Goal: Task Accomplishment & Management: Manage account settings

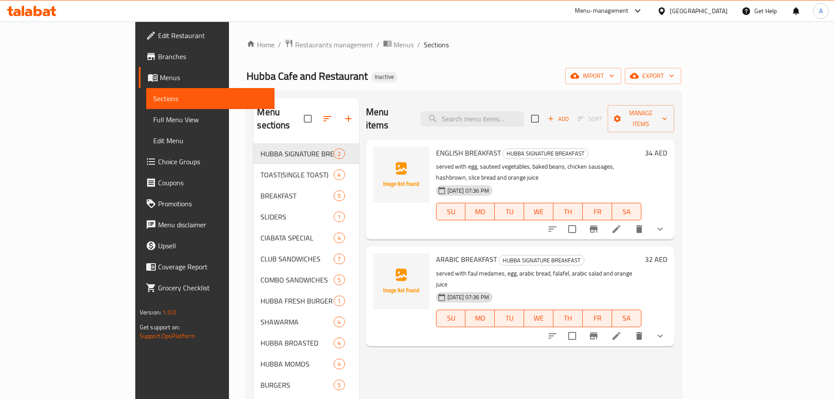
click at [299, 110] on input "checkbox" at bounding box center [308, 119] width 18 height 18
checkbox input "true"
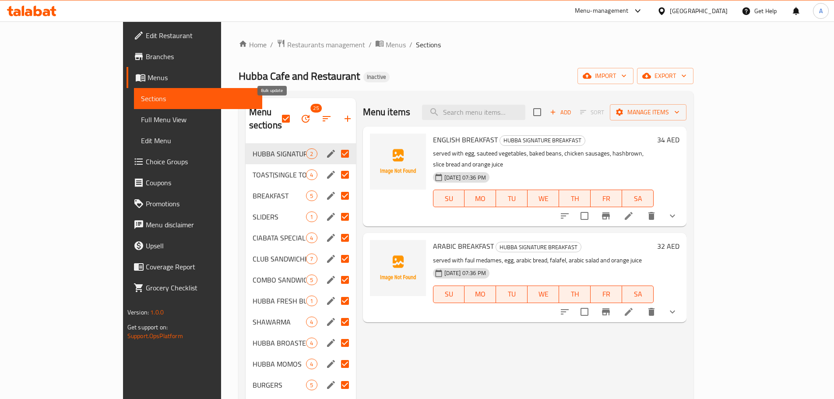
click at [302, 116] on icon "button" at bounding box center [306, 119] width 8 height 8
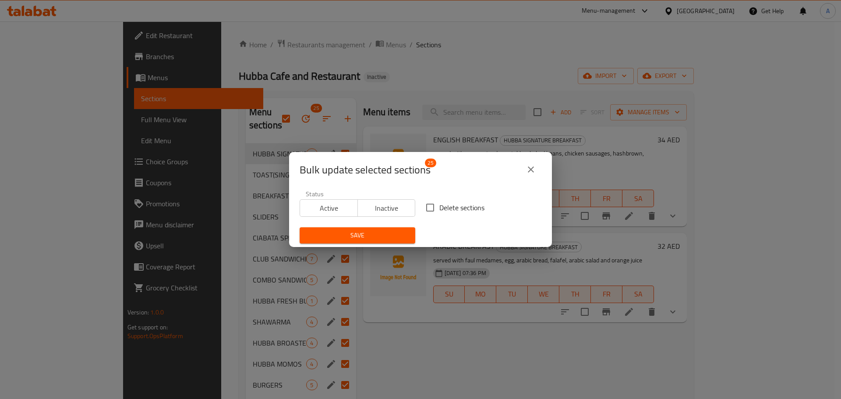
click at [445, 197] on div "Delete sections" at bounding box center [484, 207] width 126 height 29
click at [445, 206] on span "Delete sections" at bounding box center [461, 207] width 45 height 11
click at [439, 206] on input "Delete sections" at bounding box center [430, 207] width 18 height 18
checkbox input "true"
click at [378, 243] on button "Save" at bounding box center [358, 235] width 116 height 16
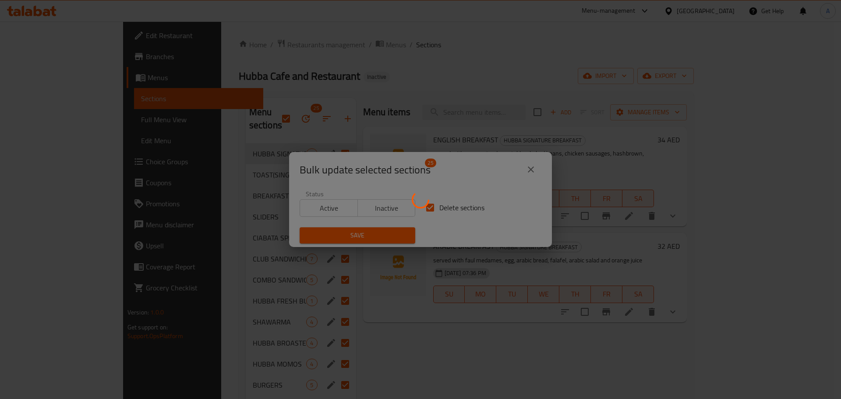
checkbox input "false"
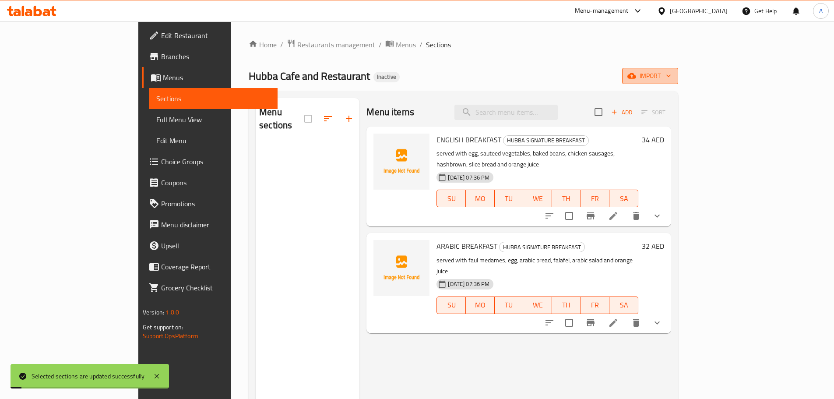
click at [672, 81] on span "import" at bounding box center [650, 76] width 42 height 11
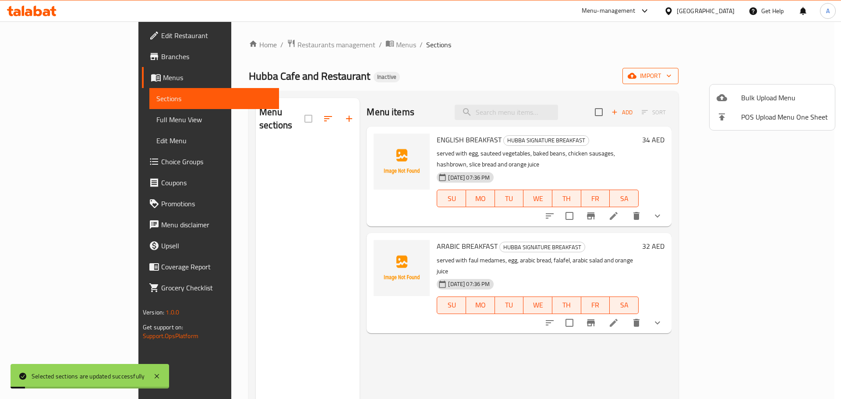
click at [767, 95] on span "Bulk Upload Menu" at bounding box center [784, 97] width 87 height 11
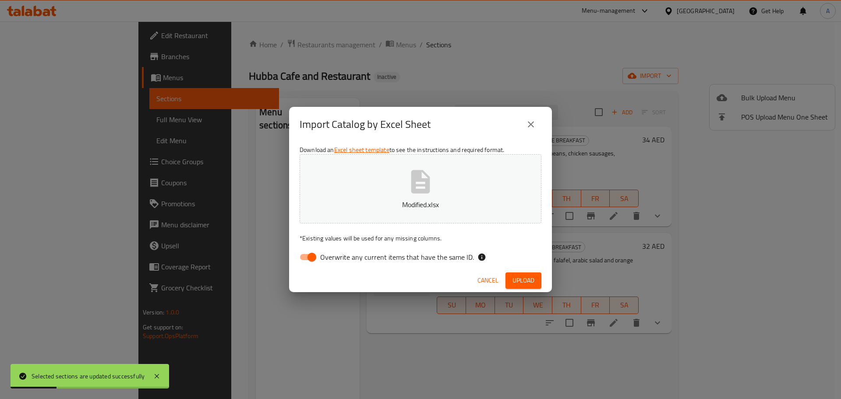
click at [446, 260] on span "Overwrite any current items that have the same ID." at bounding box center [397, 257] width 154 height 11
click at [337, 260] on input "Overwrite any current items that have the same ID." at bounding box center [312, 257] width 50 height 17
checkbox input "false"
click at [520, 276] on span "Upload" at bounding box center [524, 280] width 22 height 11
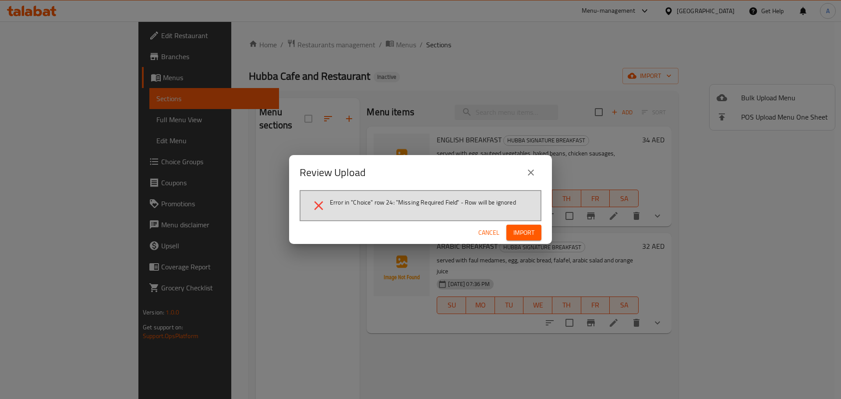
click at [516, 233] on span "Import" at bounding box center [523, 232] width 21 height 11
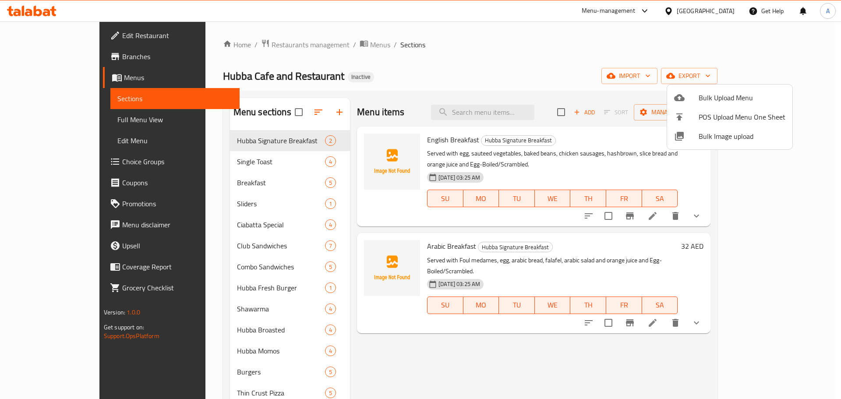
click at [425, 11] on div at bounding box center [420, 199] width 841 height 399
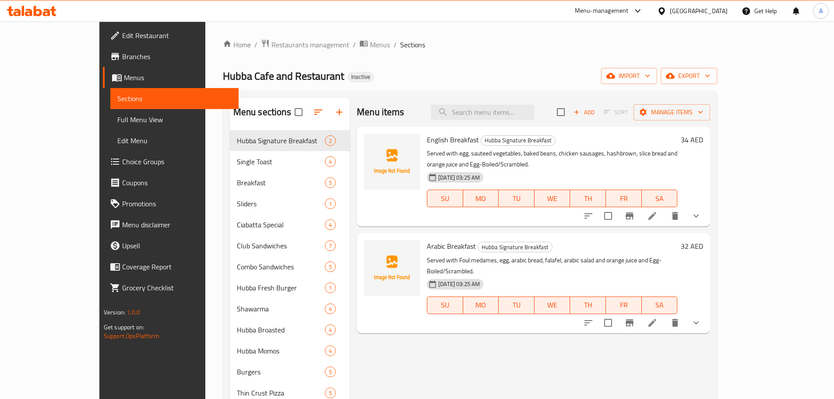
click at [117, 119] on span "Full Menu View" at bounding box center [174, 119] width 114 height 11
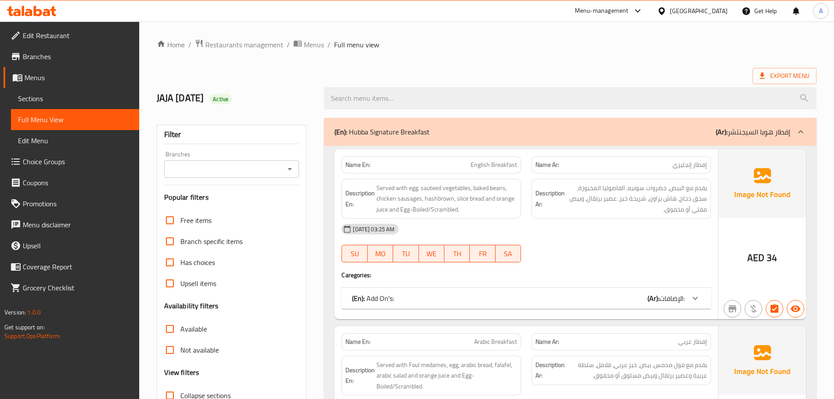
click at [331, 384] on div "Name En: English Breakfast Name Ar: إفطار إنجليزي Description En: Served with e…" at bounding box center [570, 330] width 493 height 368
click at [548, 205] on strong "Description Ar:" at bounding box center [550, 198] width 29 height 21
click at [574, 166] on p "Name Ar: إفطار إنجليزي" at bounding box center [622, 164] width 172 height 9
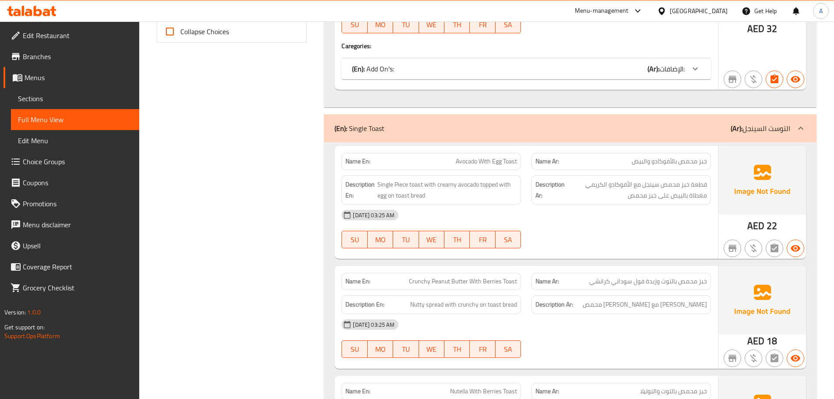
scroll to position [456, 0]
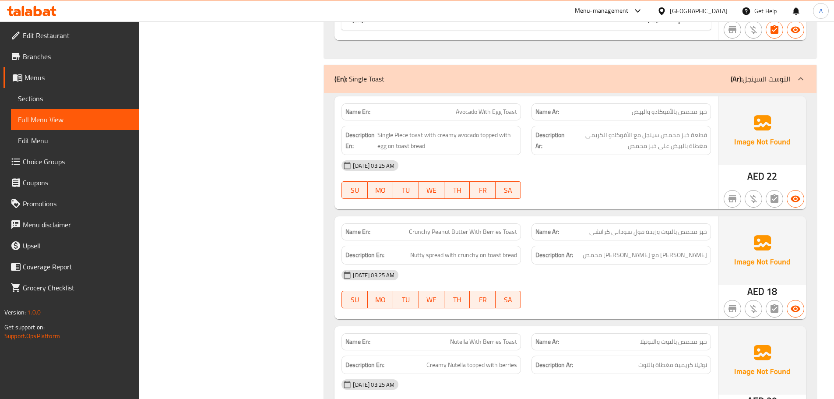
click at [604, 138] on span "قطعة خبز محمص سينجل مع الأفوكادو الكريمي مغطاة بالبيض على خبز محمص" at bounding box center [637, 140] width 141 height 21
click at [562, 139] on strong "Description Ar:" at bounding box center [550, 140] width 29 height 21
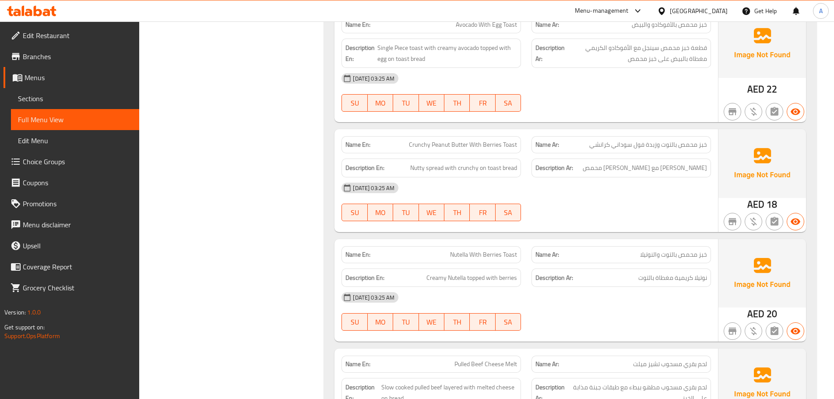
scroll to position [543, 0]
click at [500, 168] on span "Nutty spread with crunchy on toast bread" at bounding box center [463, 167] width 107 height 11
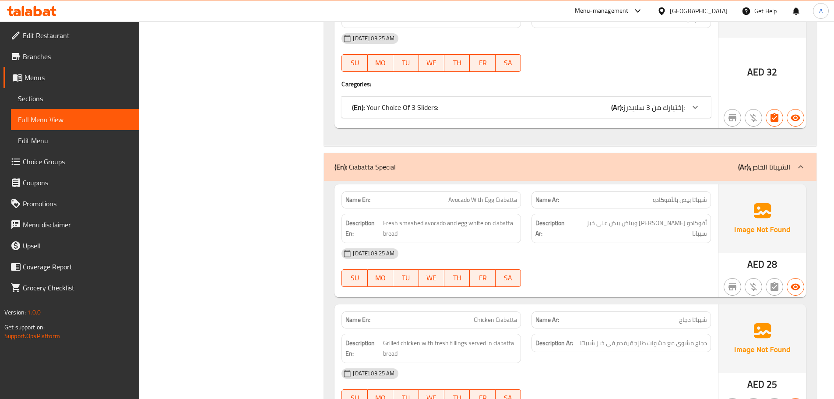
click at [547, 250] on div "[DATE] 03:25 AM" at bounding box center [526, 253] width 380 height 21
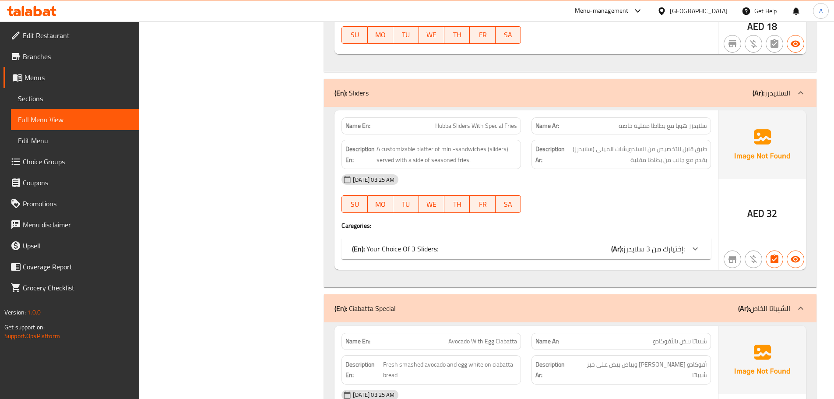
scroll to position [1512, 0]
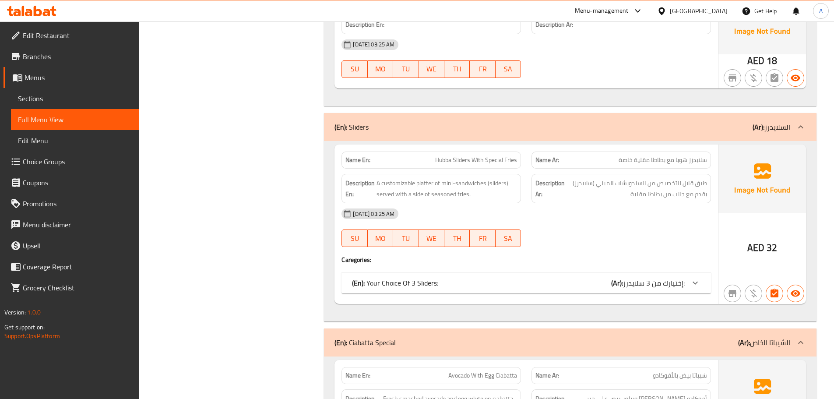
click at [498, 215] on div "[DATE] 03:25 AM" at bounding box center [526, 213] width 380 height 21
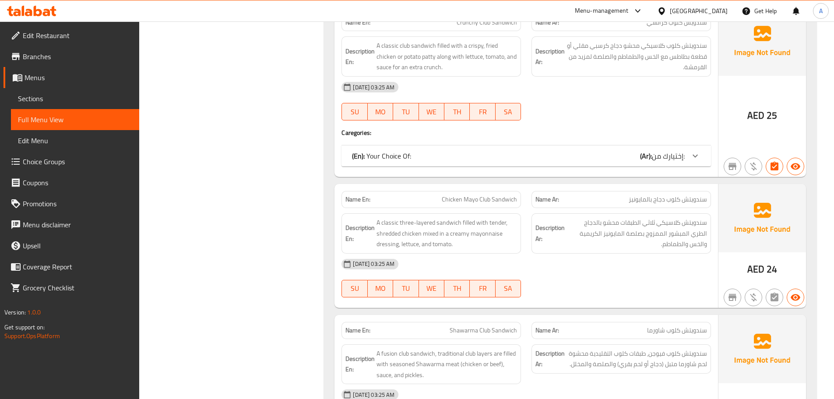
click at [444, 381] on div "Description En: A fusion club sandwich, traditional club layers are filled with…" at bounding box center [432, 364] width 180 height 40
click at [557, 98] on div "11-10-2025 03:25 AM SU MO TU WE TH FR SA" at bounding box center [526, 101] width 380 height 49
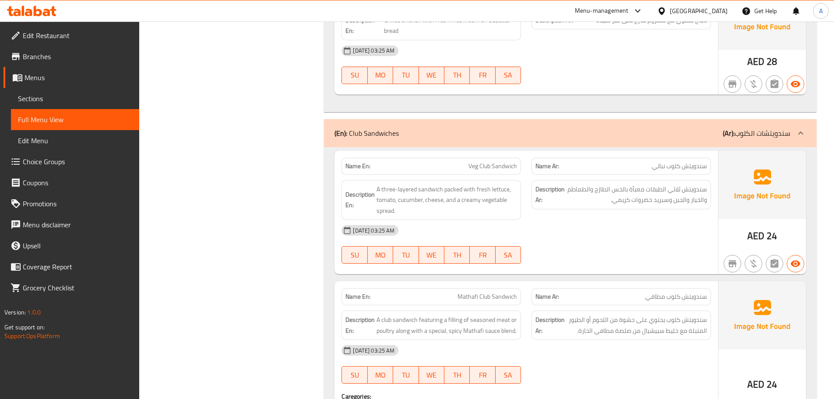
click at [554, 213] on div "Description Ar: سندويتش ثلاثي الطبقات معبأة بالخس الطازج والطماطم والخيار والجب…" at bounding box center [622, 200] width 190 height 51
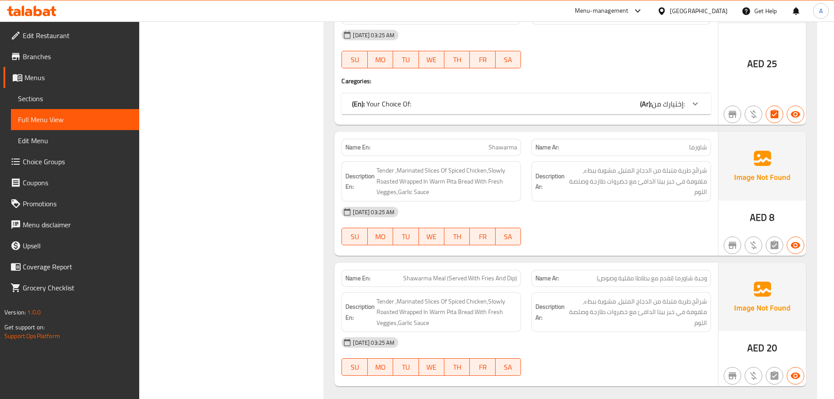
scroll to position [4729, 0]
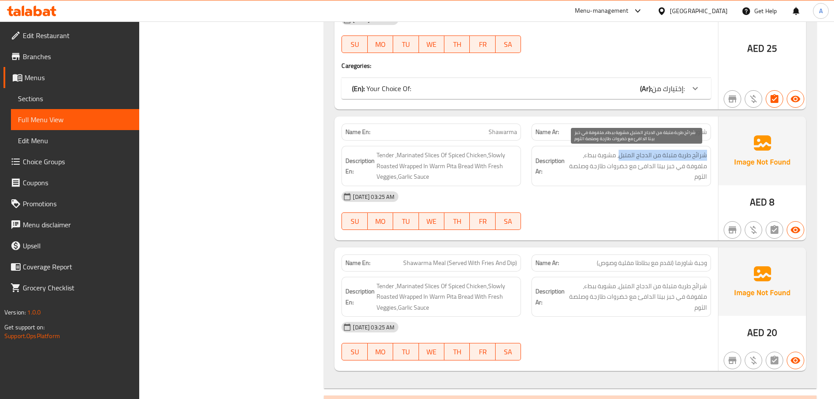
drag, startPoint x: 709, startPoint y: 153, endPoint x: 616, endPoint y: 158, distance: 93.0
click at [619, 158] on div "Description Ar: شرائح طرية متبلة من الدجاج المتبل، مشوية ببطء، ملفوفة في خبز بي…" at bounding box center [622, 166] width 180 height 40
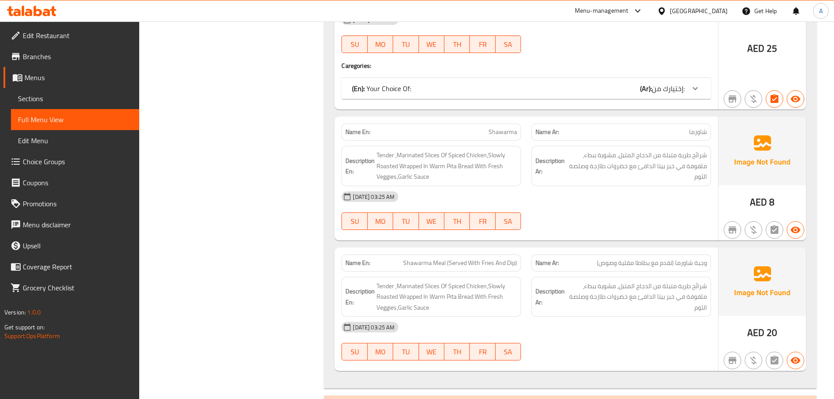
click at [511, 178] on span "Tender ,Marinated Slices Of Spiced Chicken,Slowly Roasted Wrapped In Warm Pita …" at bounding box center [447, 166] width 141 height 32
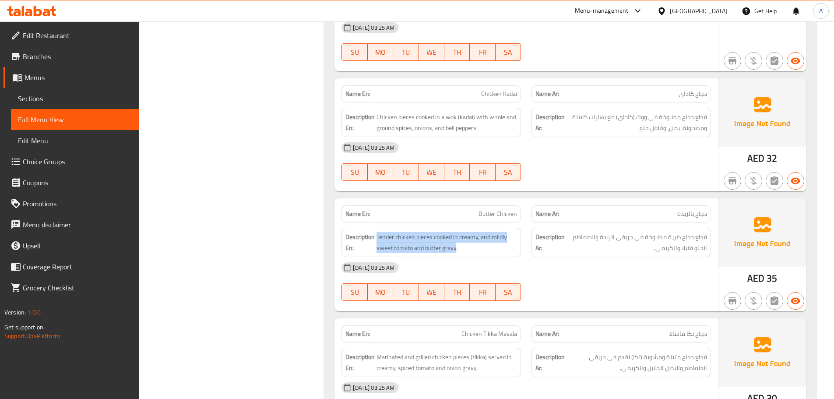
drag, startPoint x: 456, startPoint y: 206, endPoint x: 368, endPoint y: 207, distance: 87.6
click at [368, 232] on h6 "Description En: Tender chicken pieces cooked in creamy, and mildly sweet tomato…" at bounding box center [432, 242] width 172 height 21
click at [536, 232] on strong "Description Ar:" at bounding box center [550, 242] width 29 height 21
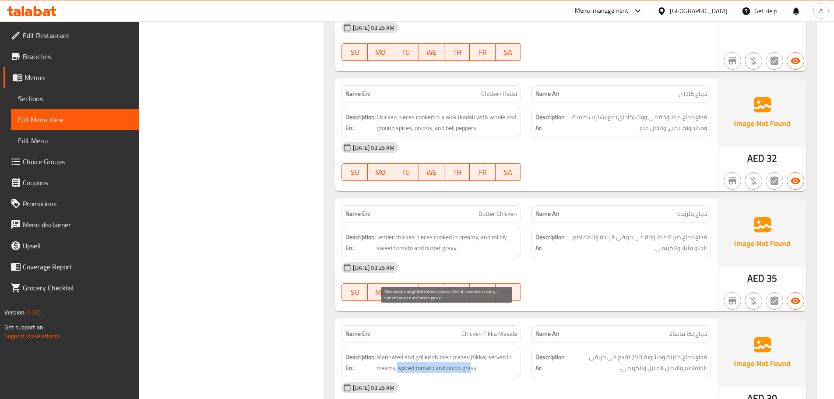
drag, startPoint x: 472, startPoint y: 325, endPoint x: 397, endPoint y: 322, distance: 75.0
click at [397, 352] on span "Marinated and grilled chicken pieces (tikka) served in creamy, spiced tomato an…" at bounding box center [447, 362] width 141 height 21
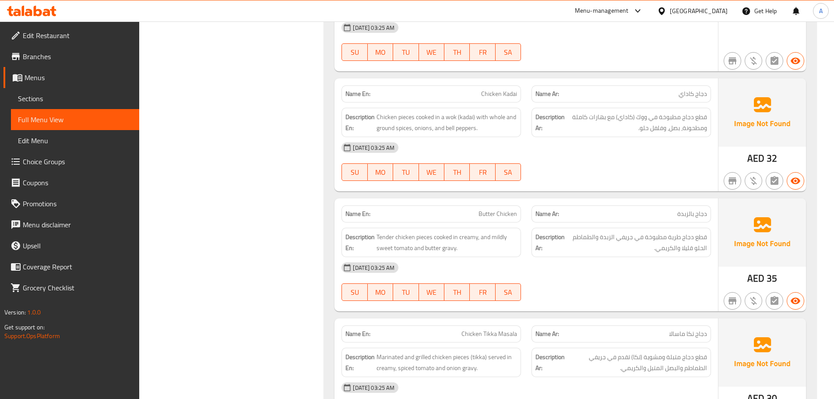
click at [563, 257] on div "[DATE] 03:25 AM" at bounding box center [526, 267] width 380 height 21
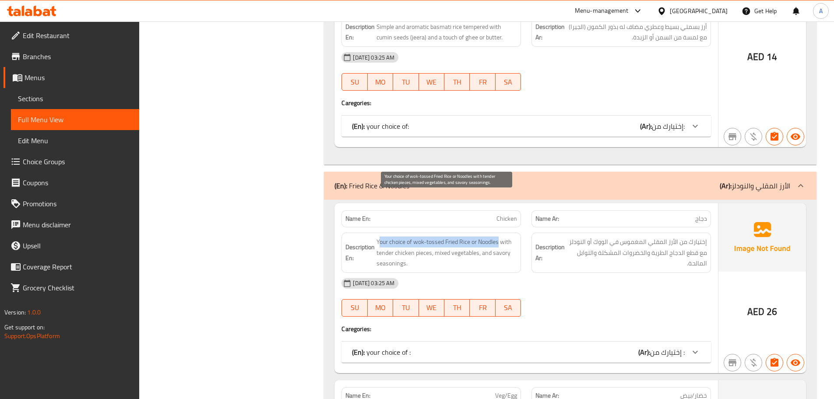
drag, startPoint x: 379, startPoint y: 199, endPoint x: 501, endPoint y: 199, distance: 121.8
click at [501, 237] on span "Your choice of wok-tossed Fried Rice or Noodles with tender chicken pieces, mix…" at bounding box center [447, 253] width 141 height 32
copy span "our choice of wok-tossed Fried Rice or Noodles"
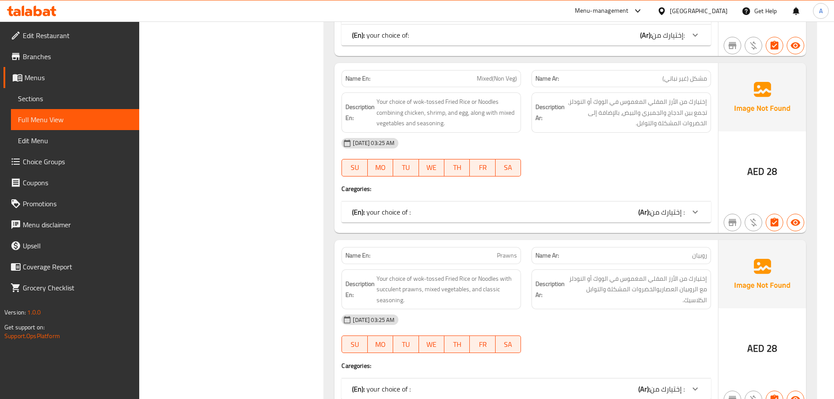
scroll to position [14706, 0]
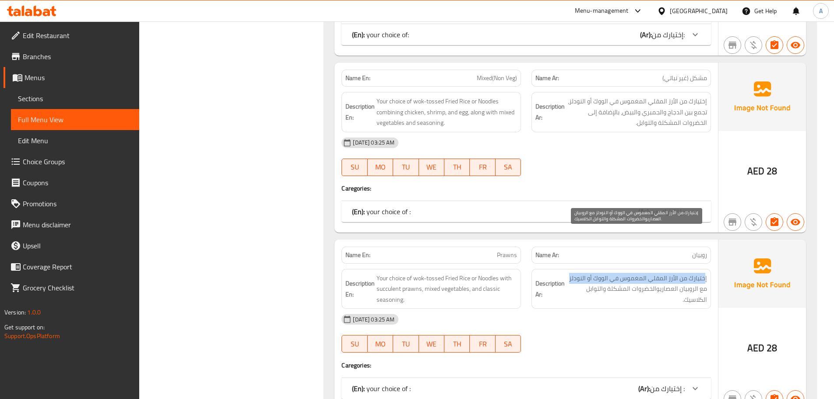
drag, startPoint x: 707, startPoint y: 237, endPoint x: 569, endPoint y: 239, distance: 138.0
click at [569, 273] on span "إختيارك من الأرز المقلي المغموس في الووك أو النودلز مع الروبيان العصاريوالخضروا…" at bounding box center [637, 289] width 141 height 32
click at [592, 273] on span "إختيارك من الأرز المقلي المغموس في الووك أو النودلز مع الروبيان العصاريوالخضروا…" at bounding box center [637, 289] width 141 height 32
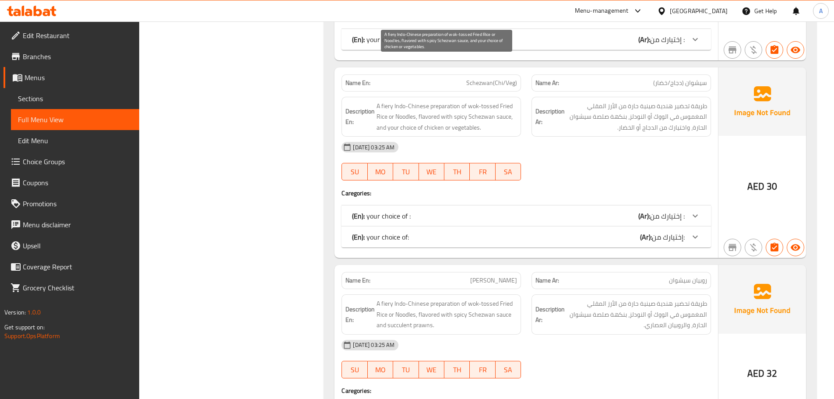
scroll to position [15055, 0]
click at [595, 136] on div "11-10-2025 03:25 AM SU MO TU WE TH FR SA" at bounding box center [526, 160] width 380 height 49
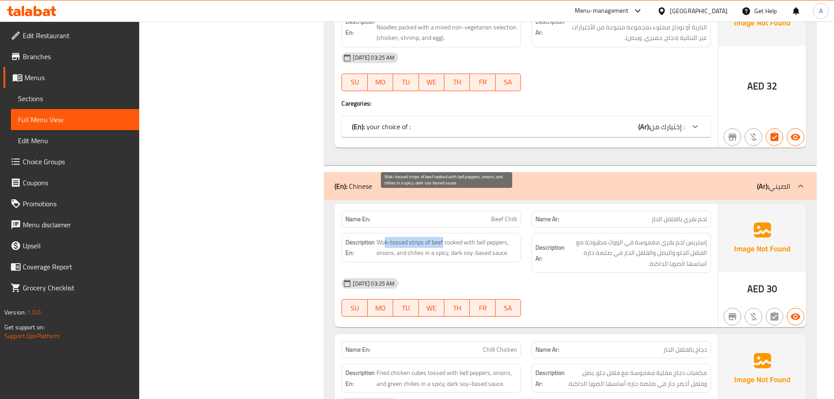
drag, startPoint x: 443, startPoint y: 198, endPoint x: 386, endPoint y: 198, distance: 56.9
click at [386, 237] on span "Wok-tossed strips of beef cooked with bell peppers, onions, and chilies in a sp…" at bounding box center [447, 247] width 141 height 21
click at [548, 273] on div "[DATE] 03:25 AM" at bounding box center [526, 283] width 380 height 21
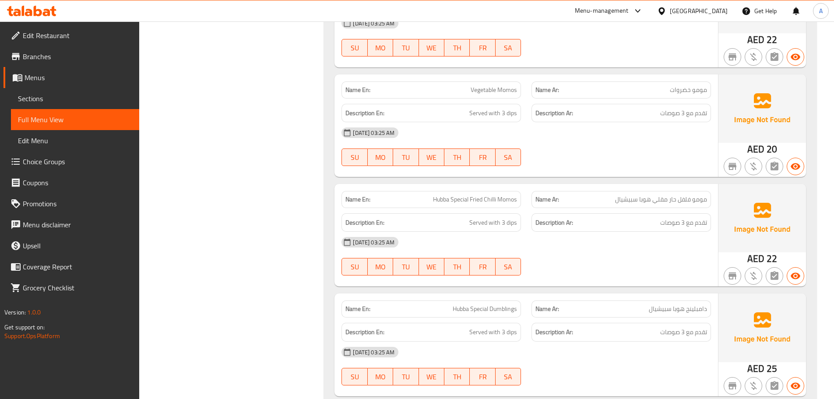
click at [573, 234] on div "[DATE] 03:25 AM" at bounding box center [526, 242] width 380 height 21
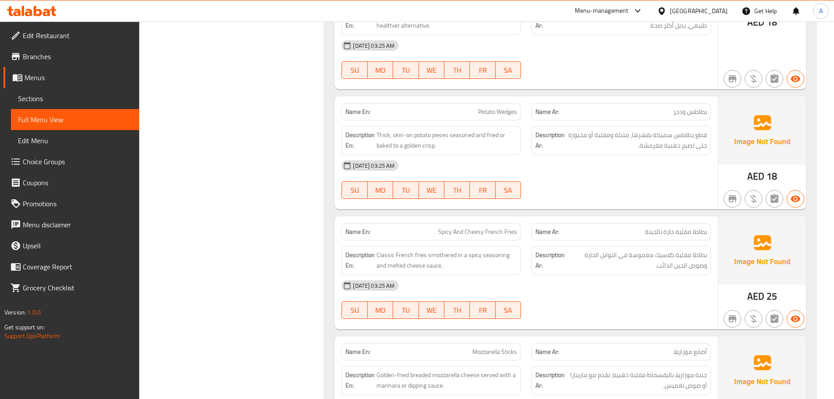
click at [588, 275] on div "[DATE] 03:25 AM" at bounding box center [526, 285] width 380 height 21
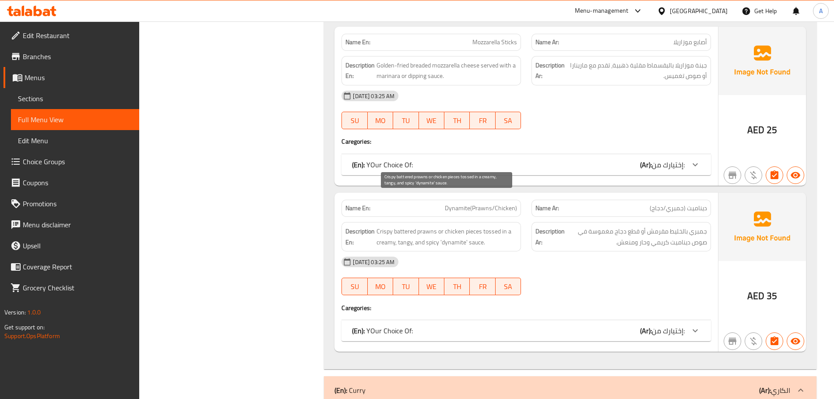
click at [487, 226] on span "Crispy battered prawns or chicken pieces tossed in a creamy, tangy, and spicy '…" at bounding box center [447, 236] width 141 height 21
copy span "tossed"
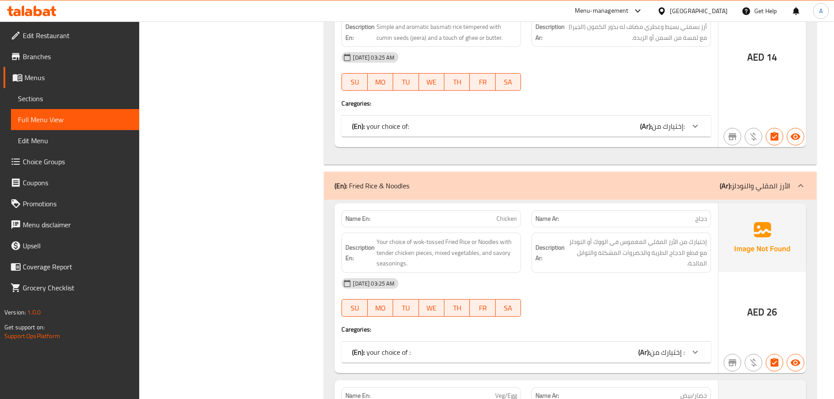
scroll to position [7269, 0]
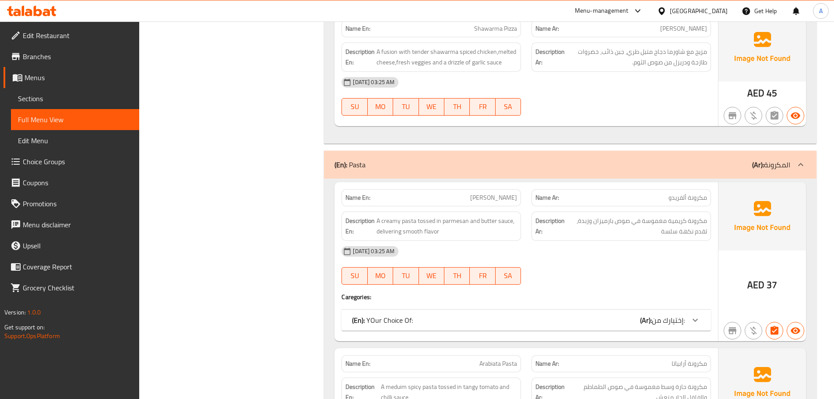
click at [426, 216] on span "A creamy pasta tossed in parmesan and butter sauce, delivering smooth flavor" at bounding box center [447, 226] width 141 height 21
copy span "tossed"
click at [336, 372] on div "Description En: A meduim spicy pasta tossed in tangy tomato and chilli sauce" at bounding box center [431, 392] width 190 height 40
click at [576, 241] on div "11-10-2025 03:25 AM SU MO TU WE TH FR SA" at bounding box center [526, 265] width 380 height 49
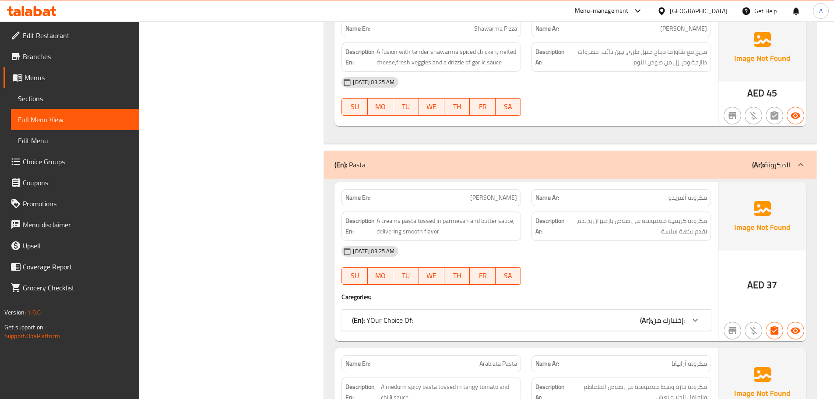
scroll to position [8422, 0]
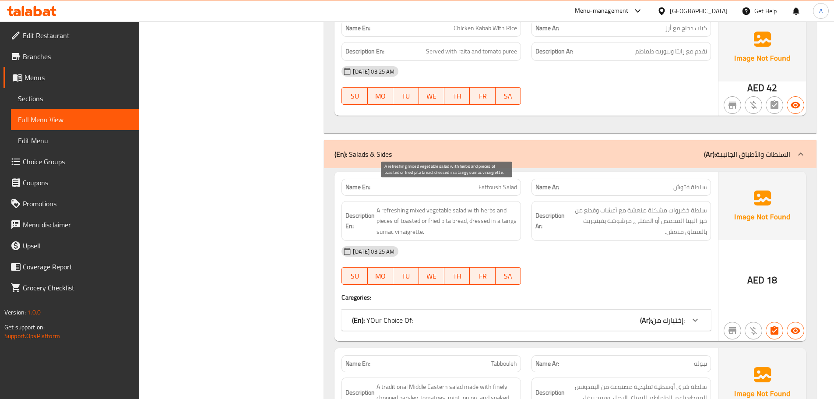
click at [473, 205] on span "A refreshing mixed vegetable salad with herbs and pieces of toasted or fried pi…" at bounding box center [447, 221] width 141 height 32
copy span "dressed"
click at [576, 279] on div at bounding box center [622, 284] width 190 height 11
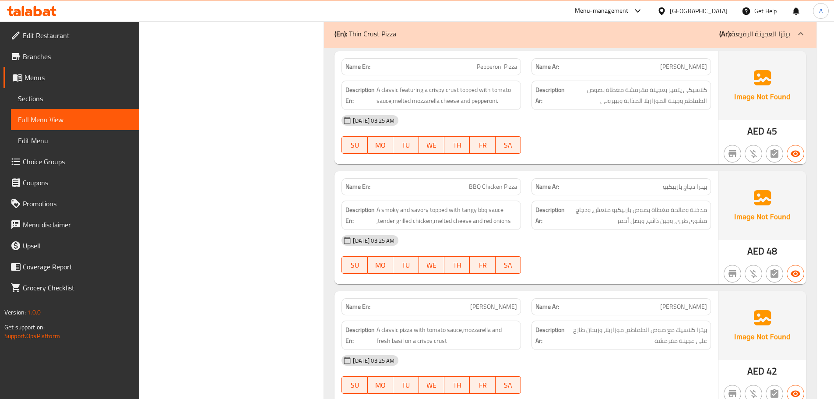
scroll to position [8970, 0]
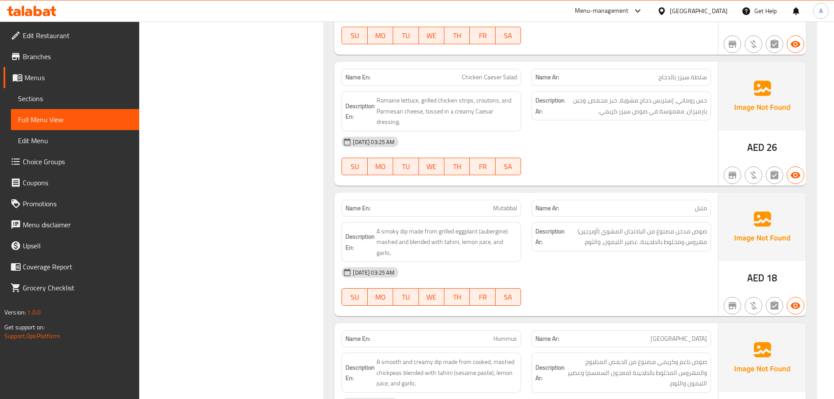
click at [537, 225] on div "Description Ar: صوص مدخن مصنوع من الباذنجان المشوي (أوبرجين) مهروس ومخلوط بالطح…" at bounding box center [622, 242] width 190 height 51
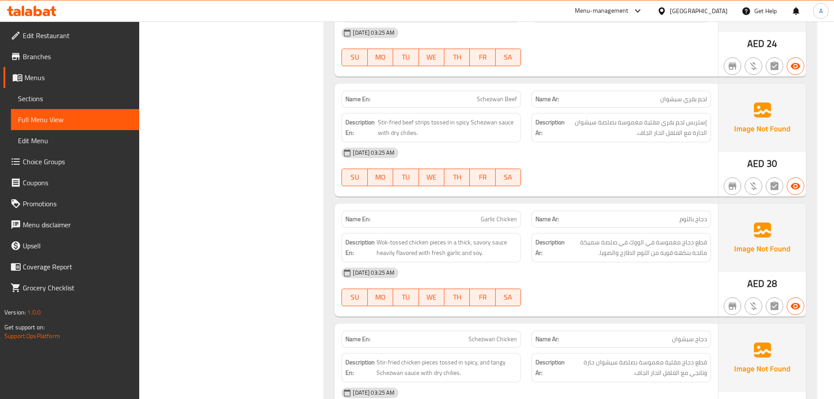
click at [548, 237] on strong "Description Ar:" at bounding box center [550, 247] width 29 height 21
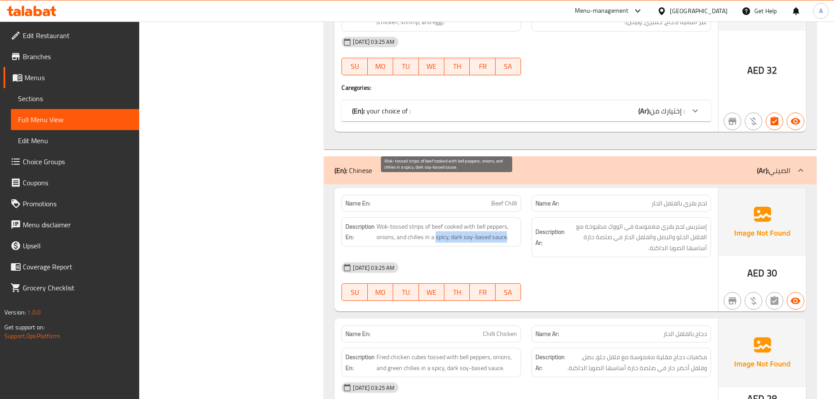
drag, startPoint x: 435, startPoint y: 194, endPoint x: 506, endPoint y: 194, distance: 70.5
click at [506, 221] on span "Wok-tossed strips of beef cooked with bell peppers, onions, and chilies in a sp…" at bounding box center [447, 231] width 141 height 21
copy span "spicy, dark soy-based sauce"
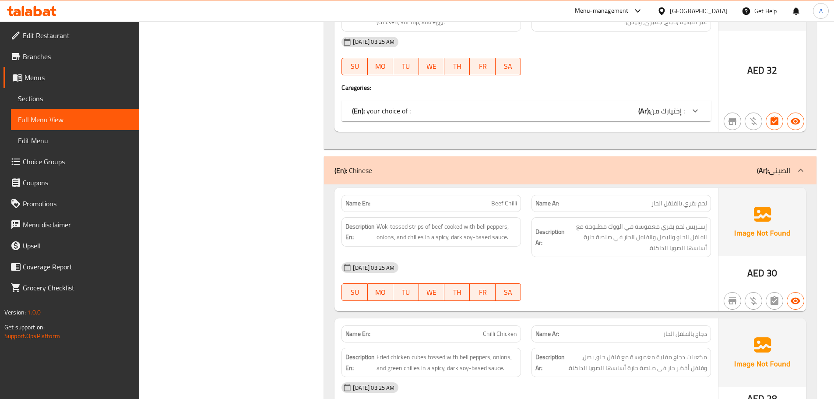
click at [536, 257] on div "11-10-2025 03:25 AM SU MO TU WE TH FR SA" at bounding box center [526, 281] width 380 height 49
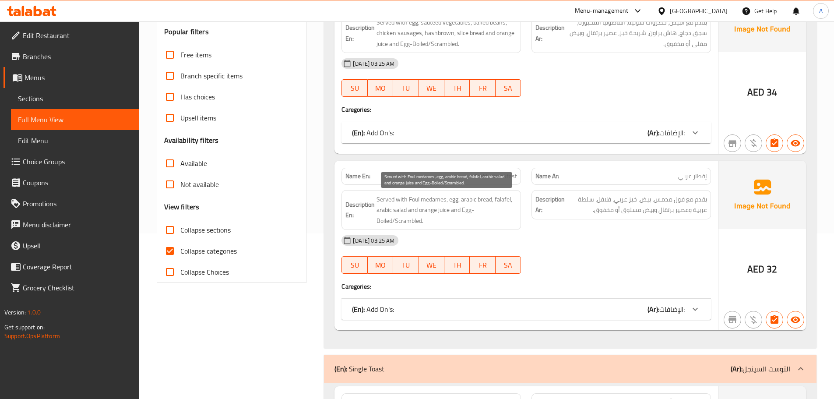
scroll to position [4308, 0]
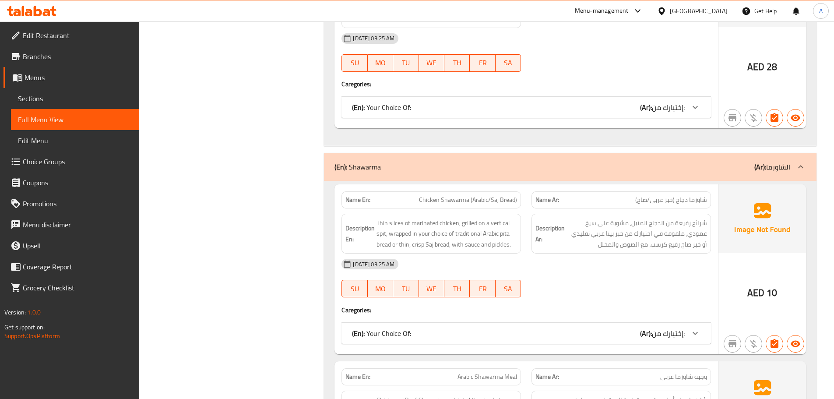
click at [606, 251] on div "Description Ar: شرائح رفيعة من الدجاج المتبل، مشوية على سيخ عمودي، ملفوفة في اخ…" at bounding box center [622, 234] width 180 height 40
click at [592, 239] on span "شرائح رفيعة من الدجاج المتبل، مشوية على سيخ عمودي، ملفوفة في اختيارك من خبز بيت…" at bounding box center [637, 234] width 141 height 32
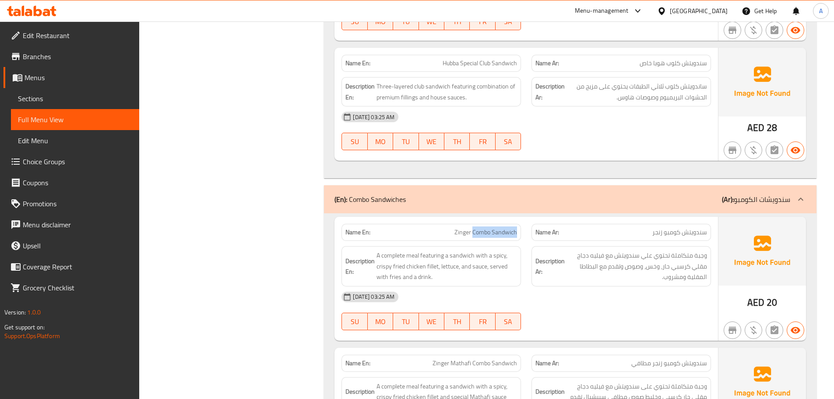
drag, startPoint x: 474, startPoint y: 232, endPoint x: 520, endPoint y: 231, distance: 46.0
click at [520, 231] on div "Name En: Zinger Combo Sandwich" at bounding box center [432, 232] width 180 height 17
copy span "Combo Sandwich"
drag, startPoint x: 664, startPoint y: 235, endPoint x: 709, endPoint y: 235, distance: 44.7
click at [709, 235] on div "Name Ar: سندويتش كومبو زنجر" at bounding box center [622, 232] width 180 height 17
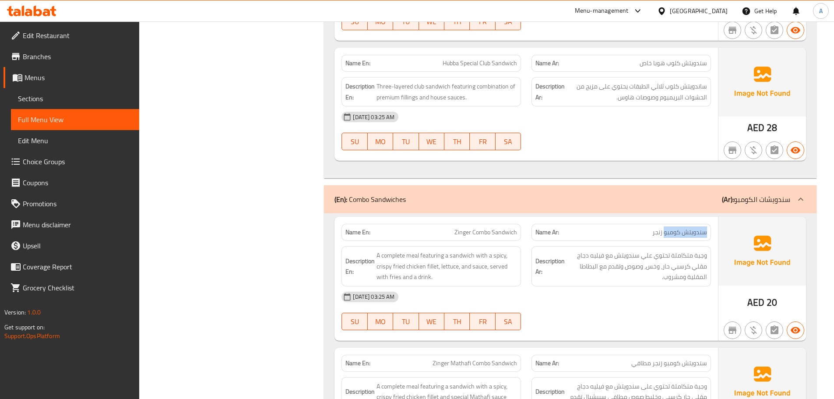
copy span "سندويتش كومبو"
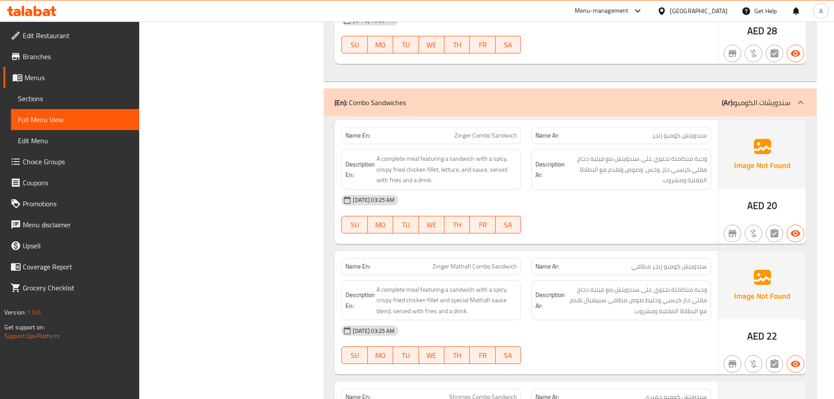
scroll to position [3342, 0]
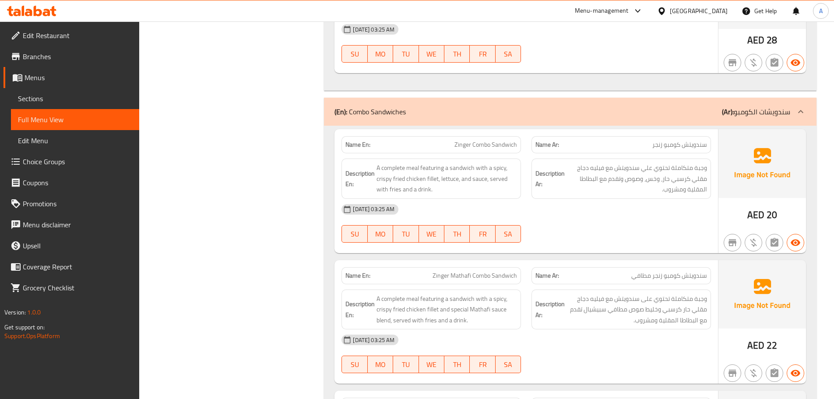
click at [577, 187] on span "وجبة متكاملة تحتوي علي سندويتش مع فيليه دجاج مقلي كرسبي حار، وخس، وصوص وتقدم مع…" at bounding box center [637, 179] width 141 height 32
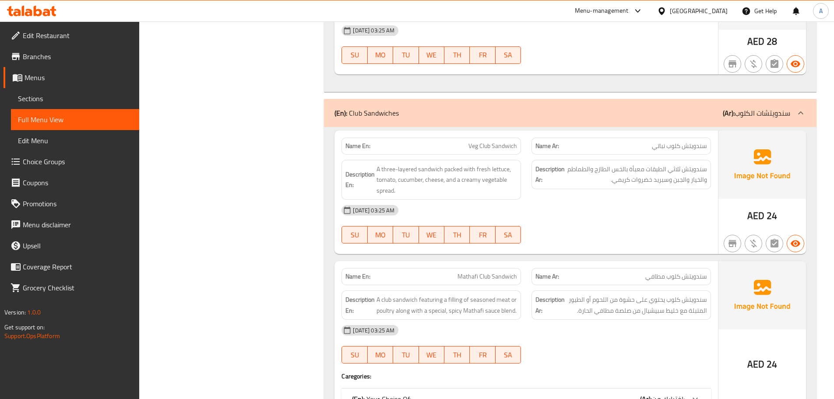
scroll to position [2271, 0]
drag, startPoint x: 668, startPoint y: 147, endPoint x: 712, endPoint y: 147, distance: 43.4
click at [712, 147] on div "Name Ar: سندويتش كلوب نباتي" at bounding box center [622, 145] width 190 height 28
copy span "سندويتش كلوب"
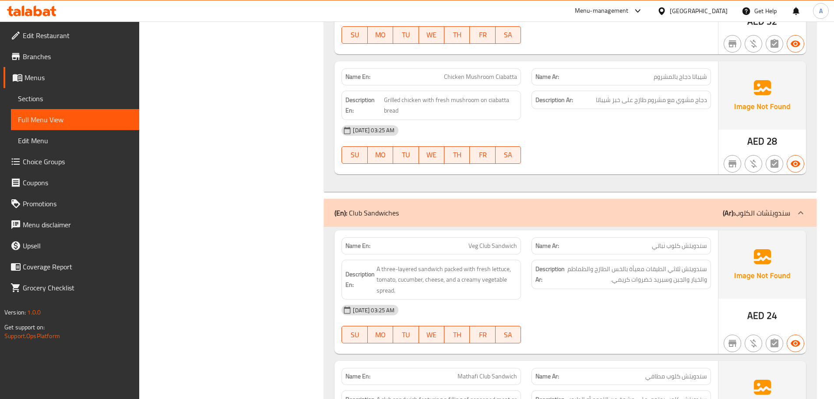
scroll to position [2284, 0]
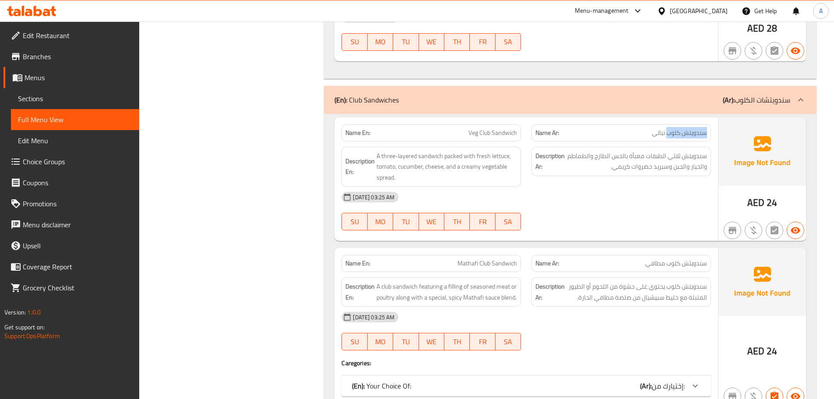
drag, startPoint x: 707, startPoint y: 134, endPoint x: 668, endPoint y: 137, distance: 39.0
click at [668, 137] on div "Name Ar: سندويتش كلوب نباتي" at bounding box center [622, 132] width 180 height 17
copy span "سندويتش كلوب"
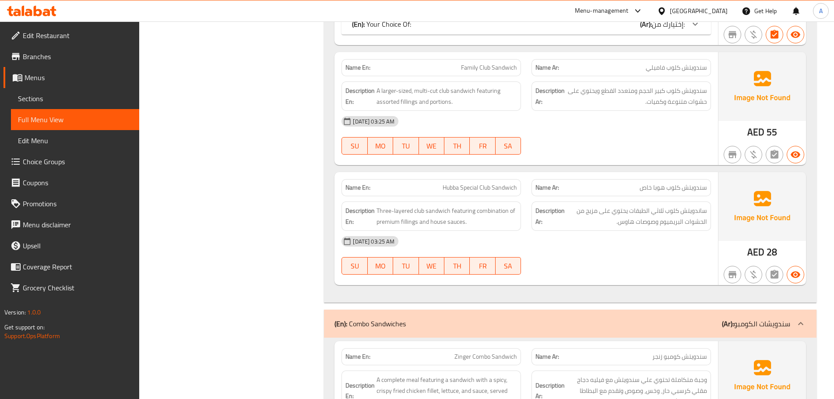
scroll to position [3203, 0]
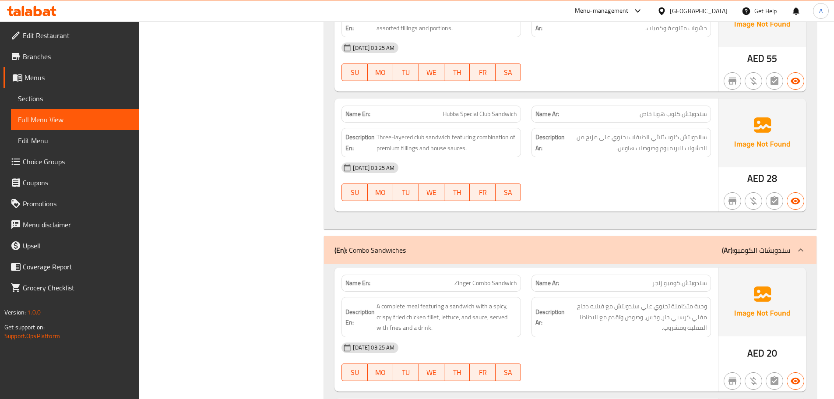
click at [492, 171] on div "[DATE] 03:25 AM" at bounding box center [526, 167] width 380 height 21
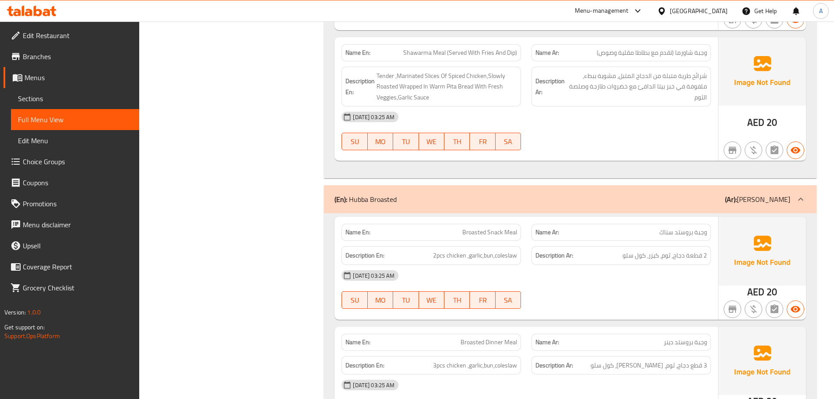
click at [480, 233] on span "Broasted Snack Meal" at bounding box center [490, 232] width 55 height 9
copy span "Broasted"
click at [480, 233] on span "Broasted Snack Meal" at bounding box center [490, 232] width 55 height 9
click at [672, 234] on span "وجبة بروستد سناك" at bounding box center [684, 232] width 48 height 9
click at [685, 231] on span "وجبة بروستد سناك" at bounding box center [684, 232] width 48 height 9
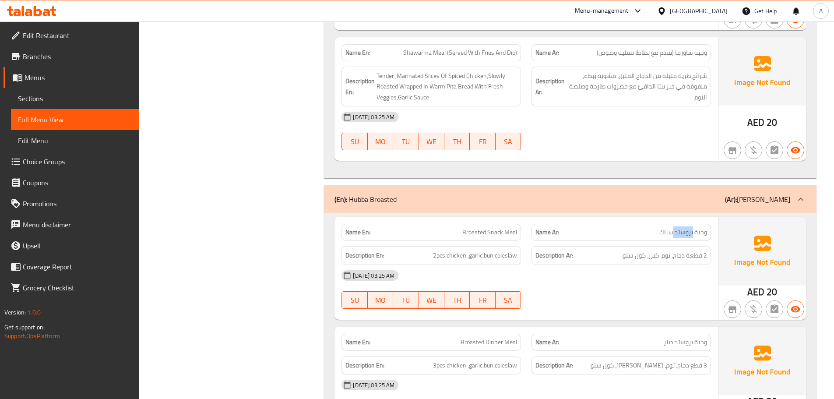
click at [685, 231] on span "وجبة بروستد سناك" at bounding box center [684, 232] width 48 height 9
click at [557, 274] on div "[DATE] 03:25 AM" at bounding box center [526, 275] width 380 height 21
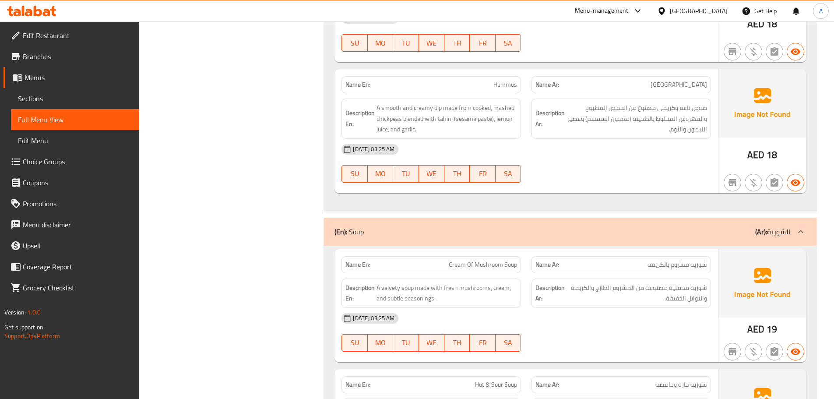
click at [679, 260] on span "شوربة مشروم بالكريمة" at bounding box center [678, 264] width 60 height 9
click at [701, 260] on span "شوربة مشروم بالكريمة" at bounding box center [678, 264] width 60 height 9
click at [532, 256] on div "Name Ar: شوربة مشروم بالكريمة" at bounding box center [622, 264] width 180 height 17
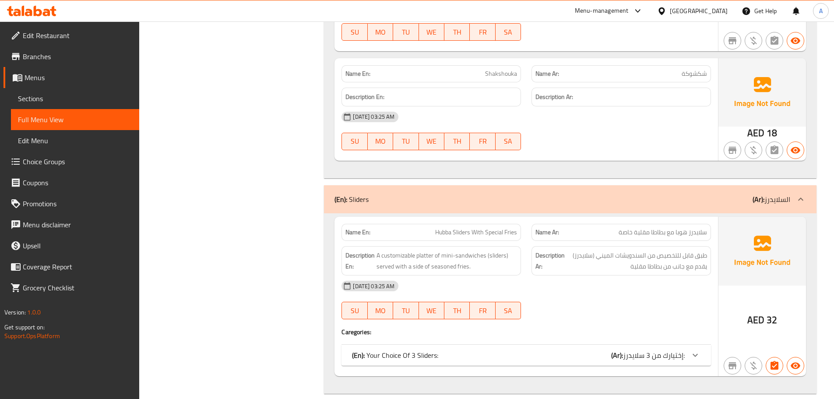
scroll to position [1527, 0]
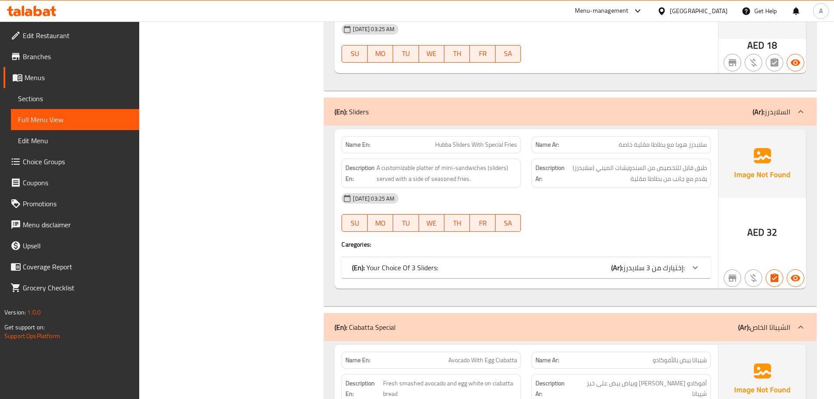
click at [661, 269] on span "إختيارك من 3 سلايدرز:" at bounding box center [654, 267] width 62 height 13
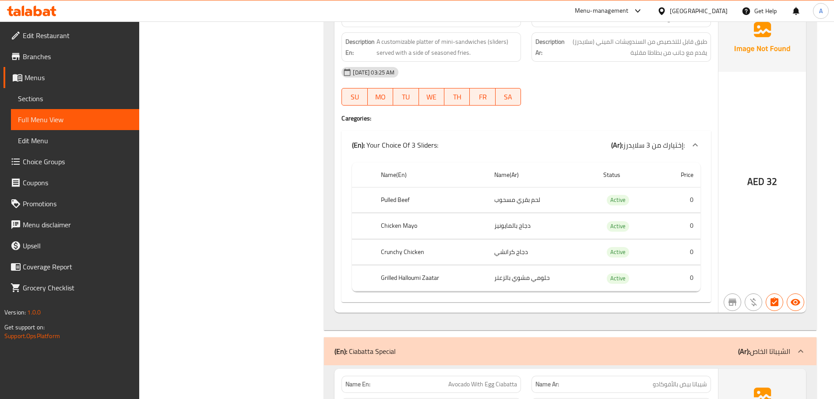
scroll to position [1658, 0]
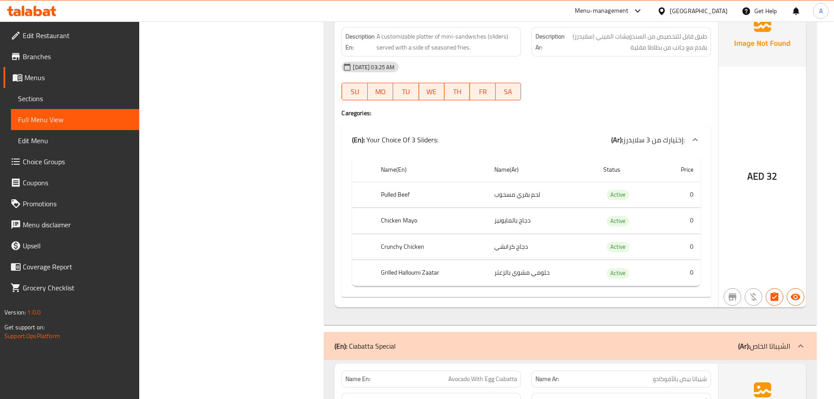
click at [530, 88] on div "11-10-2025 03:25 AM SU MO TU WE TH FR SA" at bounding box center [526, 81] width 380 height 49
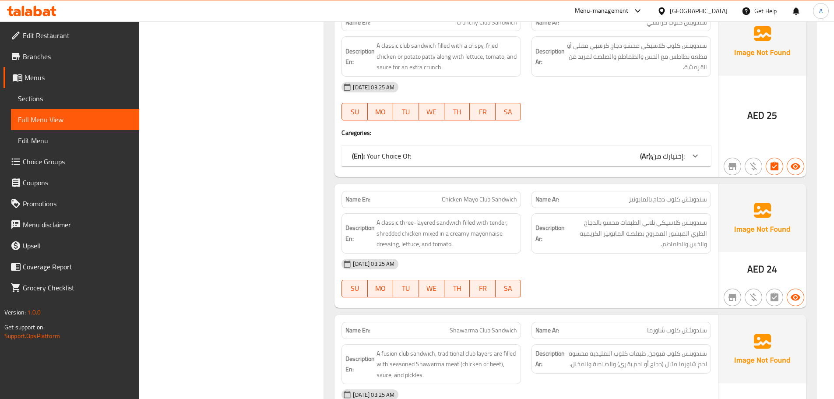
click at [511, 240] on span "A classic three-layered sandwich filled with tender, shredded chicken mixed in …" at bounding box center [447, 233] width 141 height 32
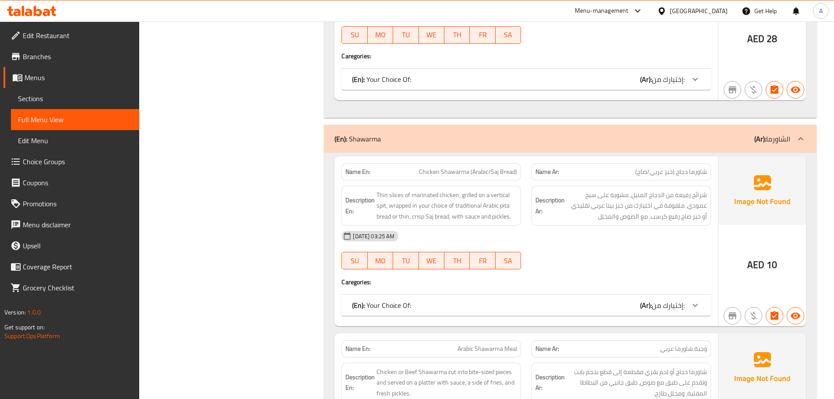
scroll to position [4502, 0]
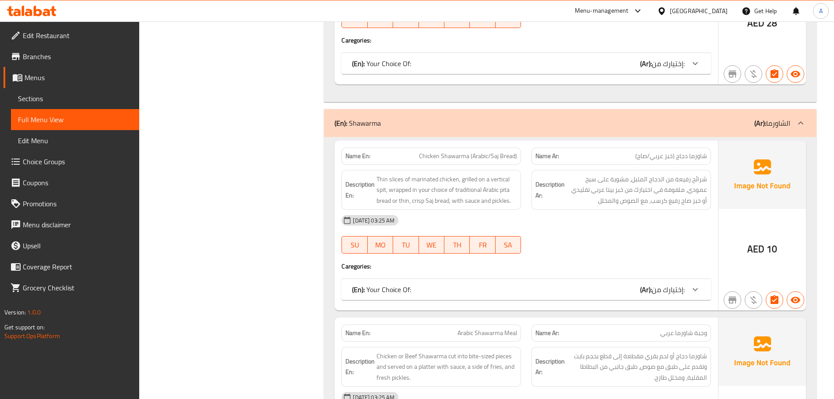
click at [523, 222] on div "[DATE] 03:25 AM" at bounding box center [526, 220] width 380 height 21
drag, startPoint x: 583, startPoint y: 201, endPoint x: 587, endPoint y: 194, distance: 7.4
click at [583, 201] on span "شرائح رفيعة من الدجاج المتبل، مشوية على سيخ عمودي، ملفوفة في اختيارك من خبز بيت…" at bounding box center [637, 190] width 141 height 32
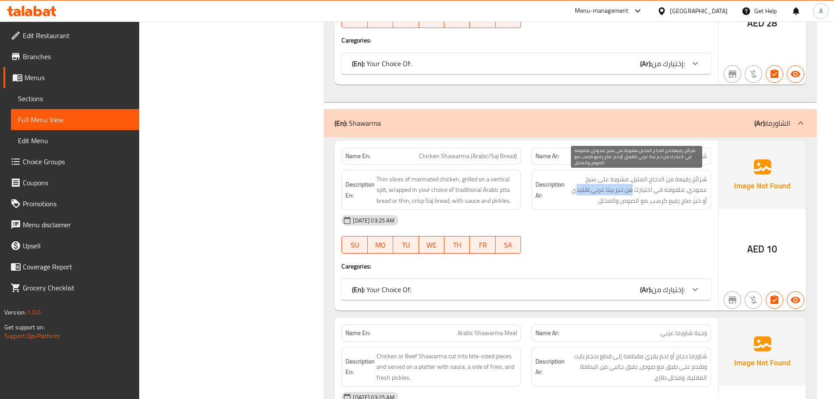
drag, startPoint x: 632, startPoint y: 190, endPoint x: 578, endPoint y: 190, distance: 54.3
click at [578, 190] on span "شرائح رفيعة من الدجاج المتبل، مشوية على سيخ عمودي، ملفوفة في اختيارك من خبز بيت…" at bounding box center [637, 190] width 141 height 32
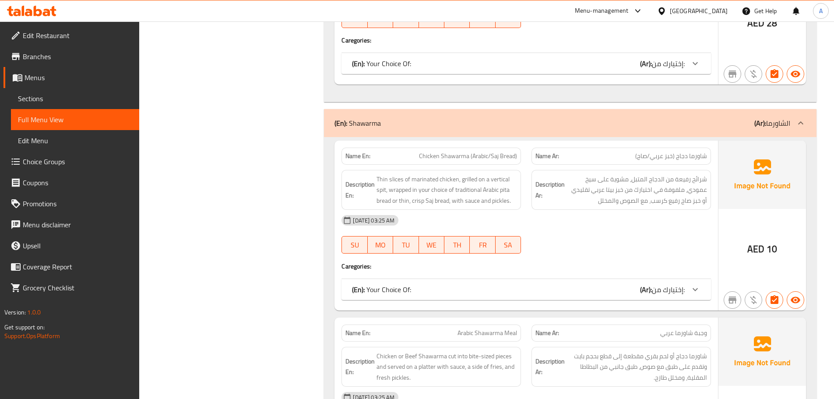
click at [544, 220] on div "[DATE] 03:25 AM" at bounding box center [526, 220] width 380 height 21
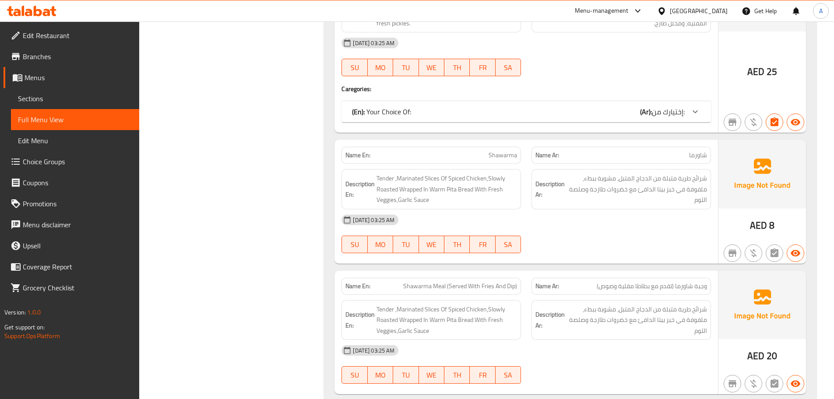
scroll to position [7261, 0]
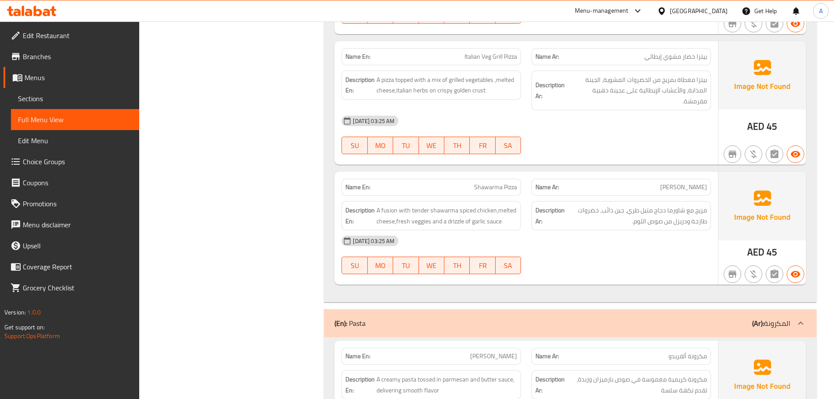
click at [502, 179] on div "Name En: Shawarma Pizza" at bounding box center [432, 187] width 180 height 17
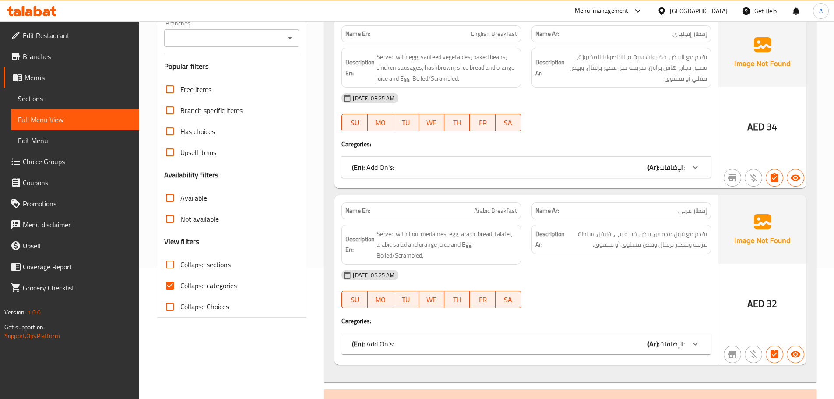
scroll to position [131, 0]
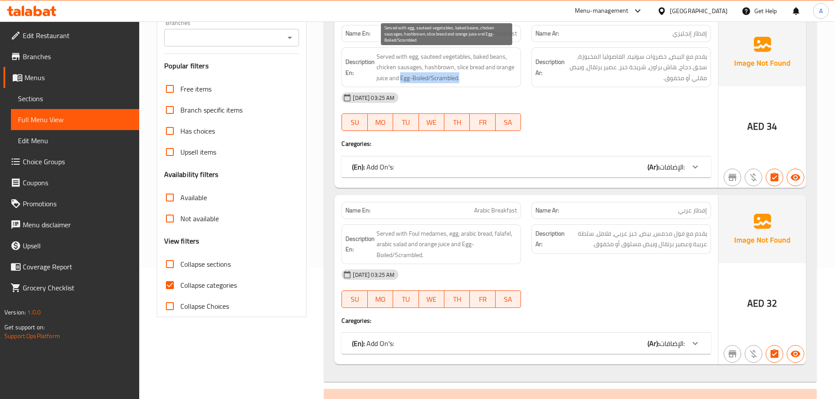
drag, startPoint x: 401, startPoint y: 78, endPoint x: 466, endPoint y: 78, distance: 64.8
click at [466, 78] on span "Served with egg, sauteed vegetables, baked beans, chicken sausages, hashbrown, …" at bounding box center [447, 67] width 141 height 32
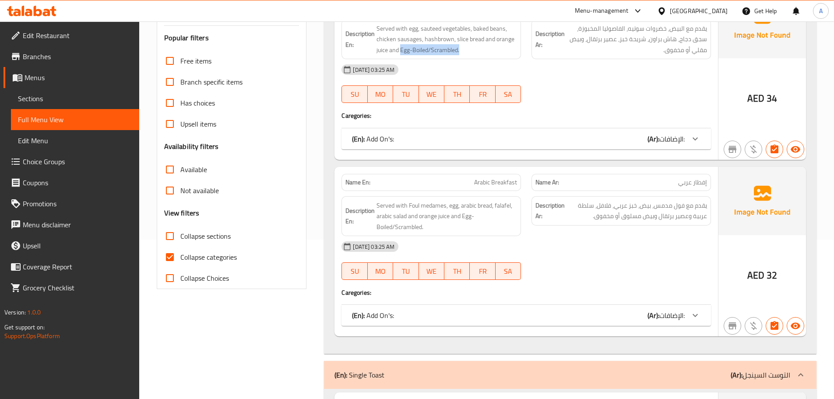
scroll to position [175, 0]
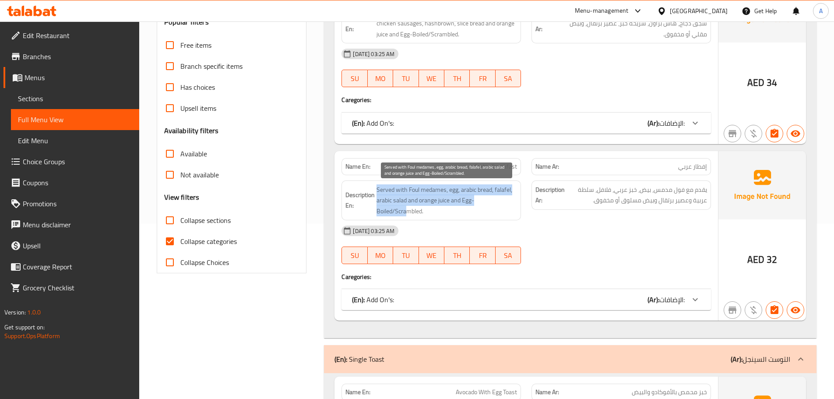
drag, startPoint x: 375, startPoint y: 209, endPoint x: 405, endPoint y: 210, distance: 30.7
click at [405, 210] on h6 "Description En: Served with Foul medames, egg, arabic bread, falafel, arabic sa…" at bounding box center [432, 200] width 172 height 32
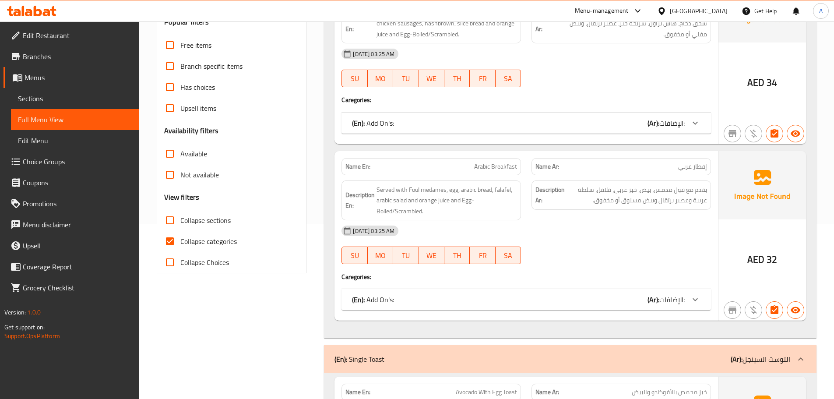
click at [557, 214] on div "Description Ar: يقدم مع فول مدمس، بيض، خبز عربي، فلافل، سلطة عربية وعصير برتقال…" at bounding box center [622, 200] width 190 height 51
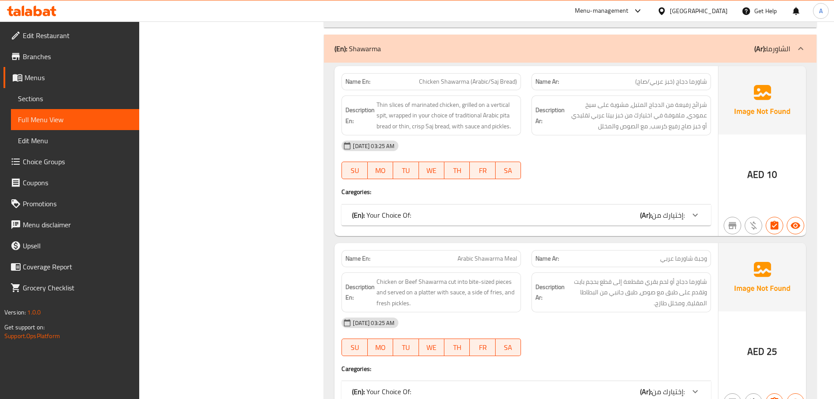
scroll to position [4585, 0]
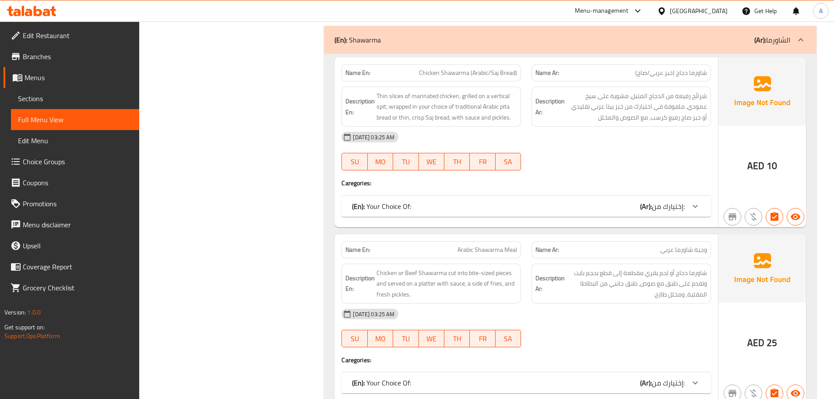
click at [480, 209] on div "(En): Your Choice Of: (Ar): إختيارك من:" at bounding box center [518, 206] width 333 height 11
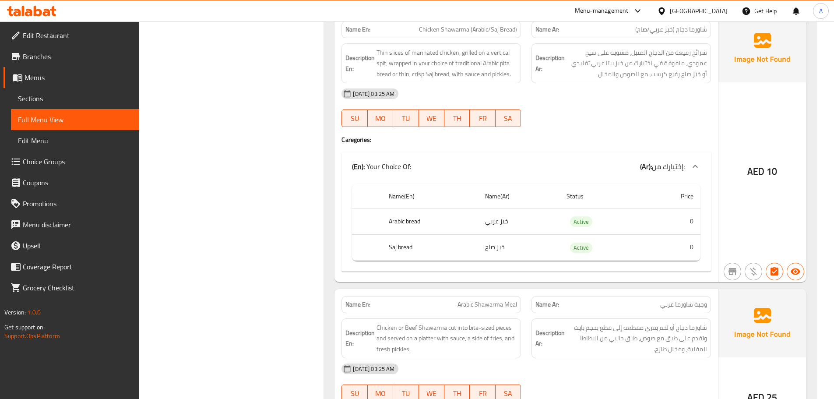
scroll to position [4629, 0]
drag, startPoint x: 384, startPoint y: 220, endPoint x: 525, endPoint y: 220, distance: 141.1
click at [525, 220] on tr "Arabic bread خبز عربي Active 0" at bounding box center [526, 221] width 349 height 26
drag, startPoint x: 389, startPoint y: 248, endPoint x: 506, endPoint y: 247, distance: 117.8
click at [506, 247] on tr "Saj bread خبز صاج Active 0" at bounding box center [526, 247] width 349 height 26
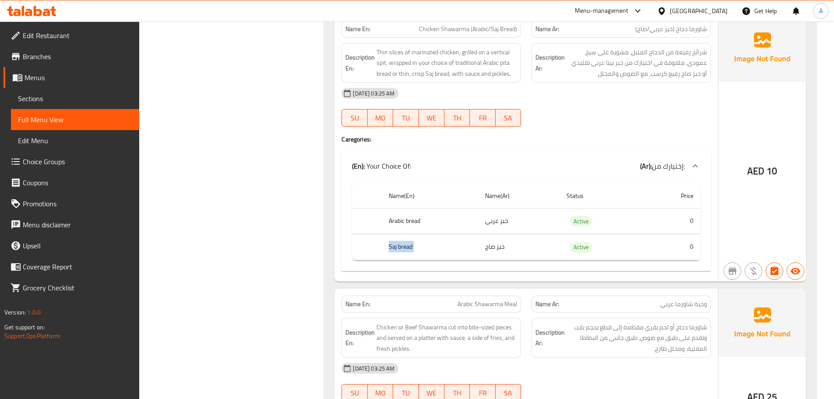
click at [552, 148] on div "Name En: Chicken Shawarma (Arabic/Saj Bread) Name Ar: شاورما دجاج (خبز عربي/صاج…" at bounding box center [527, 148] width 384 height 268
click at [401, 173] on div "(En): Your Choice Of: (Ar): إختيارك من:" at bounding box center [527, 166] width 370 height 28
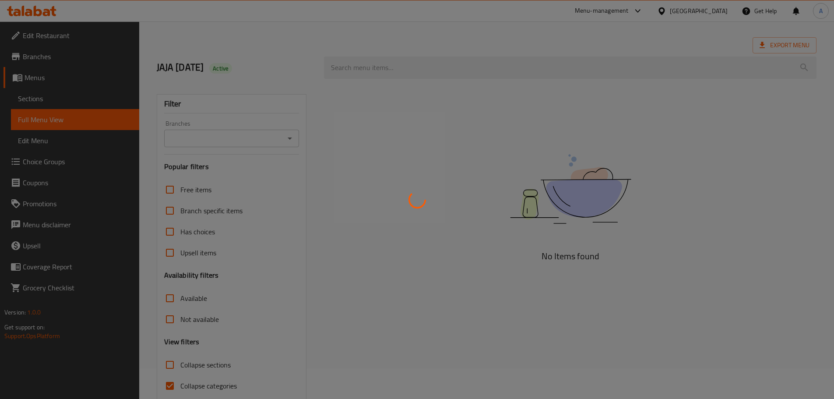
scroll to position [67, 0]
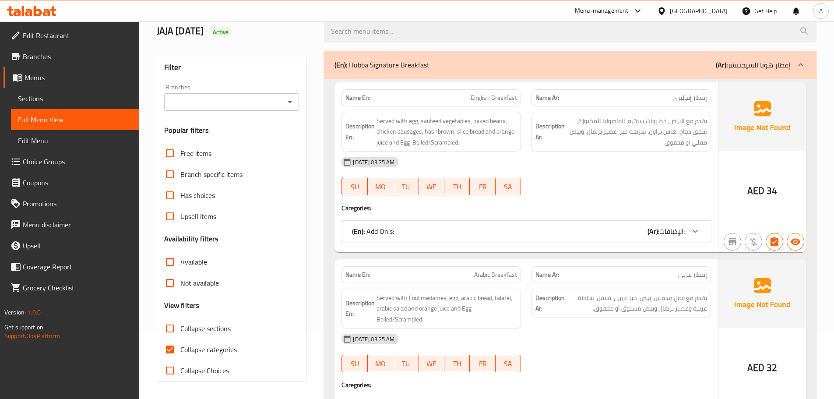
click at [170, 328] on input "Collapse sections" at bounding box center [169, 328] width 21 height 21
checkbox input "true"
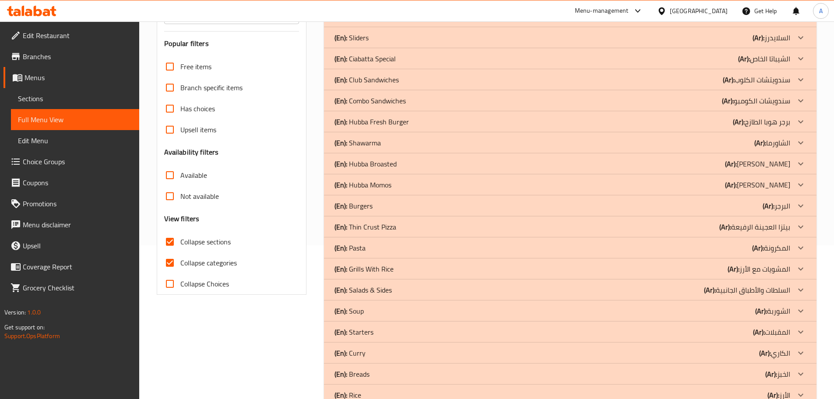
scroll to position [262, 0]
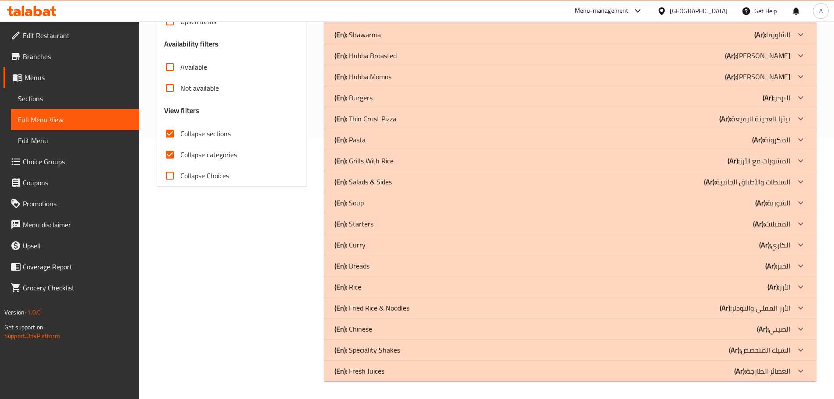
click at [371, 366] on p "(En): Fresh Juices" at bounding box center [360, 371] width 50 height 11
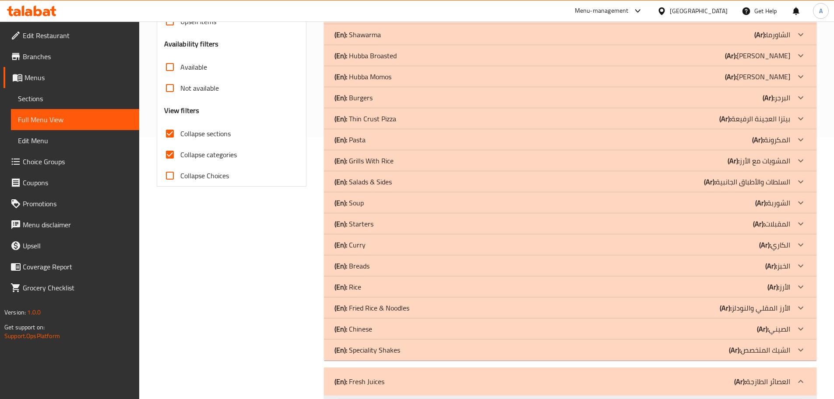
click at [362, 346] on p "(En): Speciality Shakes" at bounding box center [368, 350] width 66 height 11
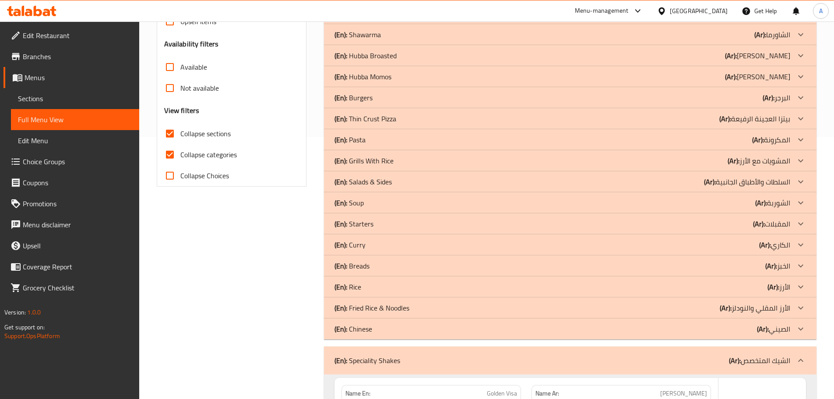
click at [361, 329] on p "(En): Chinese" at bounding box center [354, 329] width 38 height 11
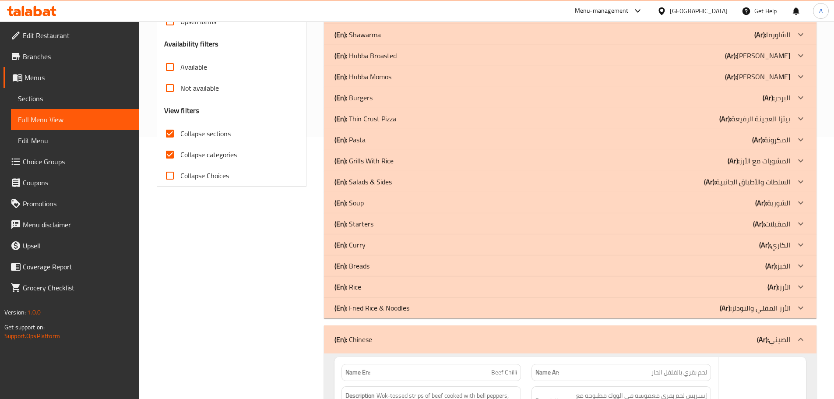
click at [362, 312] on p "(En): Fried Rice & Noodles" at bounding box center [372, 308] width 75 height 11
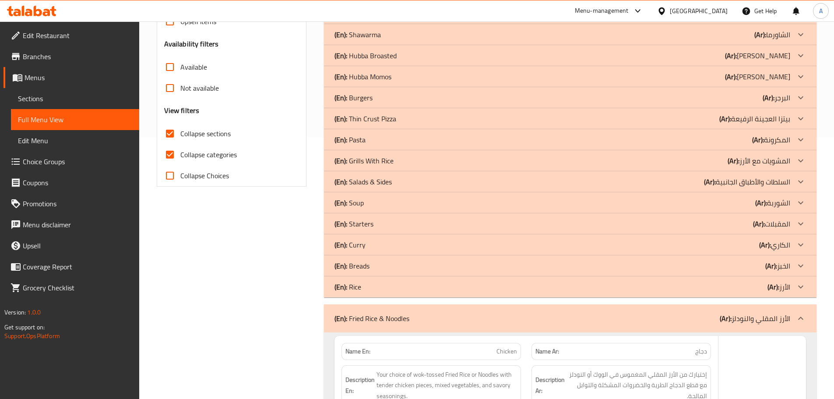
click at [364, 283] on div "(En): Rice (Ar): الأرز" at bounding box center [563, 287] width 456 height 11
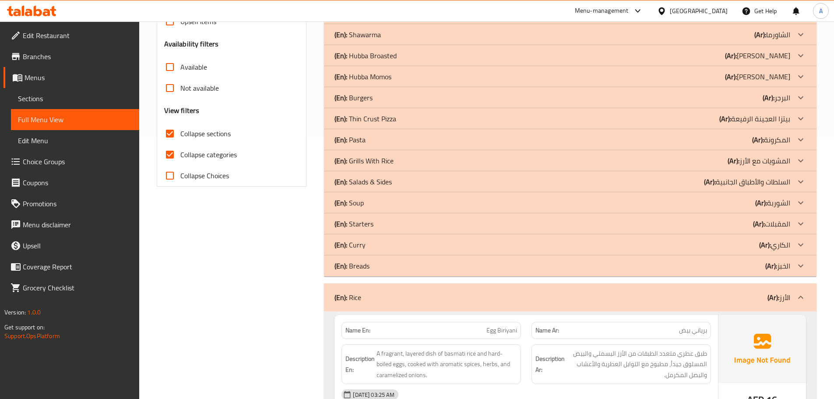
drag, startPoint x: 365, startPoint y: 266, endPoint x: 367, endPoint y: 254, distance: 12.3
click at [365, 265] on p "(En): Breads" at bounding box center [352, 266] width 35 height 11
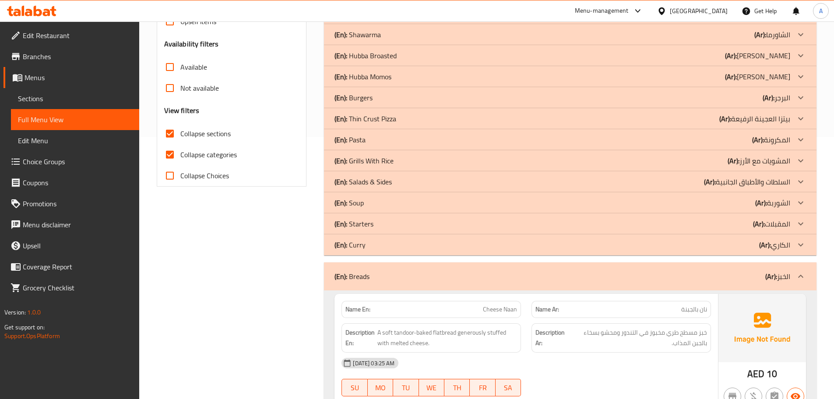
click at [368, 246] on div "(En): [PERSON_NAME] (Ar): الكاري" at bounding box center [563, 245] width 456 height 11
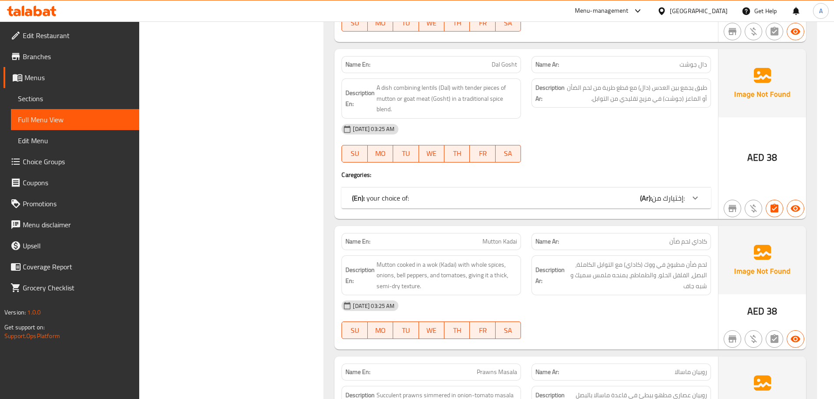
scroll to position [2102, 0]
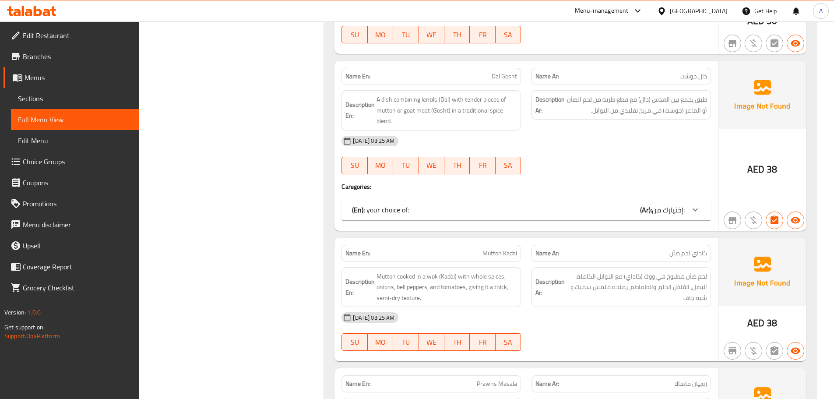
click at [410, 182] on h4 "Caregories:" at bounding box center [527, 186] width 370 height 9
click at [415, 187] on div "Name En: Dal Gosht Name Ar: دال جوشت Description En: A dish combining lentils (…" at bounding box center [527, 146] width 384 height 170
click at [423, 205] on div "(En): your choice of: (Ar): إختيارك من:" at bounding box center [518, 210] width 333 height 11
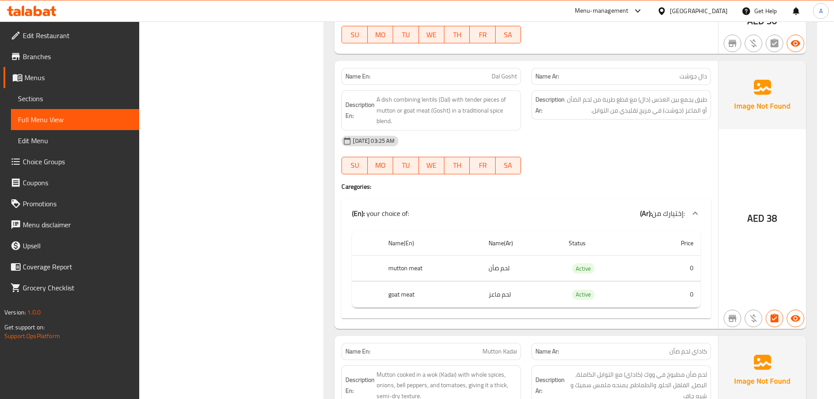
click at [423, 199] on div "(En): your choice of: (Ar): إختيارك من:" at bounding box center [527, 213] width 370 height 28
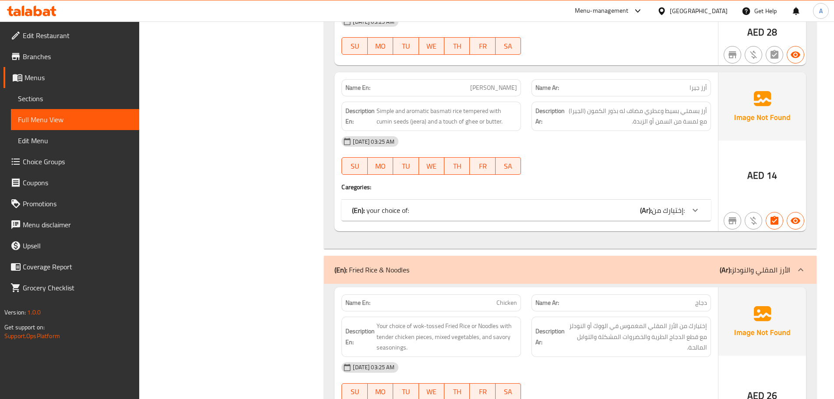
scroll to position [3372, 0]
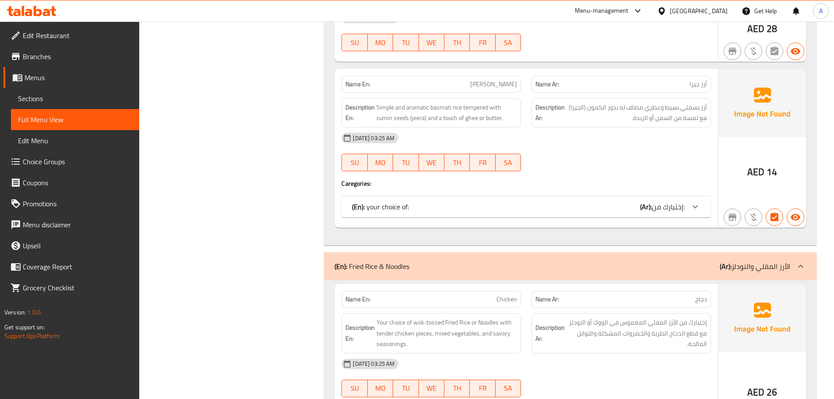
click at [428, 202] on div "(En): your choice of: (Ar): إختيارك من:" at bounding box center [518, 207] width 333 height 11
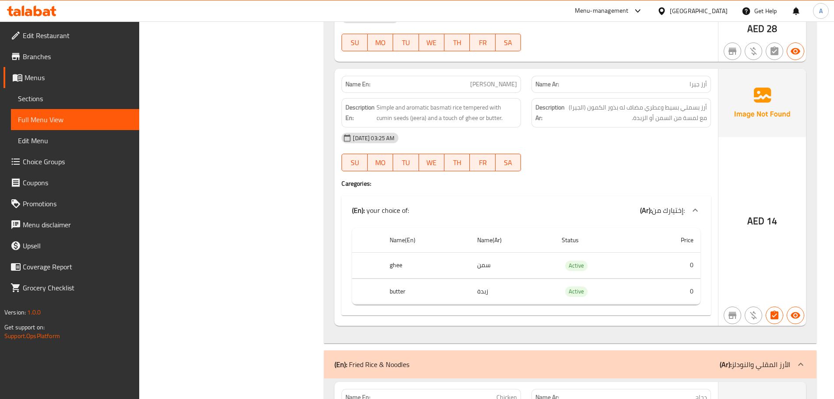
click at [428, 205] on div "(En): your choice of: (Ar): إختيارك من:" at bounding box center [518, 210] width 333 height 11
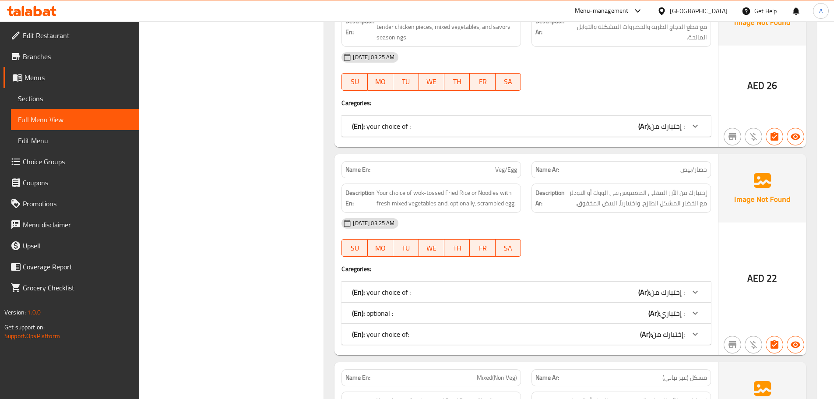
click at [417, 124] on div "(En): your choice of : (Ar): إختيارك من :" at bounding box center [527, 126] width 370 height 21
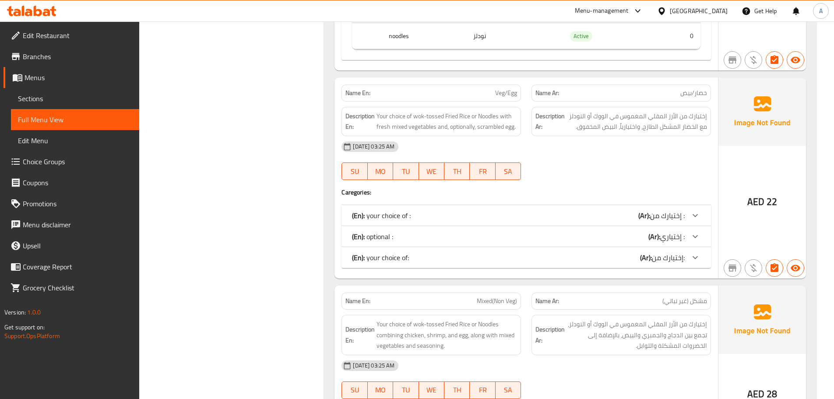
scroll to position [3854, 0]
click at [403, 252] on p "(En): your choice of:" at bounding box center [380, 257] width 57 height 11
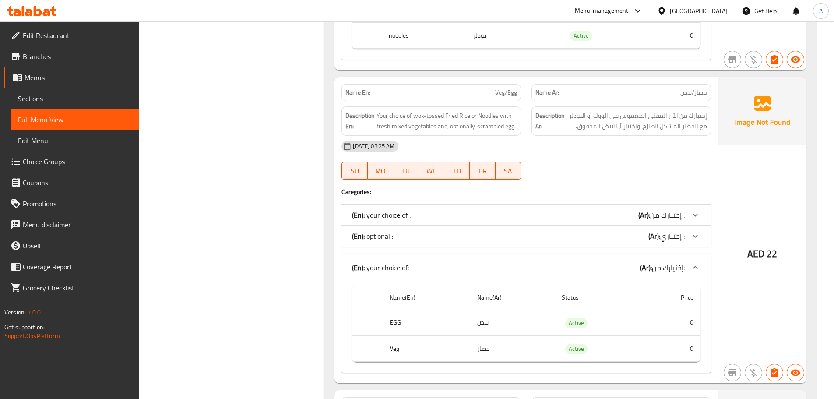
click at [401, 231] on div "(En): optional : (Ar): إختياري :" at bounding box center [527, 236] width 370 height 21
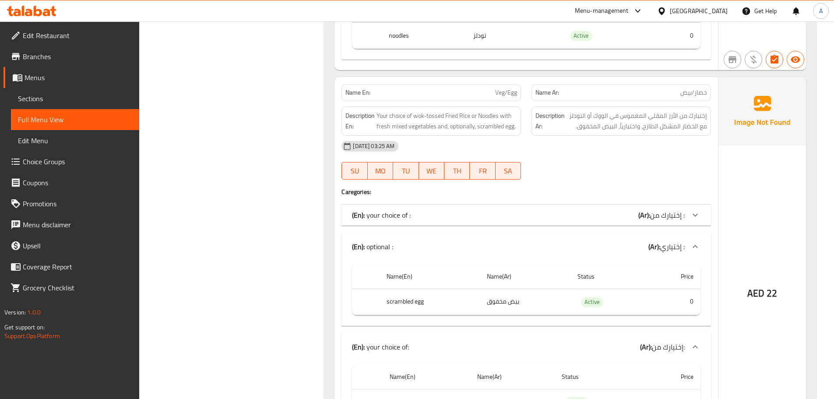
click at [399, 210] on p "(En): your choice of :" at bounding box center [381, 215] width 59 height 11
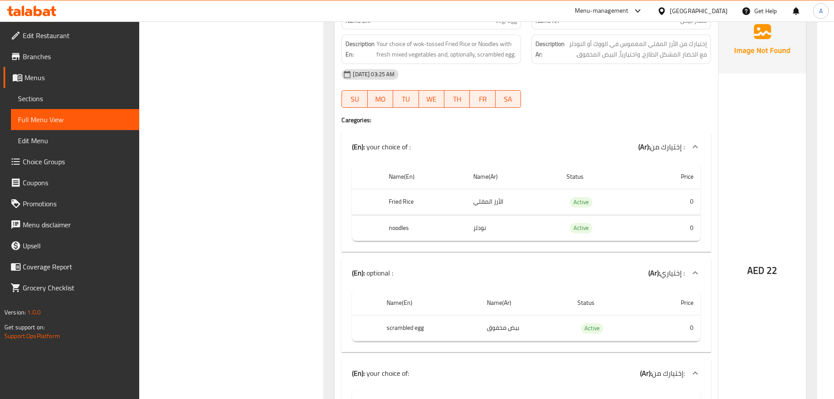
scroll to position [3898, 0]
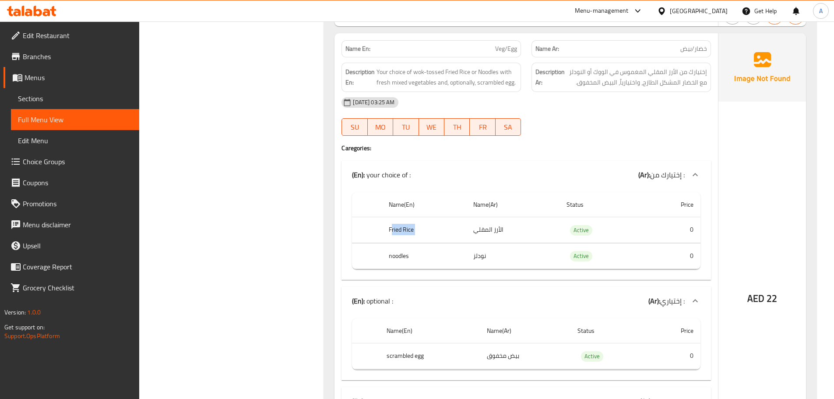
drag, startPoint x: 386, startPoint y: 219, endPoint x: 516, endPoint y: 214, distance: 129.8
click at [516, 217] on tr "Fried Rice الأرز المقلي Active 0" at bounding box center [526, 230] width 349 height 26
drag, startPoint x: 385, startPoint y: 243, endPoint x: 502, endPoint y: 243, distance: 117.8
click at [502, 243] on tr "noodles نودلز Active 0" at bounding box center [526, 256] width 349 height 26
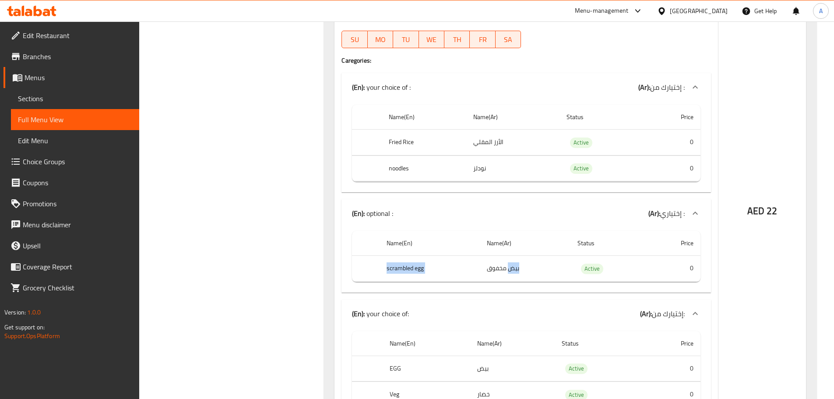
drag, startPoint x: 384, startPoint y: 256, endPoint x: 512, endPoint y: 258, distance: 127.5
click at [512, 258] on tr "scrambled egg بيض مخفوق Active 0" at bounding box center [526, 269] width 349 height 26
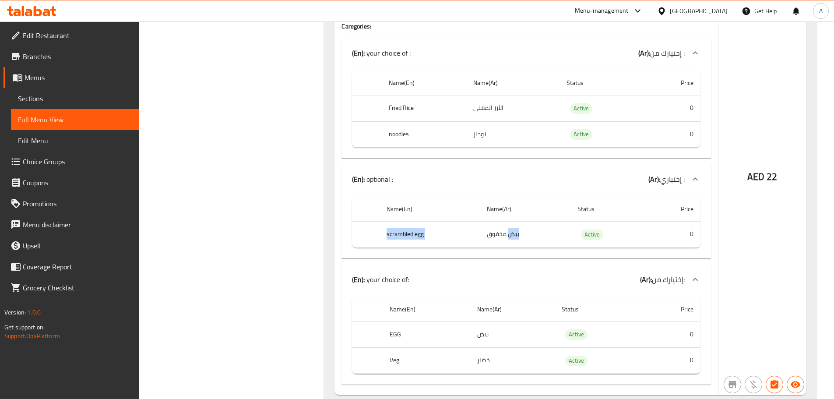
scroll to position [4073, 0]
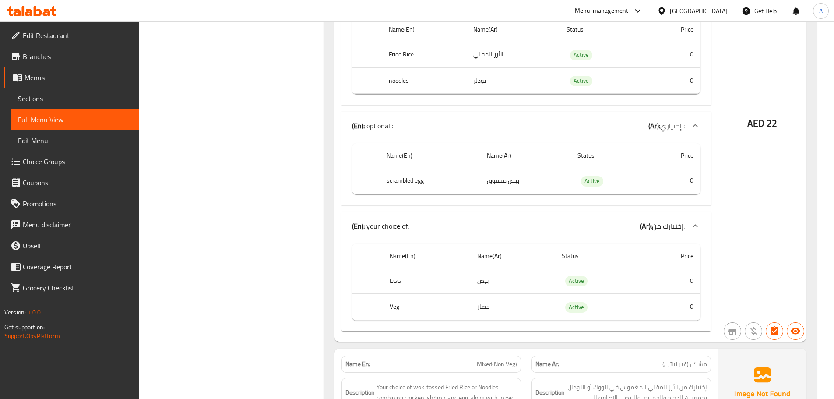
click at [396, 271] on th "EGG" at bounding box center [426, 281] width 87 height 26
drag, startPoint x: 390, startPoint y: 269, endPoint x: 491, endPoint y: 271, distance: 100.8
click at [491, 271] on tr "EGG بيض Active 0" at bounding box center [526, 281] width 349 height 26
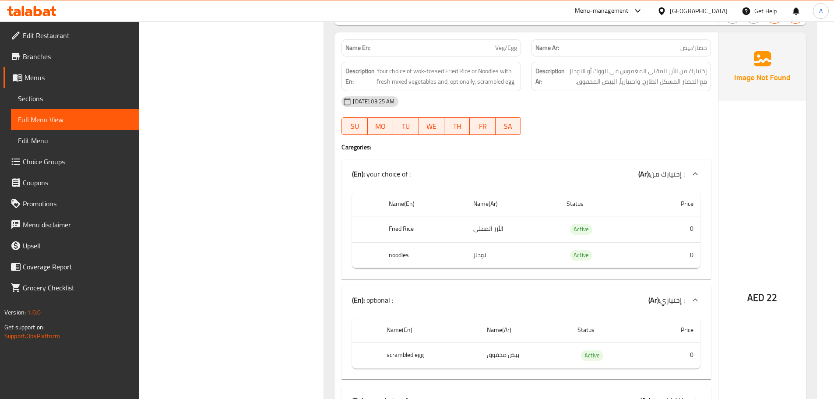
scroll to position [3898, 0]
click at [396, 170] on p "(En): your choice of :" at bounding box center [381, 175] width 59 height 11
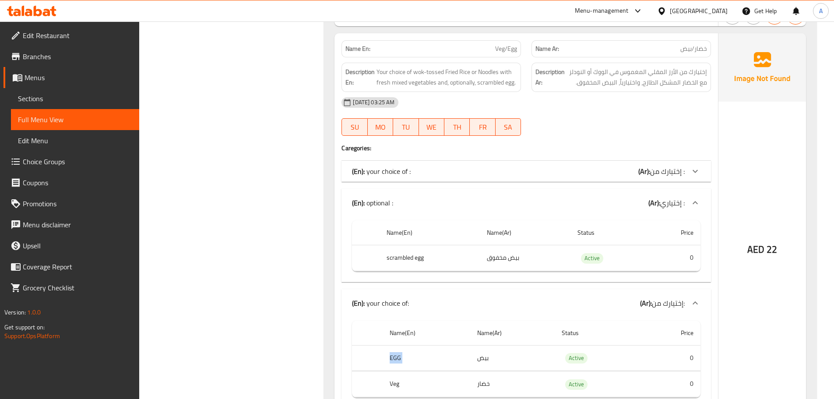
click at [408, 189] on div "(En): optional : (Ar): إختياري :" at bounding box center [527, 203] width 370 height 28
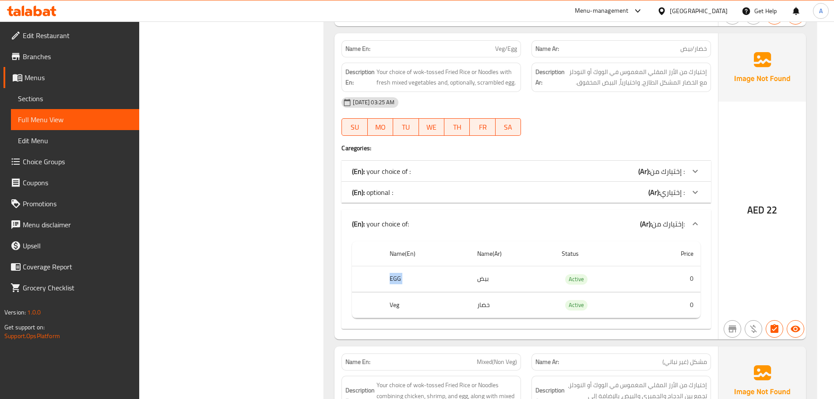
click at [404, 219] on p "(En): your choice of:" at bounding box center [380, 224] width 57 height 11
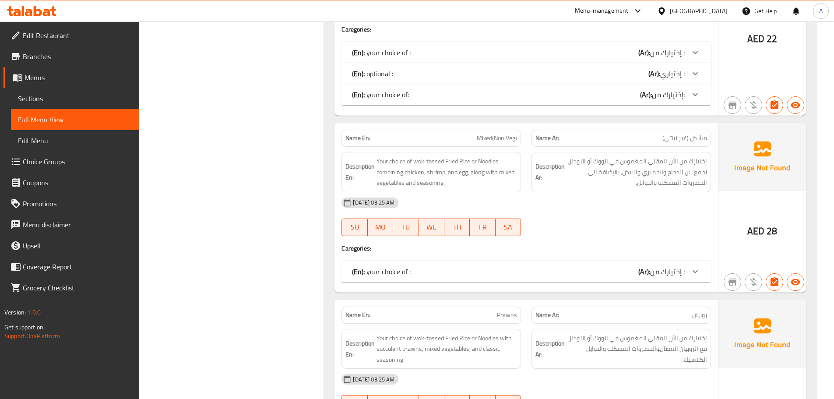
scroll to position [4073, 0]
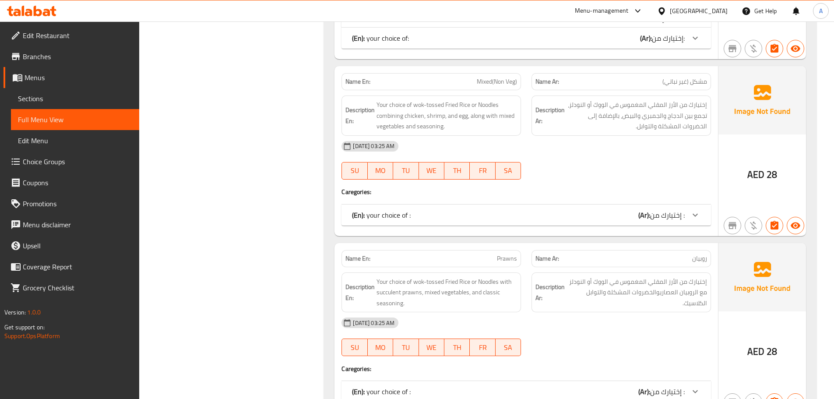
click at [408, 210] on p "(En): your choice of :" at bounding box center [381, 215] width 59 height 11
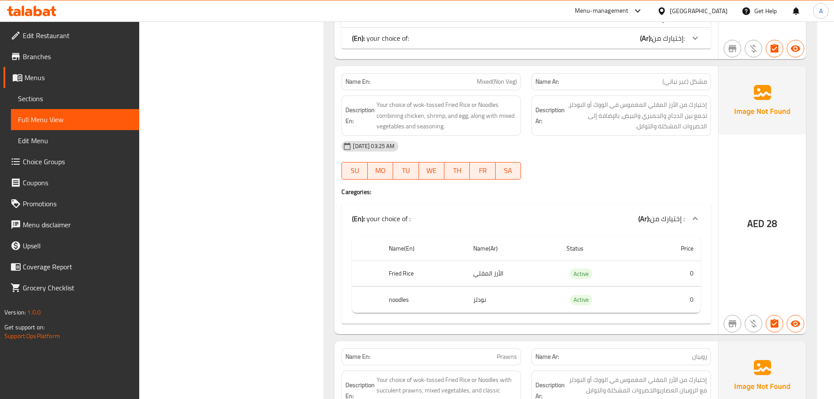
click at [408, 213] on p "(En): your choice of :" at bounding box center [381, 218] width 59 height 11
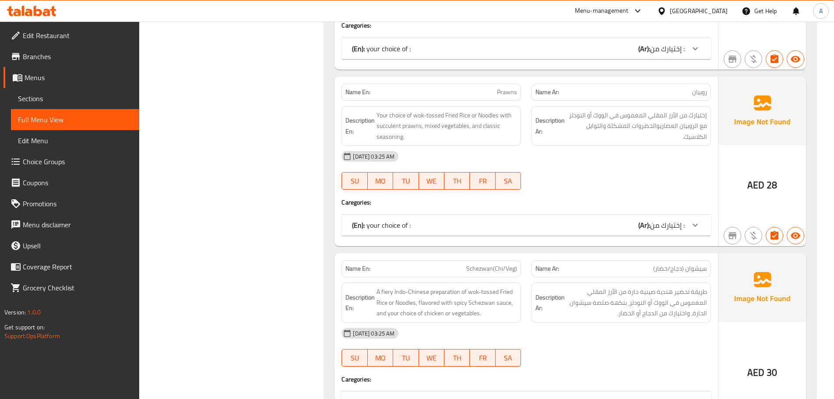
scroll to position [4248, 0]
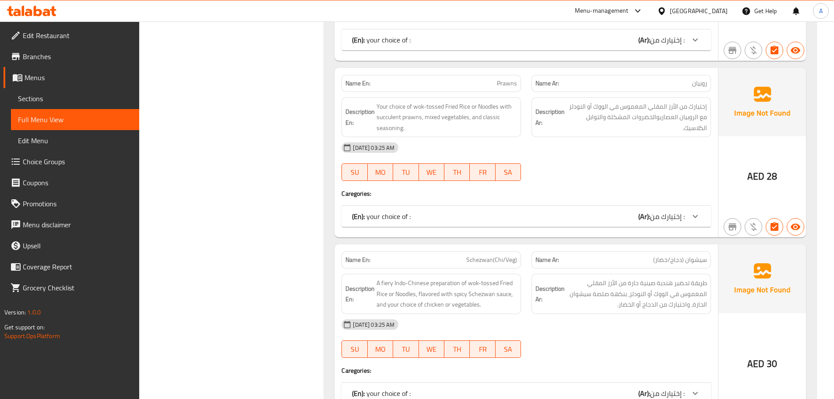
click at [408, 217] on div "Name En: Prawns Name Ar: روبيان Description En: Your choice of wok-tossed Fried…" at bounding box center [527, 153] width 384 height 170
click at [408, 212] on p "(En): your choice of :" at bounding box center [381, 216] width 59 height 11
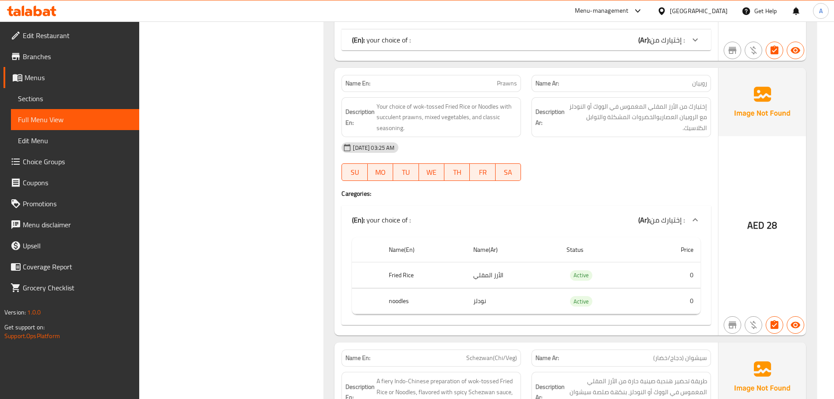
click at [408, 215] on p "(En): your choice of :" at bounding box center [381, 220] width 59 height 11
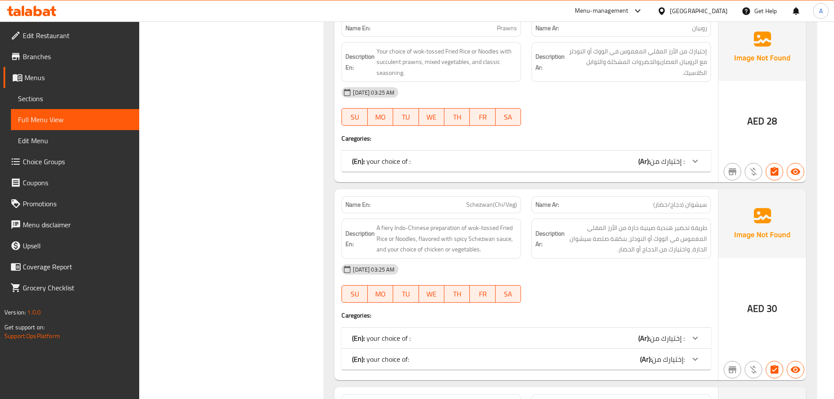
scroll to position [4336, 0]
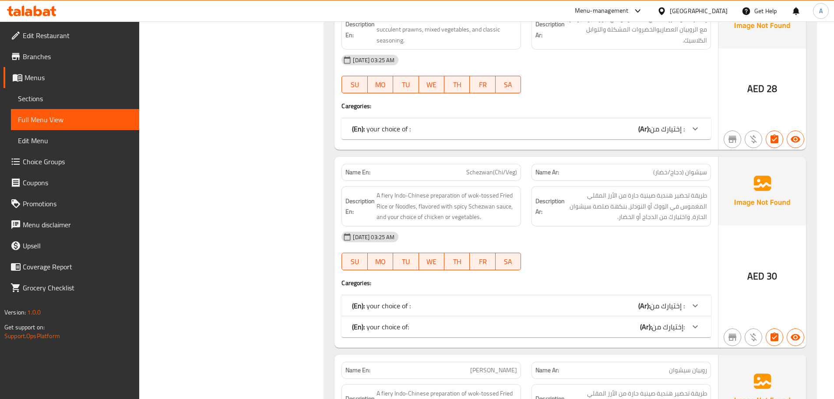
drag, startPoint x: 422, startPoint y: 317, endPoint x: 419, endPoint y: 301, distance: 15.6
click at [422, 322] on div "(En): your choice of: (Ar): إختيارك من:" at bounding box center [518, 327] width 333 height 11
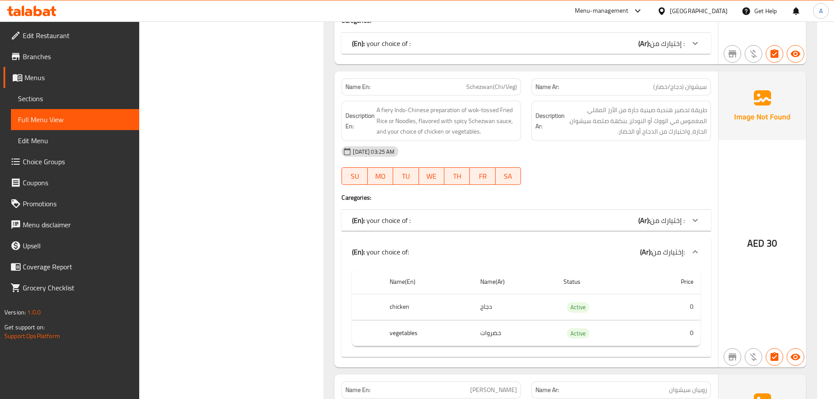
scroll to position [4423, 0]
click at [422, 222] on div "Name En: Schezwan(Chi/Veg) Name Ar: سيشوان (دجاج/خضار) Description En: A fiery …" at bounding box center [527, 217] width 384 height 296
click at [422, 216] on div "(En): your choice of : (Ar): إختيارك من :" at bounding box center [527, 218] width 370 height 21
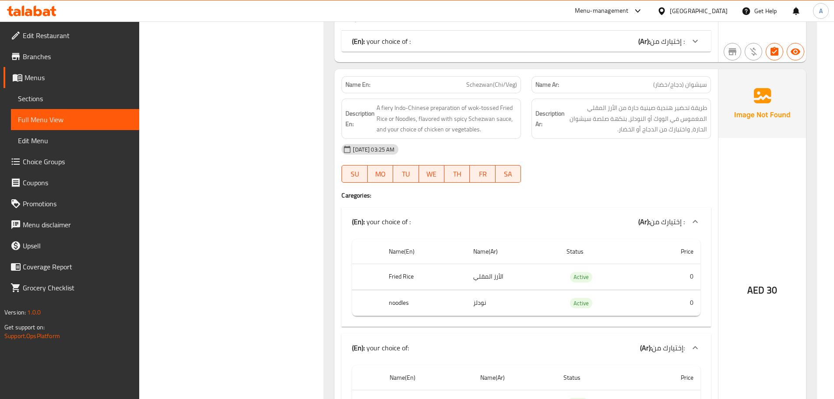
click at [499, 81] on div "Name En: Schezwan(Chi/Veg)" at bounding box center [432, 84] width 180 height 17
copy span "Schezwan(Chi/Veg)"
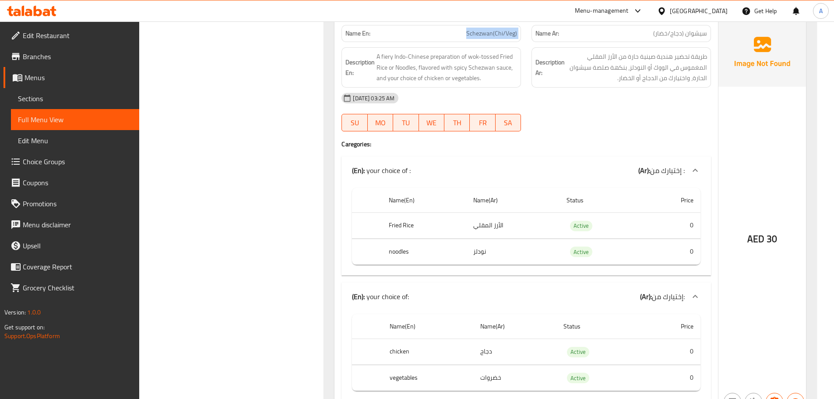
scroll to position [4555, 0]
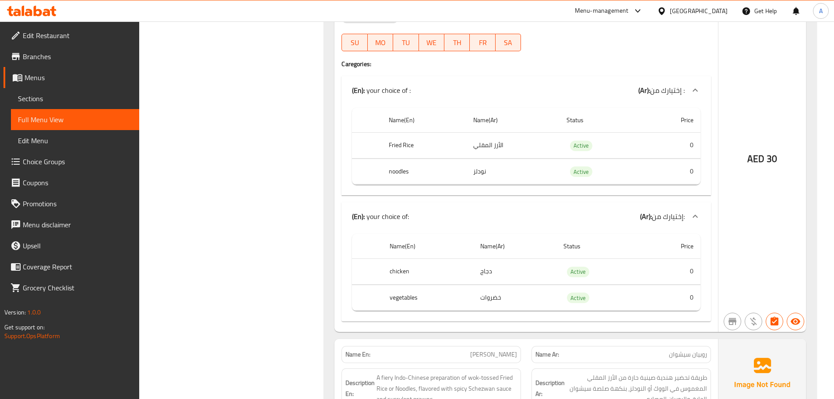
click at [392, 260] on th "chicken" at bounding box center [428, 272] width 91 height 26
copy th "chicken"
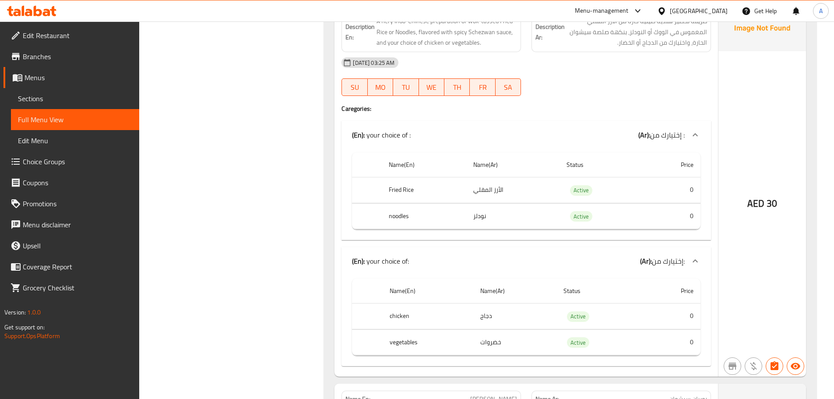
scroll to position [4468, 0]
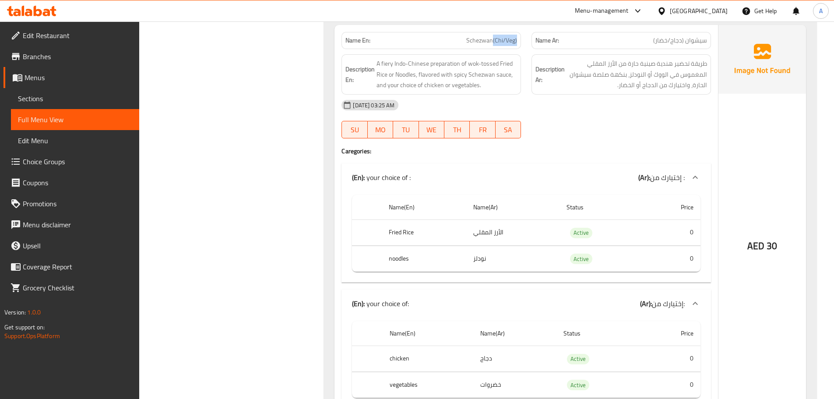
drag, startPoint x: 495, startPoint y: 31, endPoint x: 523, endPoint y: 29, distance: 28.1
click at [523, 29] on div "Name En: Schezwan(Chi/Veg)" at bounding box center [431, 41] width 190 height 28
copy span "(Chi/Veg)"
drag, startPoint x: 685, startPoint y: 31, endPoint x: 650, endPoint y: 30, distance: 35.1
click at [650, 36] on p "Name Ar: سيشوان (دجاج/خضار)" at bounding box center [622, 40] width 172 height 9
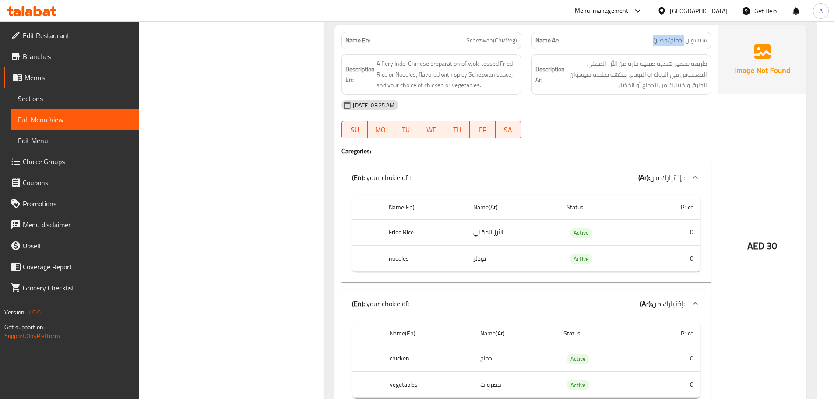
copy span "(دجاج/خضار)"
click at [489, 37] on div "Name En: Schezwan(Chi/Veg)" at bounding box center [432, 40] width 180 height 17
copy span "Schezwan(Chi/Veg)"
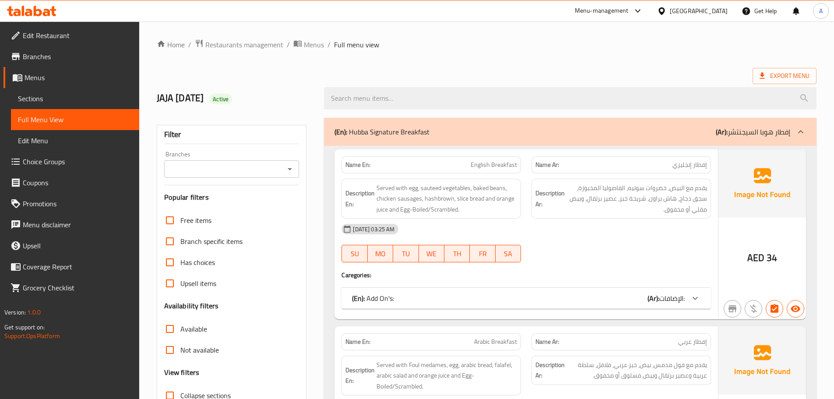
click at [78, 159] on div at bounding box center [417, 199] width 834 height 399
click at [78, 159] on span "Choice Groups" at bounding box center [78, 161] width 110 height 11
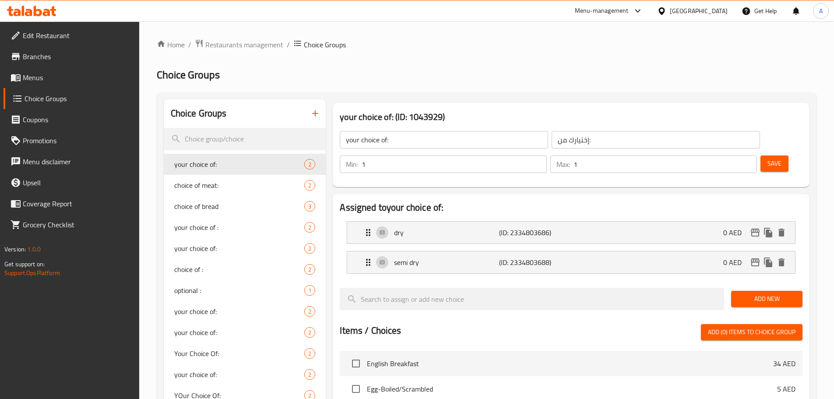
click at [233, 139] on input "search" at bounding box center [245, 139] width 163 height 22
paste input "chicken"
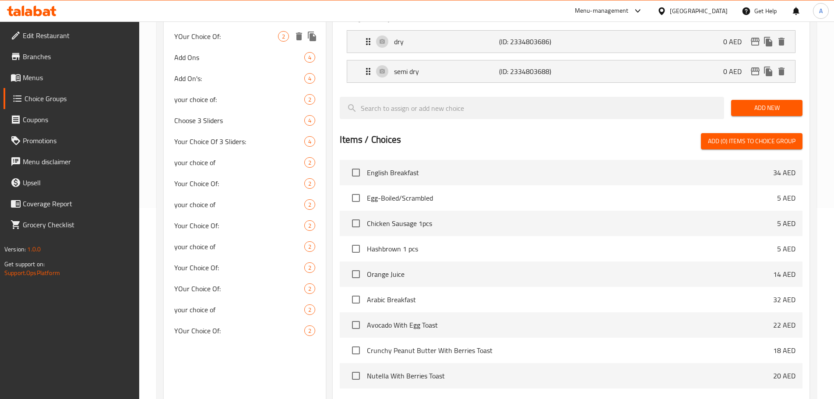
scroll to position [219, 0]
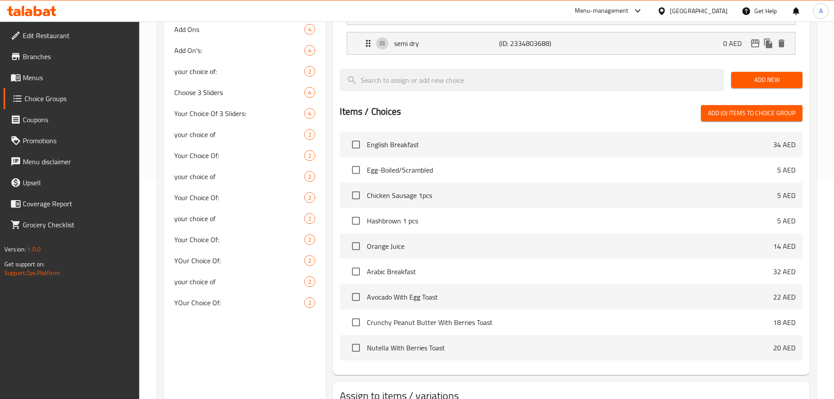
type input "chicken"
click at [236, 198] on span "Your Choice Of:" at bounding box center [226, 197] width 104 height 11
type input "Your Choice Of:"
type input "إختيارك من:"
click at [238, 196] on span "Your Choice Of:" at bounding box center [226, 197] width 104 height 11
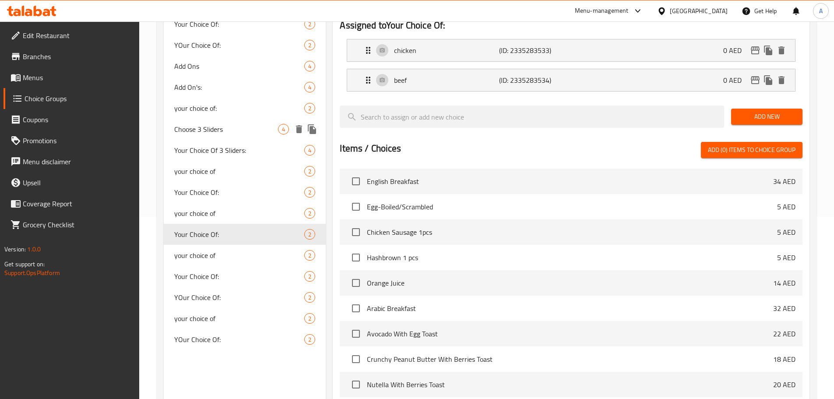
scroll to position [260, 0]
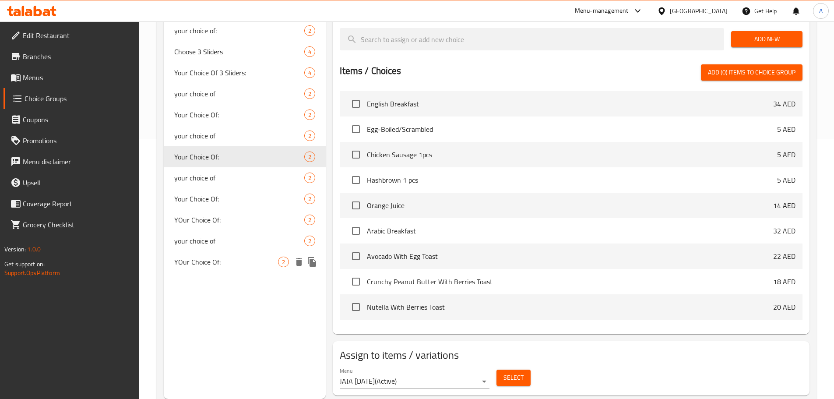
click at [222, 261] on span "YOur Choice Of:" at bounding box center [226, 262] width 104 height 11
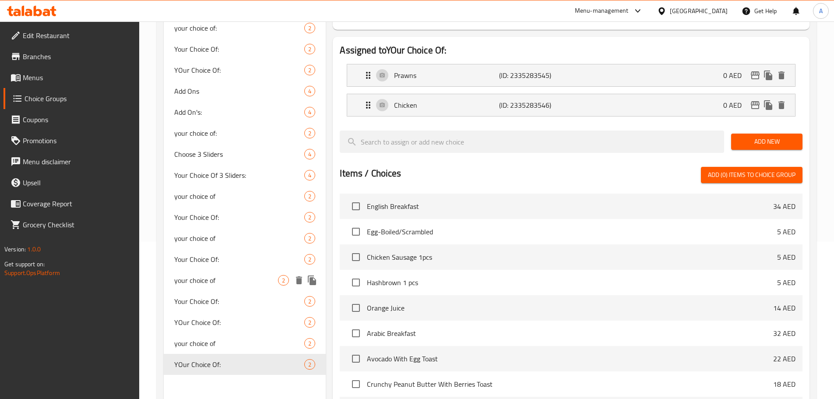
scroll to position [172, 0]
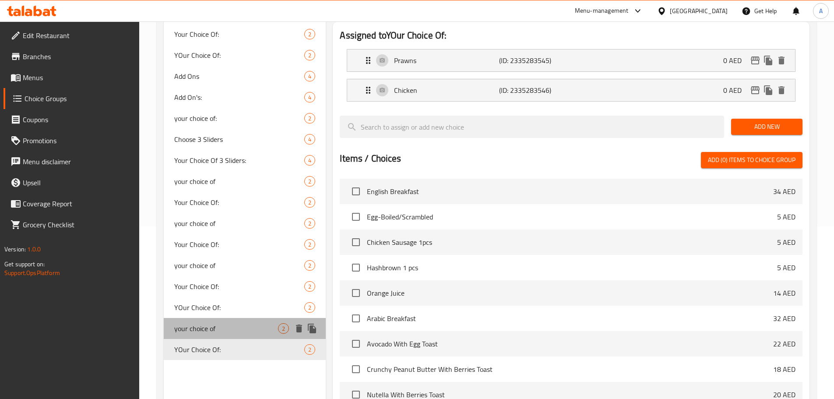
click at [218, 326] on span "your choice of" at bounding box center [226, 328] width 104 height 11
type input "your choice of"
type input "أختيارك من"
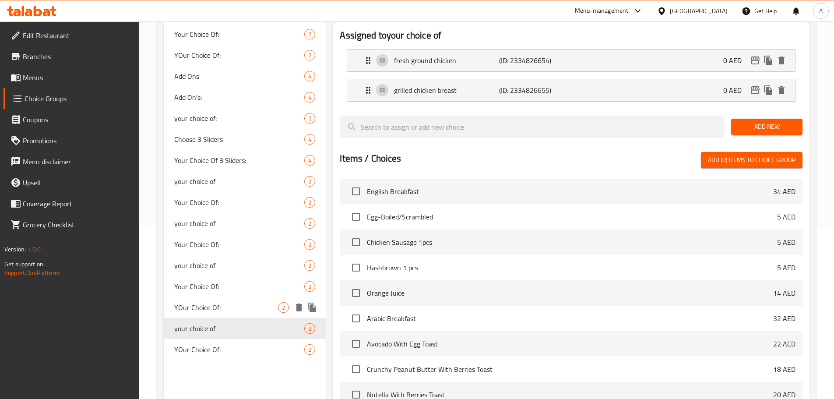
scroll to position [128, 0]
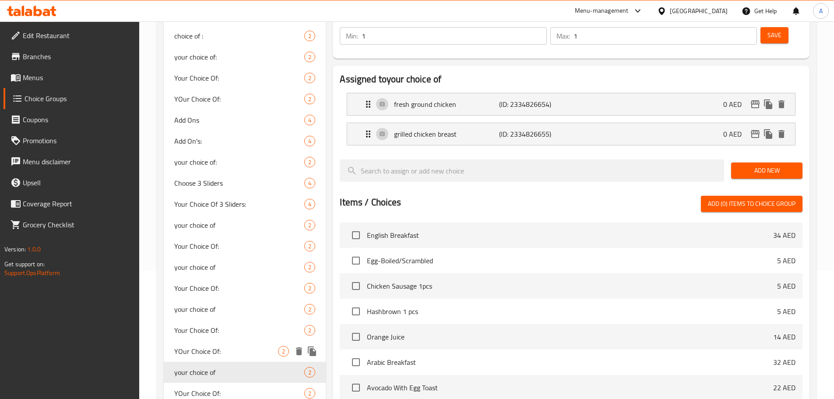
click at [212, 346] on span "YOur Choice Of:" at bounding box center [226, 351] width 104 height 11
type input "YOur Choice Of:"
type input "إختيارك من:"
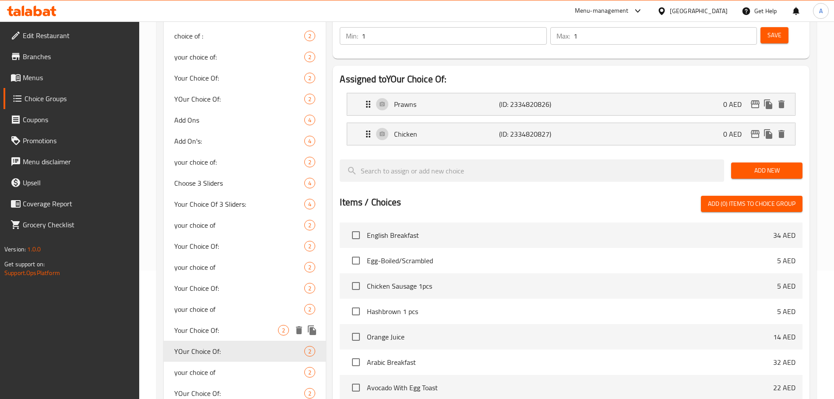
click at [219, 329] on span "Your Choice Of:" at bounding box center [226, 330] width 104 height 11
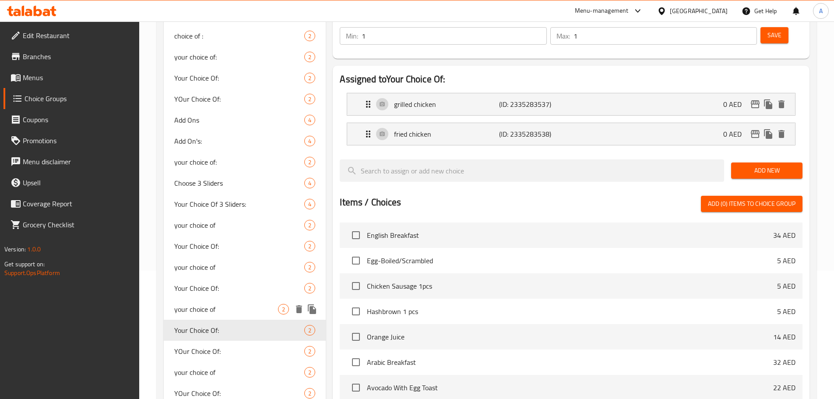
click at [221, 315] on div "your choice of 2" at bounding box center [245, 309] width 163 height 21
type input "your choice of"
type input "أختيارك من"
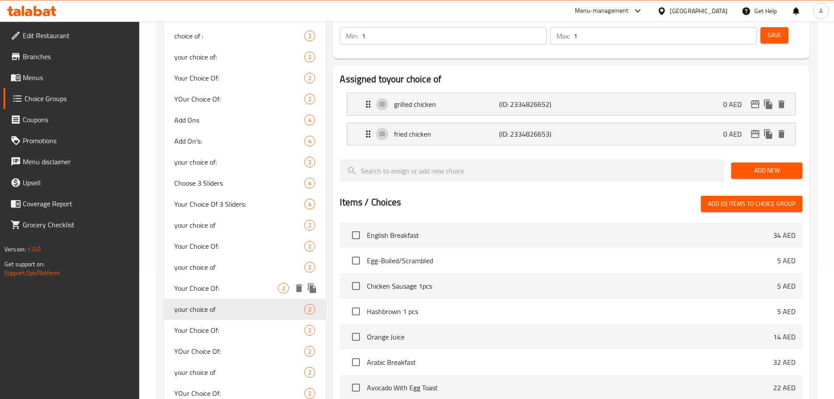
click at [229, 287] on span "Your Choice Of:" at bounding box center [226, 288] width 104 height 11
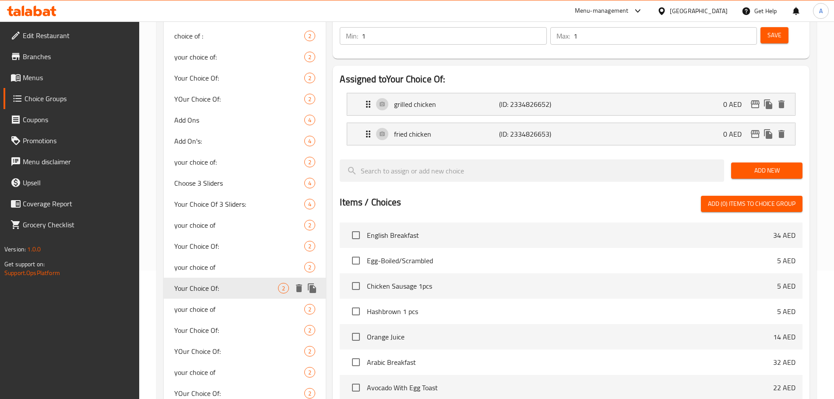
type input "Your Choice Of:"
type input "إختيارك من:"
click at [225, 253] on div "Your Choice Of: 2" at bounding box center [245, 246] width 163 height 21
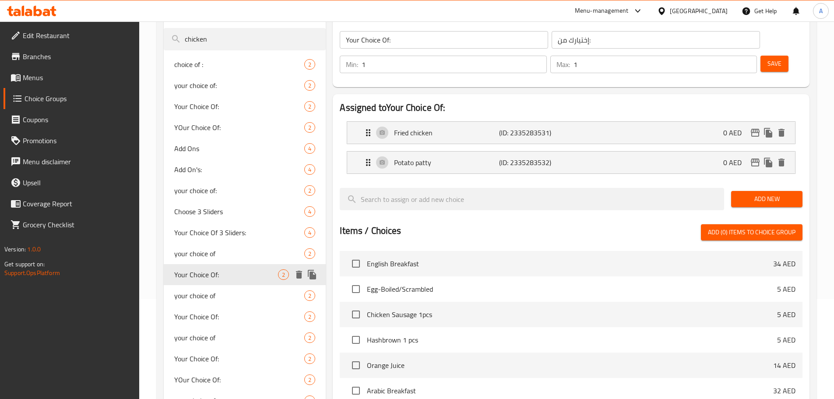
scroll to position [85, 0]
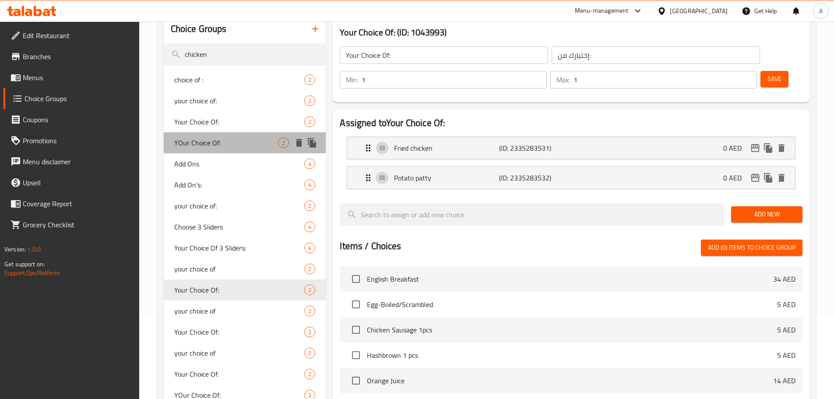
click at [240, 141] on span "YOur Choice Of:" at bounding box center [226, 143] width 104 height 11
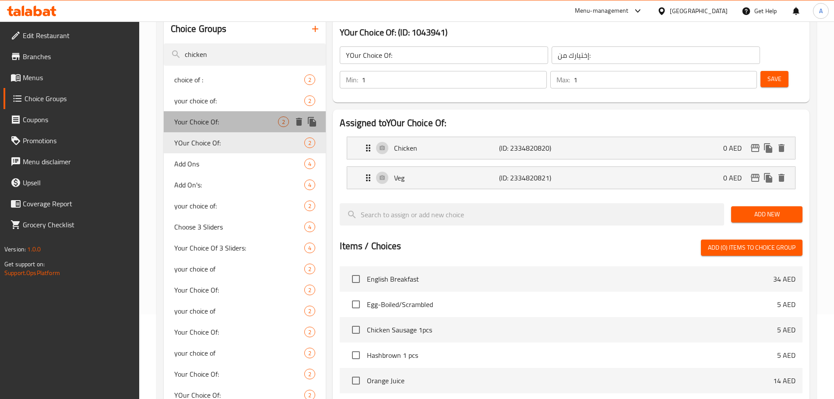
click at [239, 117] on span "Your Choice Of:" at bounding box center [226, 122] width 104 height 11
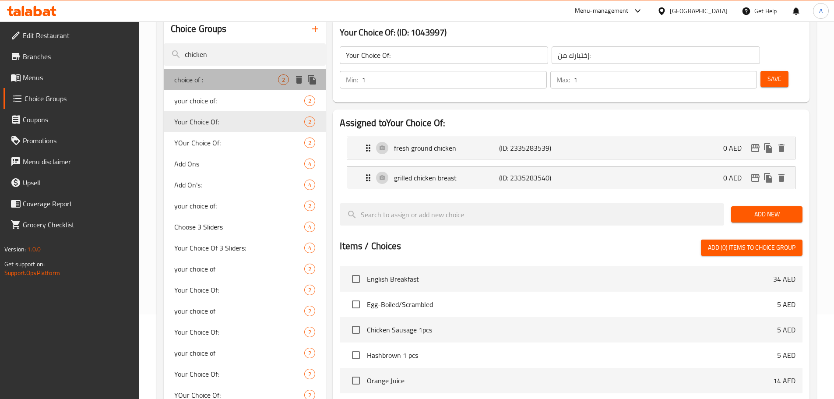
click at [230, 77] on span "choice of :" at bounding box center [226, 79] width 104 height 11
type input "choice of :"
type input "إختار من :"
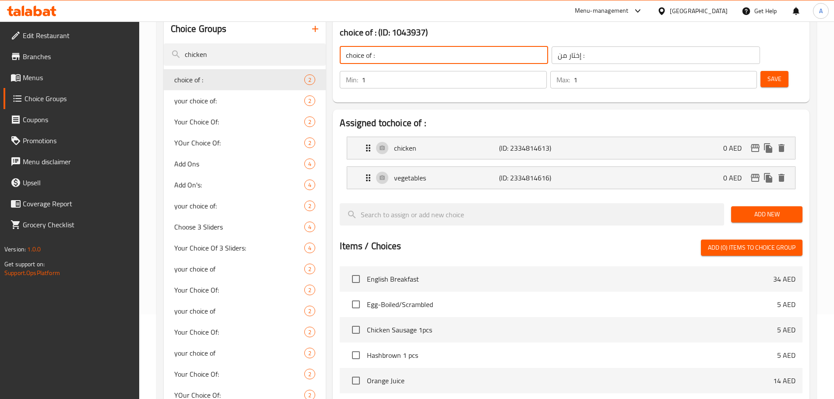
click at [402, 57] on input "choice of :" at bounding box center [444, 55] width 209 height 18
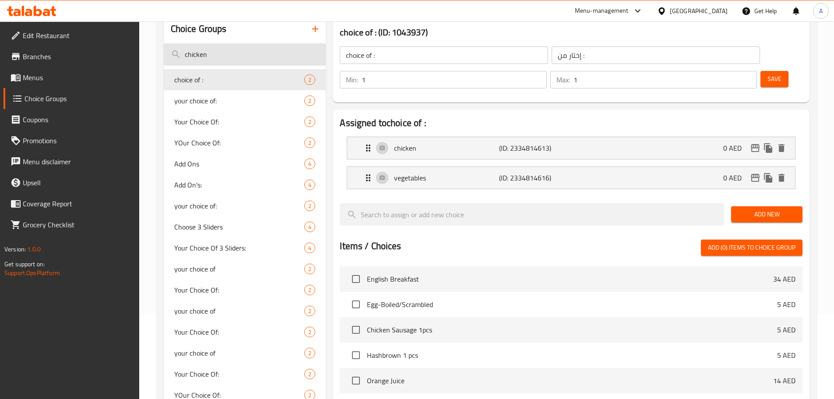
click at [251, 63] on input "chicken" at bounding box center [245, 54] width 163 height 22
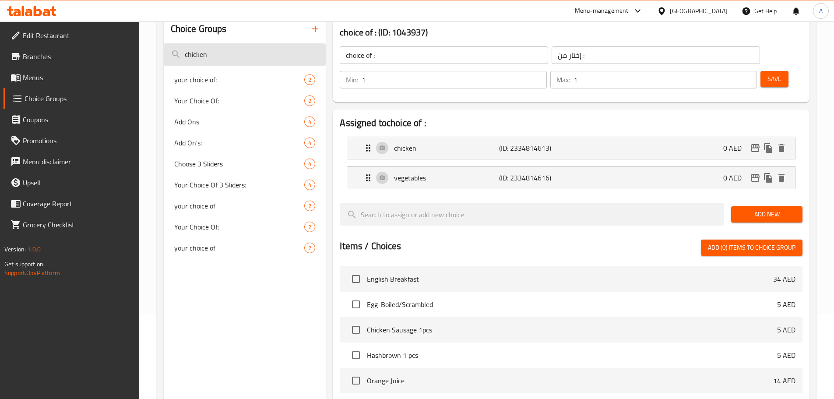
type input "chicken"
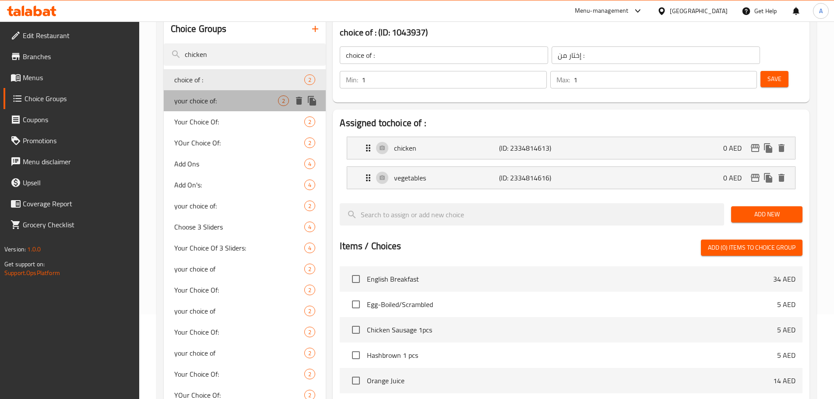
click at [242, 103] on span "your choice of:" at bounding box center [226, 100] width 104 height 11
type input "your choice of:"
type input "إختيارك من:"
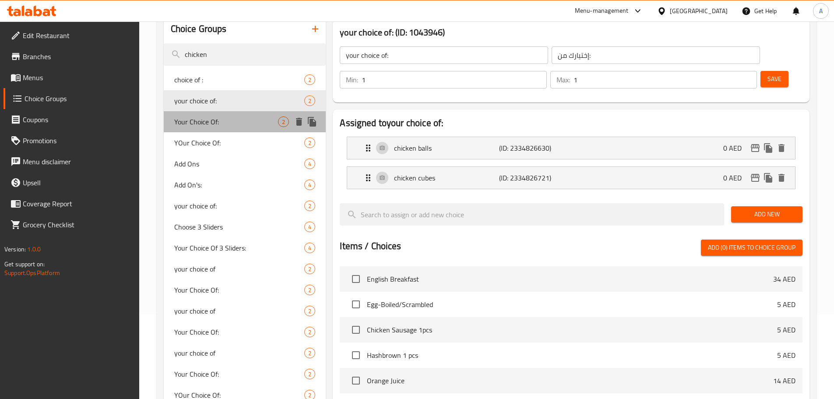
click at [231, 119] on span "Your Choice Of:" at bounding box center [226, 122] width 104 height 11
type input "Your Choice Of:"
type input "إختيارك من:"
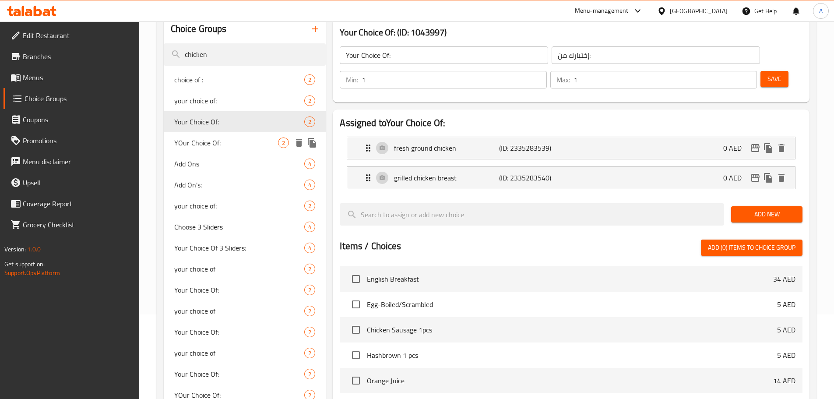
click at [224, 138] on span "YOur Choice Of:" at bounding box center [226, 143] width 104 height 11
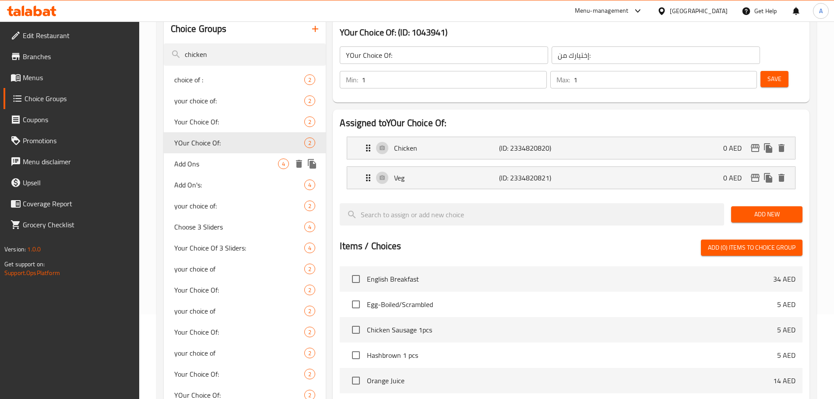
click at [231, 168] on span "Add Ons" at bounding box center [226, 164] width 104 height 11
type input "Add Ons"
type input "إضافات"
type input "0"
type input "3"
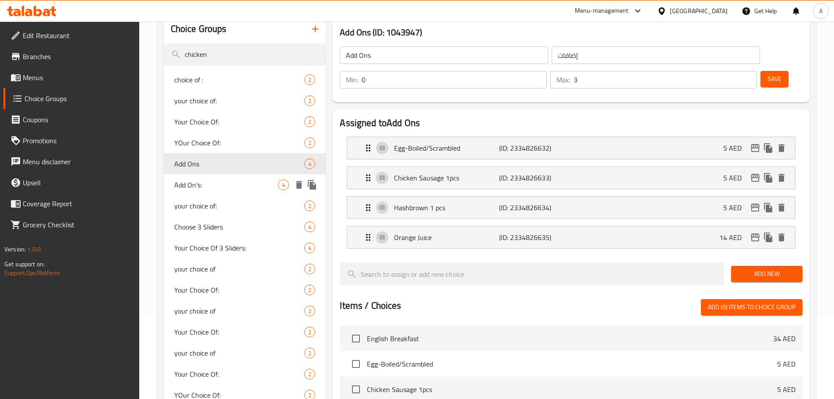
click at [223, 185] on span "Add On's:" at bounding box center [226, 185] width 104 height 11
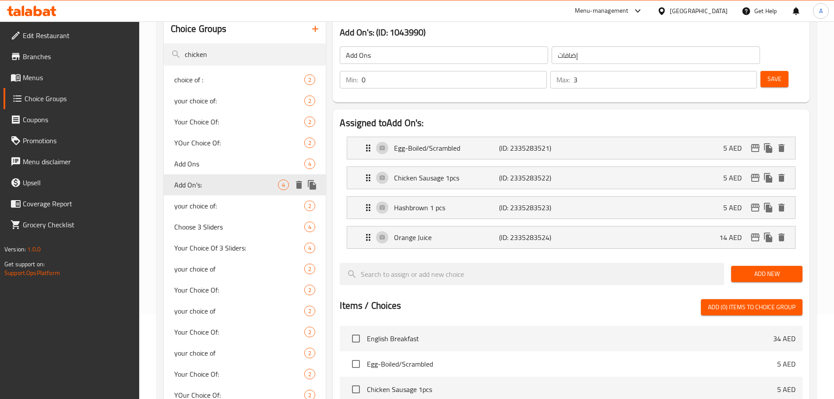
type input "Add On's:"
type input "الإضافات:"
click at [219, 205] on span "your choice of:" at bounding box center [226, 206] width 104 height 11
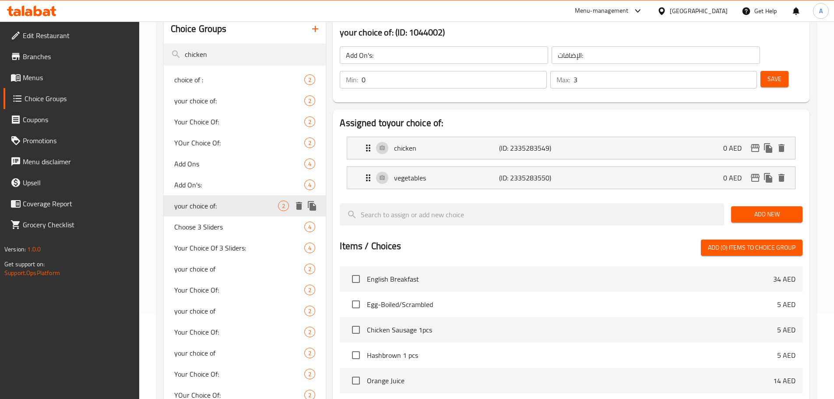
type input "your choice of:"
type input "إختيارك من:"
type input "1"
click at [438, 173] on p "vegetables" at bounding box center [446, 178] width 105 height 11
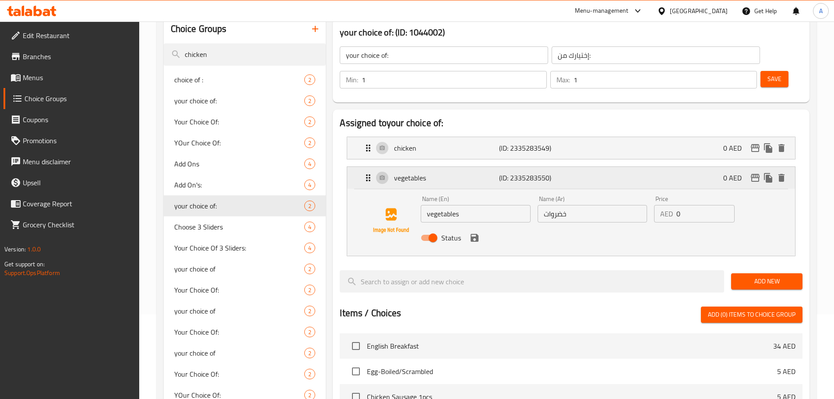
click at [438, 173] on p "vegetables" at bounding box center [446, 178] width 105 height 11
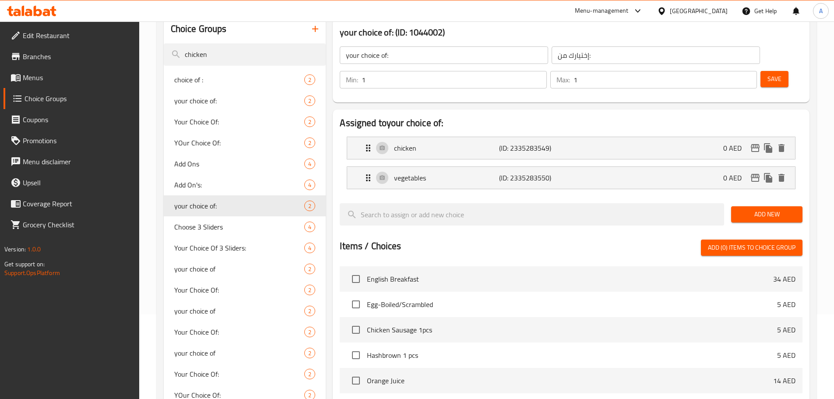
click at [427, 53] on input "your choice of:" at bounding box center [444, 55] width 209 height 18
click at [388, 51] on input "your choice of:" at bounding box center [444, 55] width 209 height 18
paste input "(Chi/Veg)"
type input "your choice of (Chi/Veg):"
click at [568, 54] on input "إختيارك من:" at bounding box center [656, 55] width 209 height 18
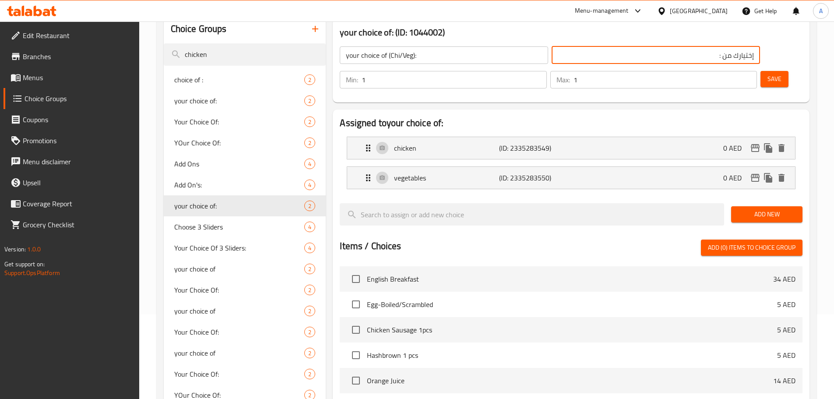
paste input "(دجاج/خضار)"
type input "إختيارك من (دجاج/خضار):"
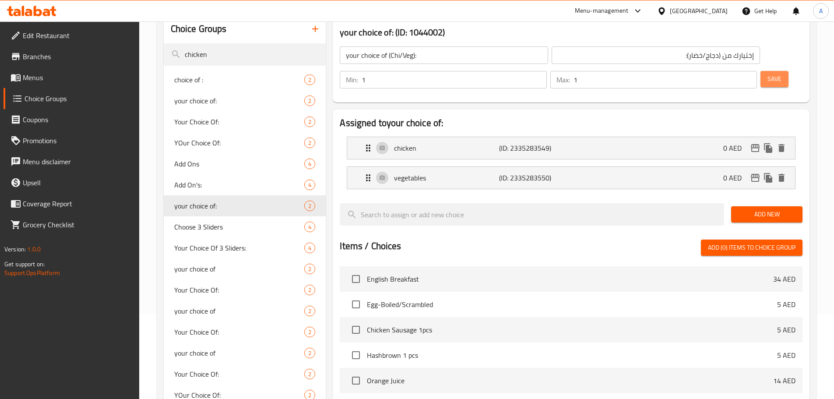
click at [768, 74] on span "Save" at bounding box center [775, 79] width 14 height 11
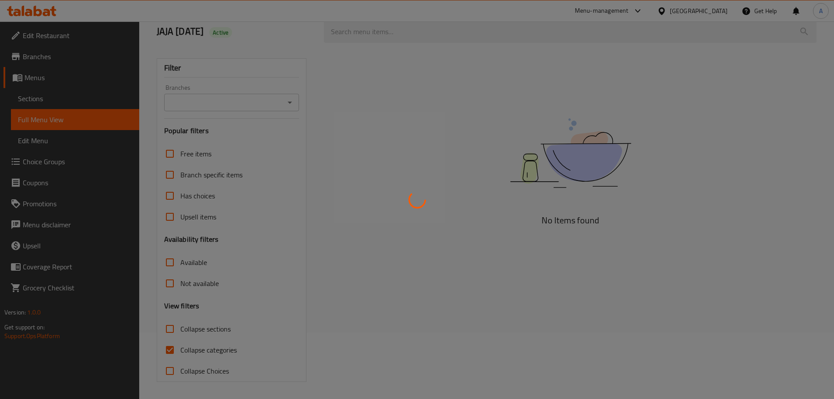
scroll to position [67, 0]
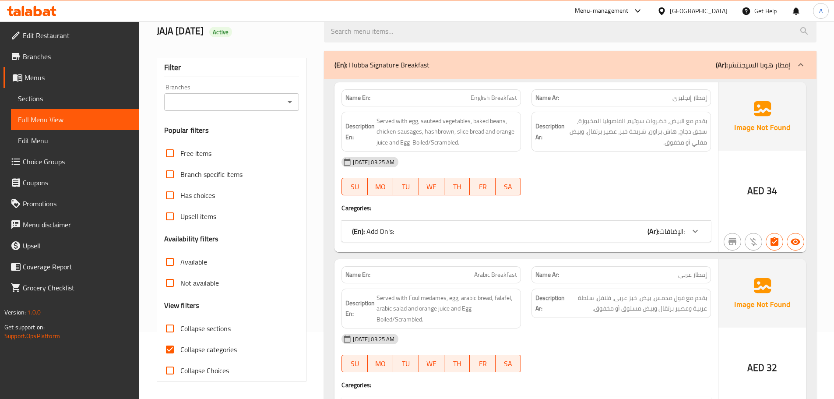
drag, startPoint x: 170, startPoint y: 345, endPoint x: 169, endPoint y: 350, distance: 5.4
click at [170, 346] on input "Collapse categories" at bounding box center [169, 349] width 21 height 21
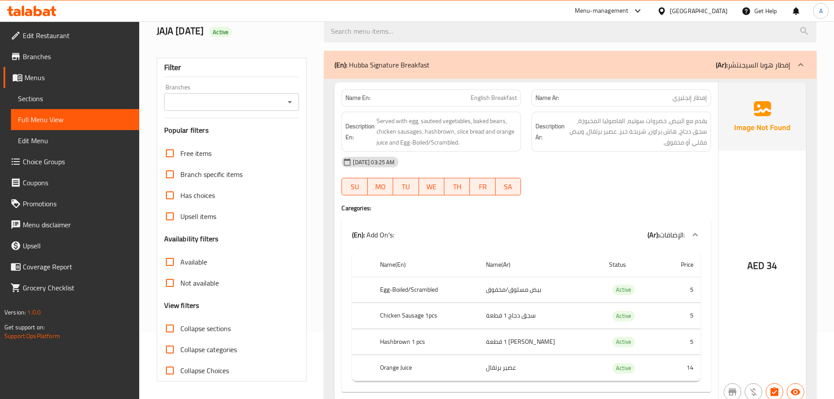
click at [169, 350] on input "Collapse categories" at bounding box center [169, 349] width 21 height 21
checkbox input "true"
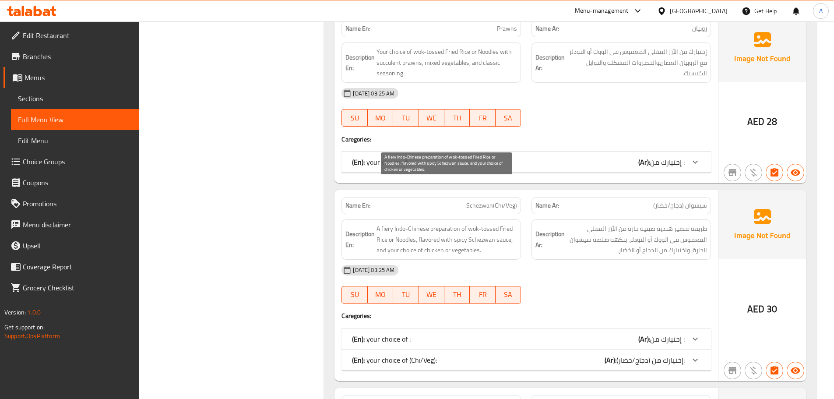
scroll to position [14981, 0]
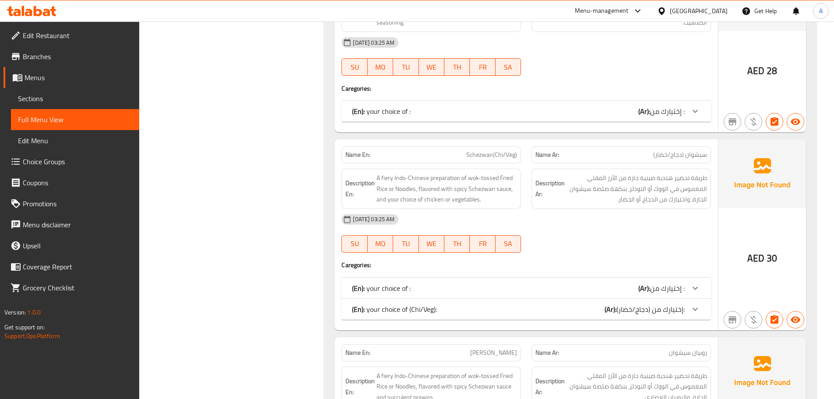
click at [445, 304] on div "(En): your choice of (Chi/Veg): (Ar): إختيارك من (دجاج/خضار):" at bounding box center [518, 309] width 333 height 11
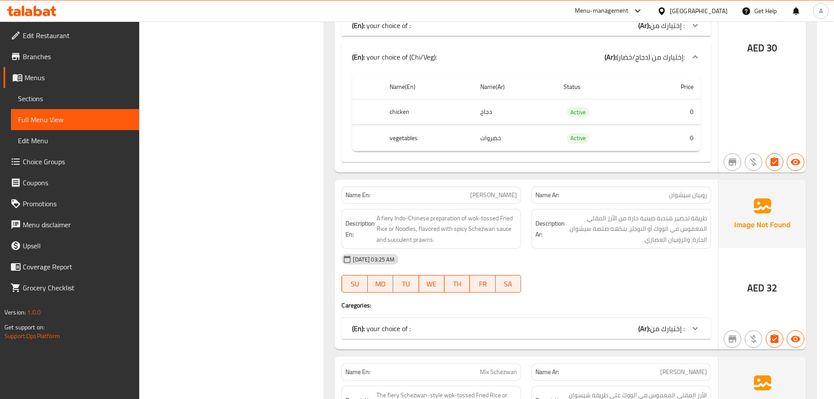
click at [414, 323] on div "(En): your choice of : (Ar): إختيارك من :" at bounding box center [518, 328] width 333 height 11
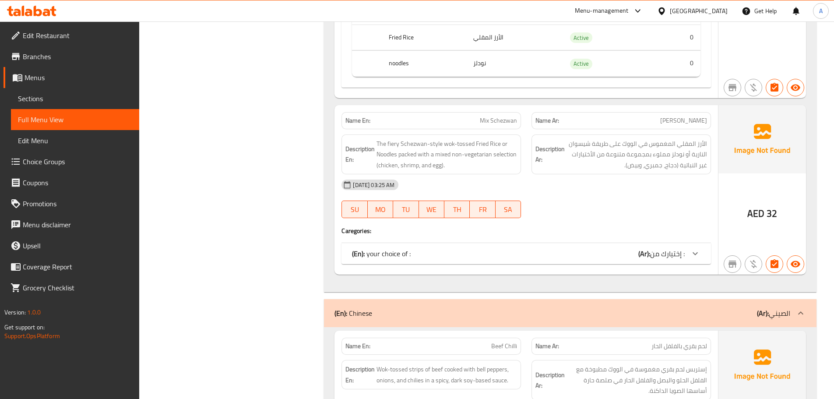
scroll to position [15594, 0]
click at [427, 247] on div "(En): your choice of : (Ar): إختيارك من :" at bounding box center [518, 252] width 333 height 11
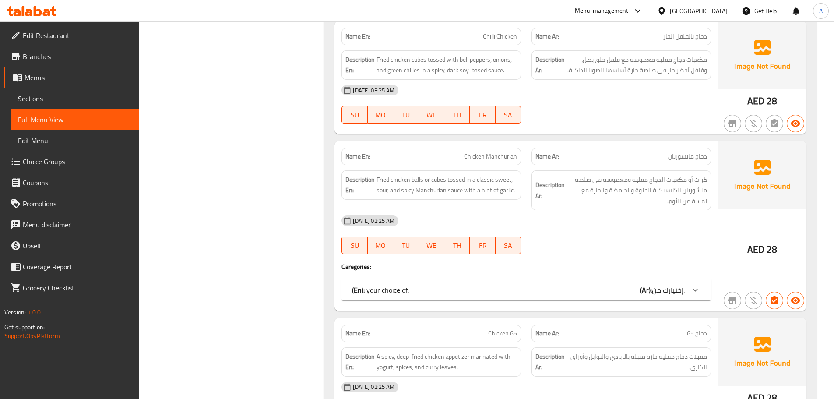
scroll to position [16295, 0]
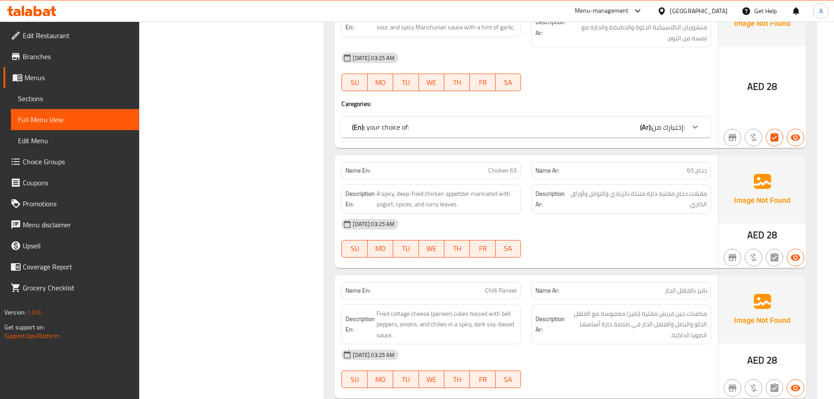
click at [452, 122] on div "(En): your choice of: (Ar): إختيارك من:" at bounding box center [518, 127] width 333 height 11
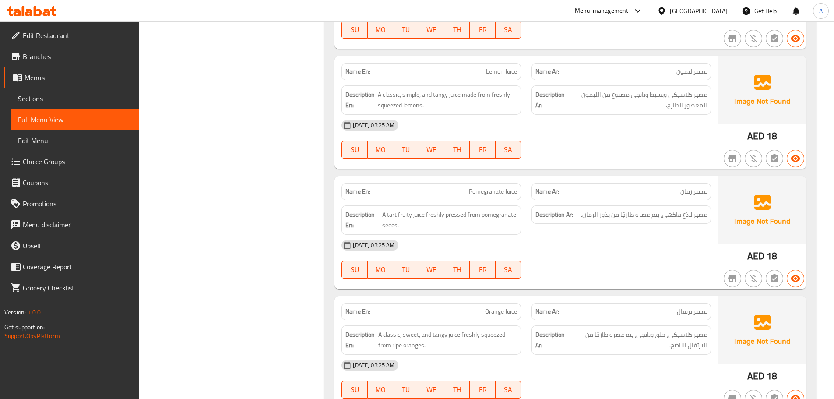
scroll to position [18055, 0]
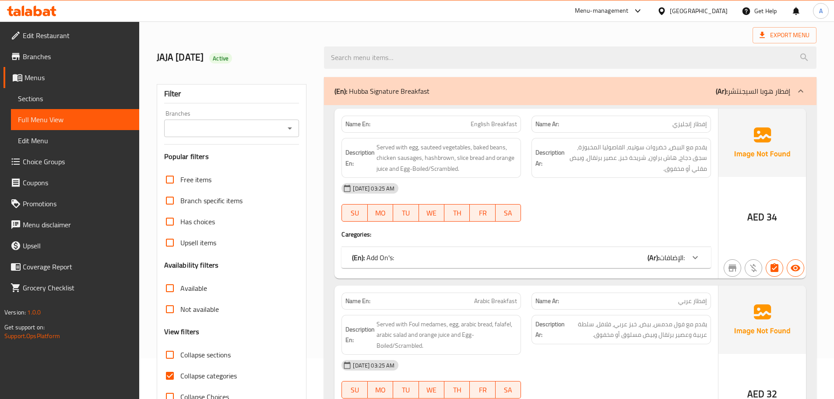
scroll to position [131, 0]
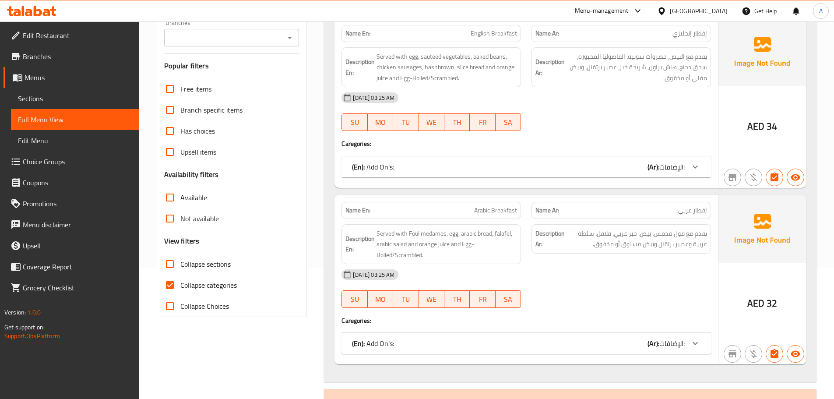
click at [181, 256] on label "Collapse sections" at bounding box center [194, 264] width 71 height 21
click at [180, 256] on input "Collapse sections" at bounding box center [169, 264] width 21 height 21
checkbox input "true"
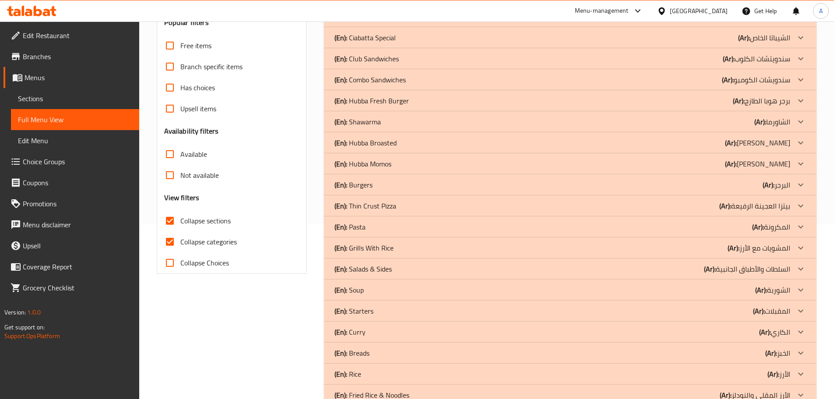
scroll to position [262, 0]
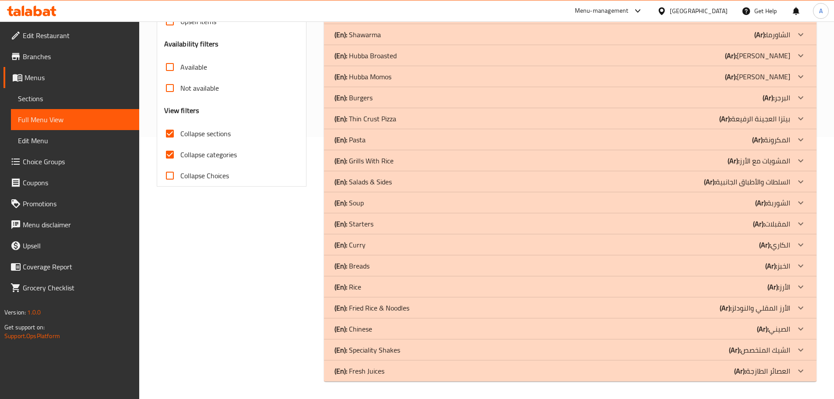
click at [360, 368] on p "(En): Fresh Juices" at bounding box center [360, 371] width 50 height 11
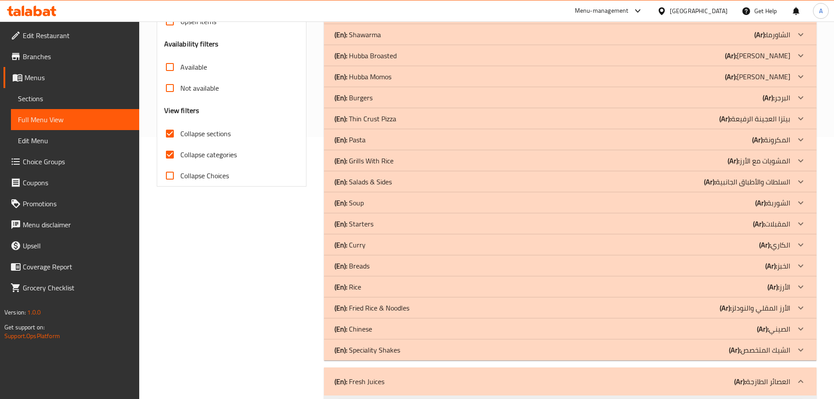
click at [362, 346] on p "(En): Speciality Shakes" at bounding box center [368, 350] width 66 height 11
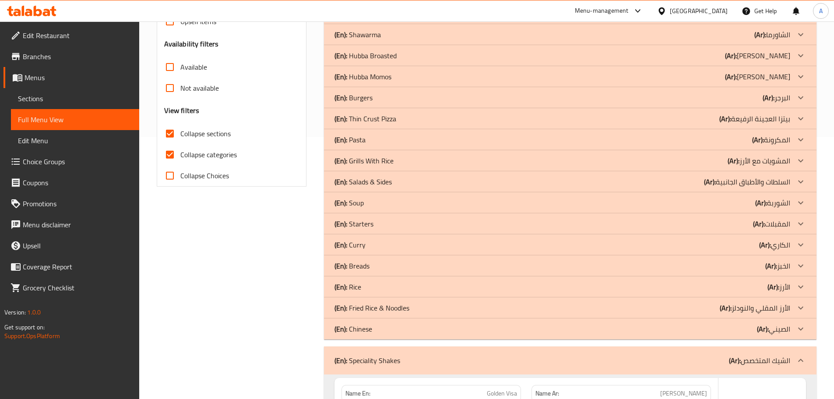
click at [365, 326] on p "(En): [DEMOGRAPHIC_DATA]" at bounding box center [354, 329] width 38 height 11
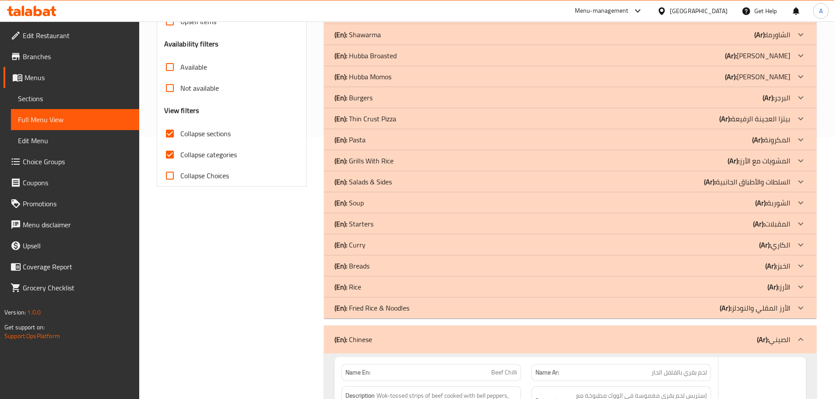
click at [368, 303] on p "(En): Fried Rice & Noodles" at bounding box center [372, 308] width 75 height 11
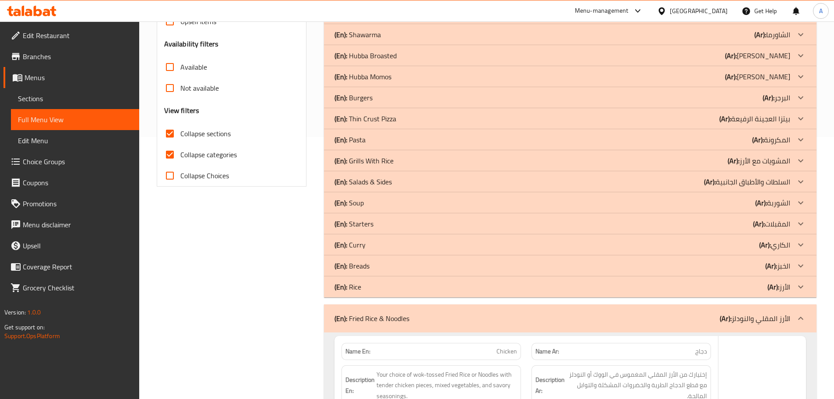
click at [371, 292] on div "(En): Rice (Ar): الأرز" at bounding box center [570, 286] width 493 height 21
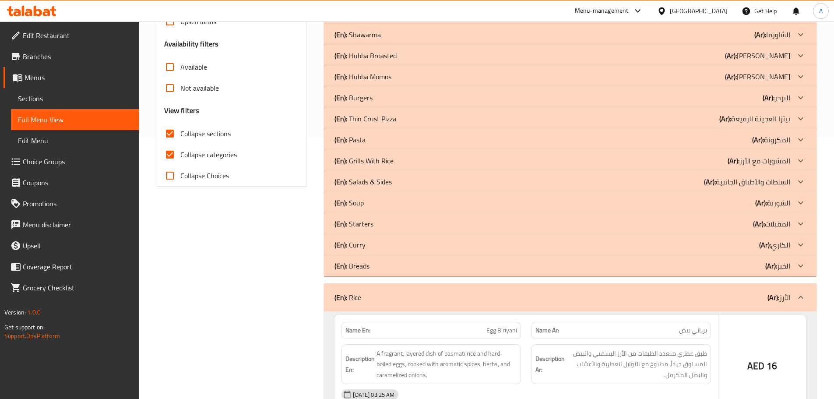
click at [371, 269] on div "(En): Breads (Ar): الخبز" at bounding box center [563, 266] width 456 height 11
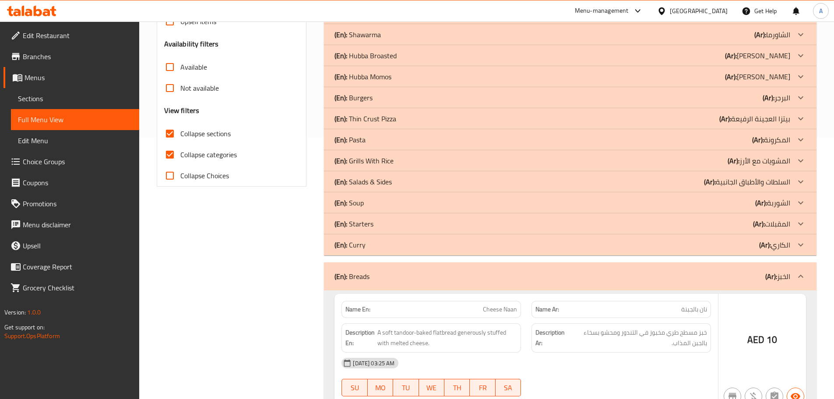
click at [370, 248] on div "(En): Curry (Ar): الكاري" at bounding box center [563, 245] width 456 height 11
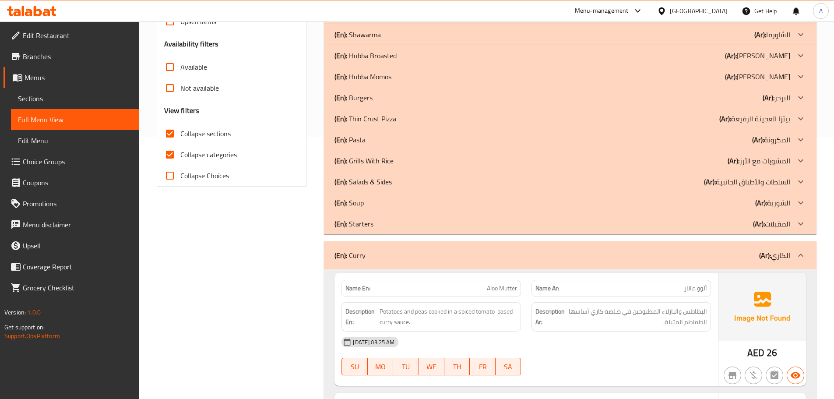
click at [368, 224] on p "(En): Starters" at bounding box center [354, 224] width 39 height 11
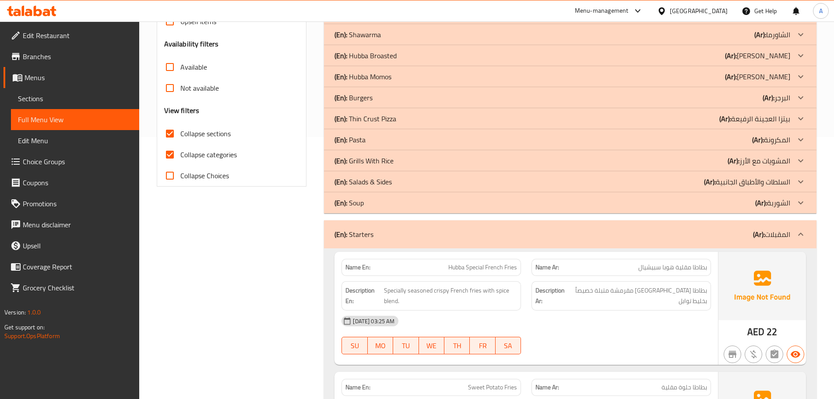
click at [368, 225] on div "(En): Starters (Ar): المقبلات" at bounding box center [570, 234] width 493 height 28
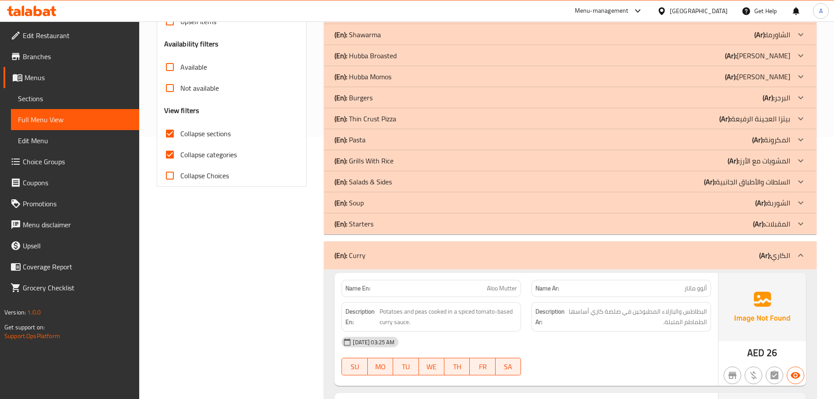
scroll to position [504, 0]
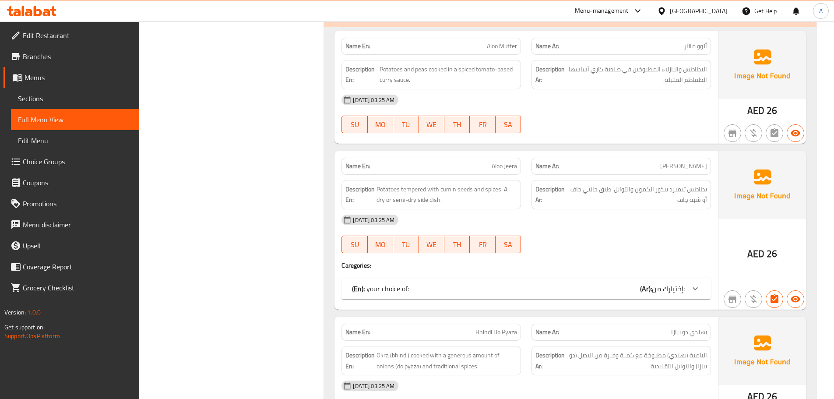
click at [390, 273] on div "Name En: Aloo Jeera Name Ar: ألوو جيرا Description En: Potatoes tempered with c…" at bounding box center [527, 230] width 384 height 159
click at [396, 290] on p "(En): your choice of:" at bounding box center [380, 288] width 57 height 11
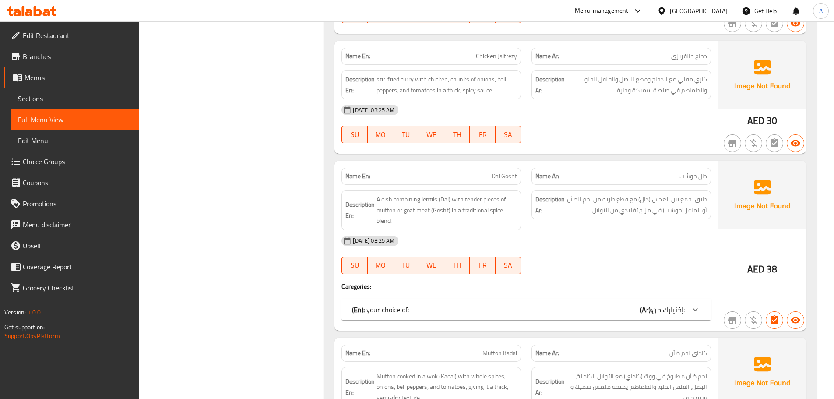
scroll to position [2407, 0]
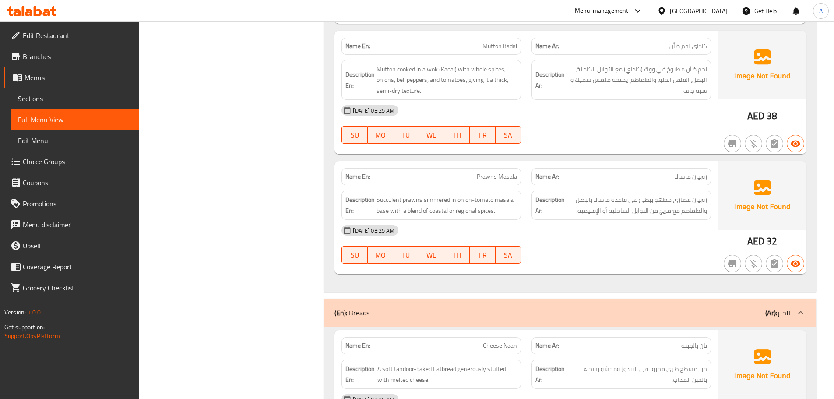
click at [484, 172] on span "Prawns Masala" at bounding box center [497, 176] width 40 height 9
copy span "Prawns Masala"
click at [505, 172] on span "Prawns Masala" at bounding box center [497, 176] width 40 height 9
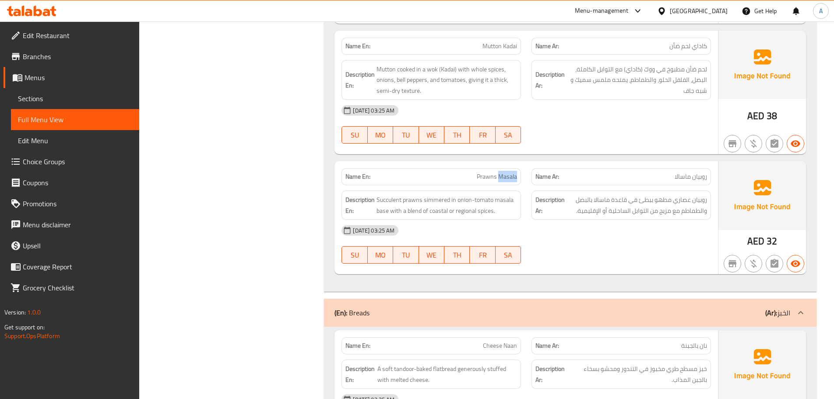
click at [505, 172] on span "Prawns Masala" at bounding box center [497, 176] width 40 height 9
click at [405, 202] on span "Succulent prawns simmered in onion-tomato masala base with a blend of coastal o…" at bounding box center [447, 204] width 141 height 21
drag, startPoint x: 429, startPoint y: 202, endPoint x: 477, endPoint y: 202, distance: 48.2
click at [477, 202] on span "Succulent prawns simmered in onion-tomato masala base with a blend of coastal o…" at bounding box center [447, 204] width 141 height 21
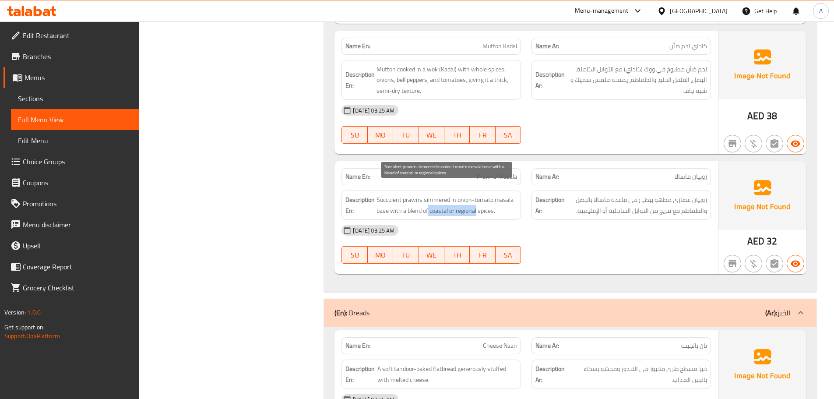
copy span "coastal or regional"
click at [397, 185] on div "Description En: Succulent prawns simmered in onion-tomato masala base with a bl…" at bounding box center [431, 205] width 190 height 40
click at [378, 185] on div "Description En: Succulent prawns simmered in onion-tomato masala base with a bl…" at bounding box center [431, 205] width 190 height 40
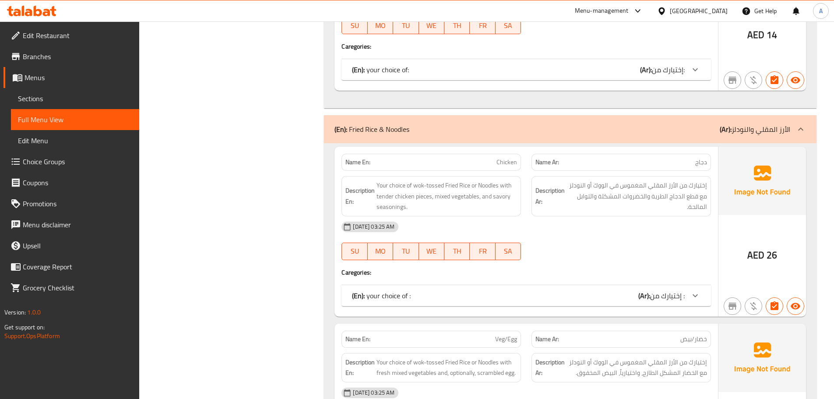
scroll to position [3608, 0]
click at [500, 285] on div "(En): your choice of : (Ar): إختيارك من :" at bounding box center [527, 295] width 370 height 21
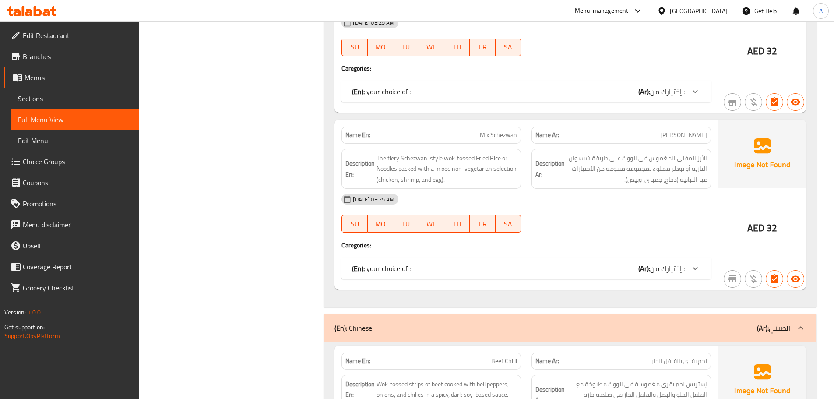
scroll to position [4847, 0]
click at [499, 262] on div "(En): your choice of : (Ar): إختيارك من :" at bounding box center [518, 267] width 333 height 11
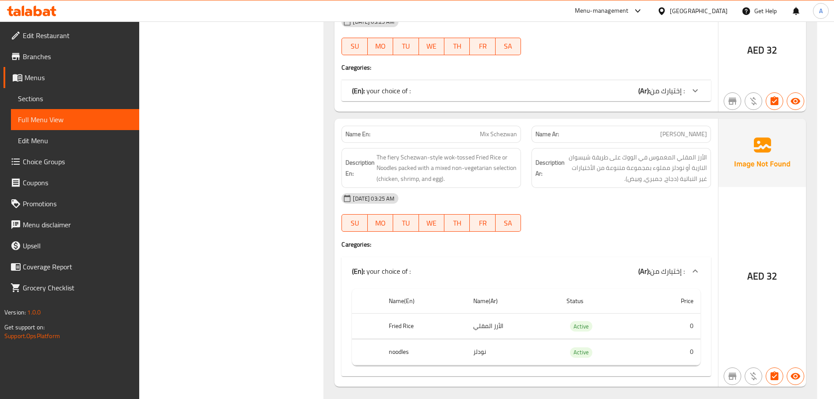
scroll to position [4716, 0]
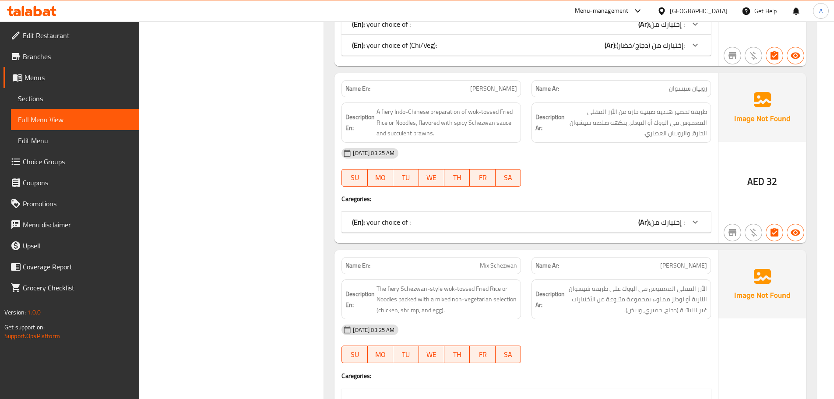
click at [454, 217] on div "(En): your choice of : (Ar): إختيارك من :" at bounding box center [518, 222] width 333 height 11
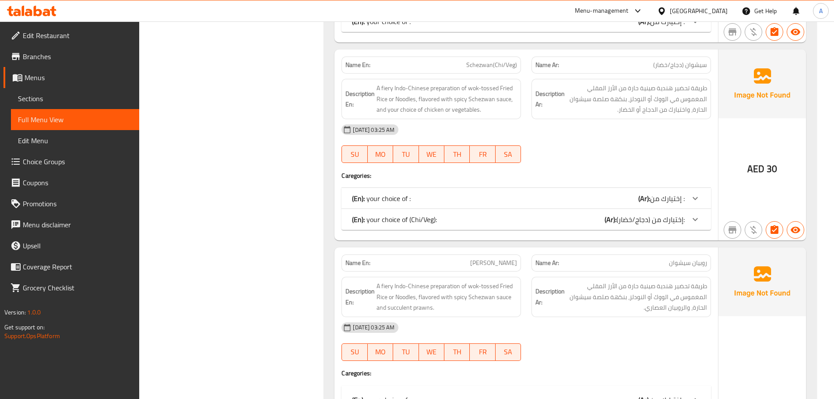
scroll to position [4540, 0]
click at [451, 215] on div "(En): your choice of (Chi/Veg): (Ar): إختيارك من (دجاج/خضار):" at bounding box center [518, 220] width 333 height 11
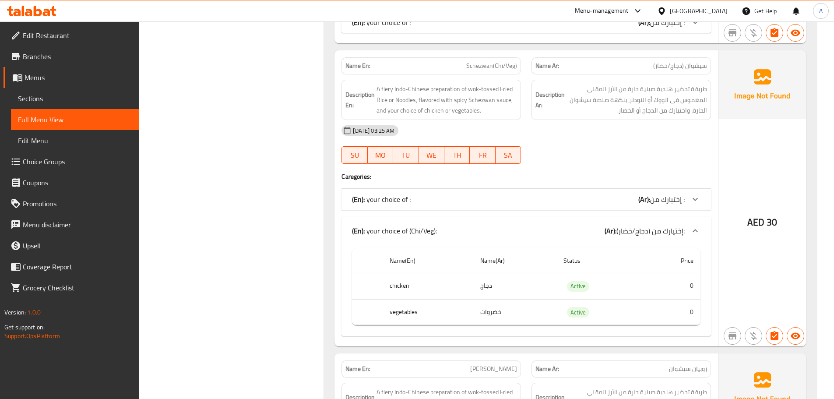
click at [445, 194] on div "(En): your choice of : (Ar): إختيارك من :" at bounding box center [518, 199] width 333 height 11
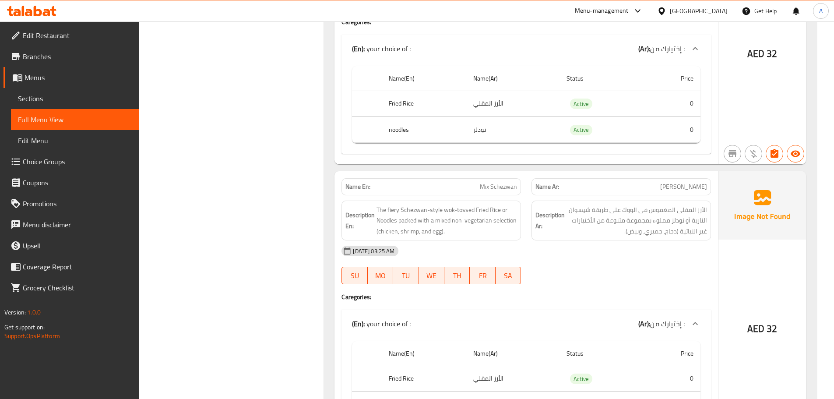
scroll to position [5671, 0]
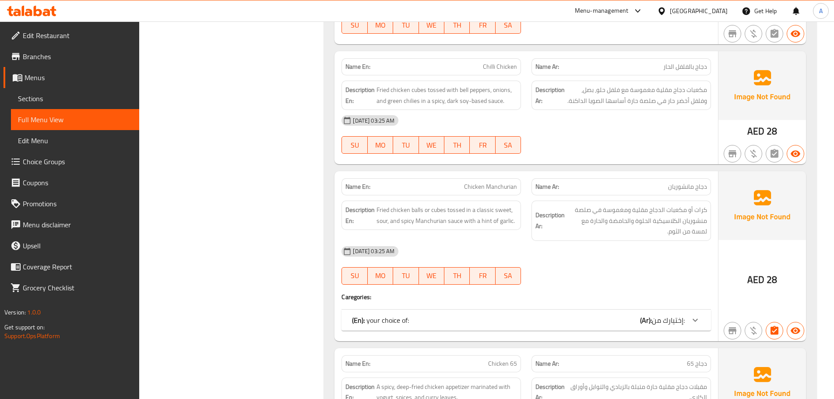
click at [450, 315] on div "(En): your choice of: (Ar): إختيارك من:" at bounding box center [518, 320] width 333 height 11
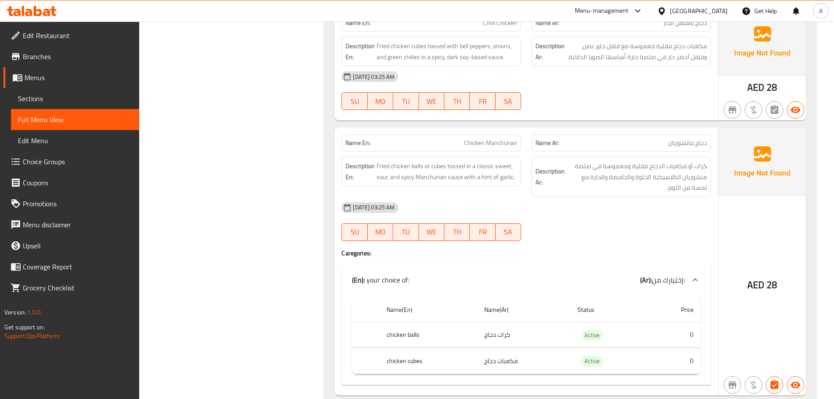
scroll to position [504, 0]
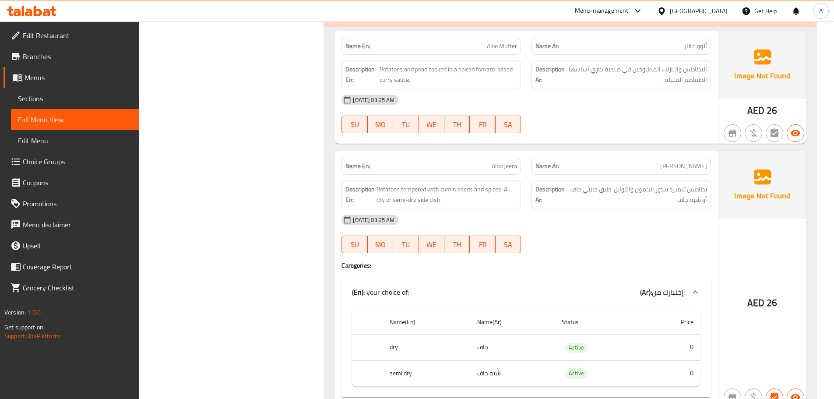
click at [614, 154] on div "Name Ar: ألوو جيرا" at bounding box center [622, 166] width 190 height 28
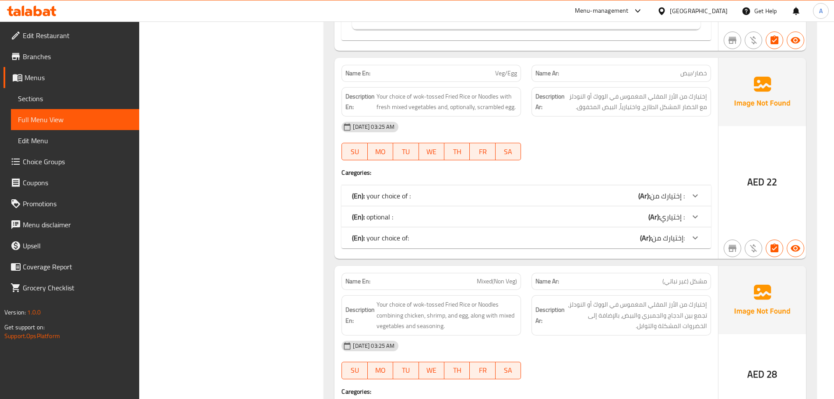
scroll to position [4009, 0]
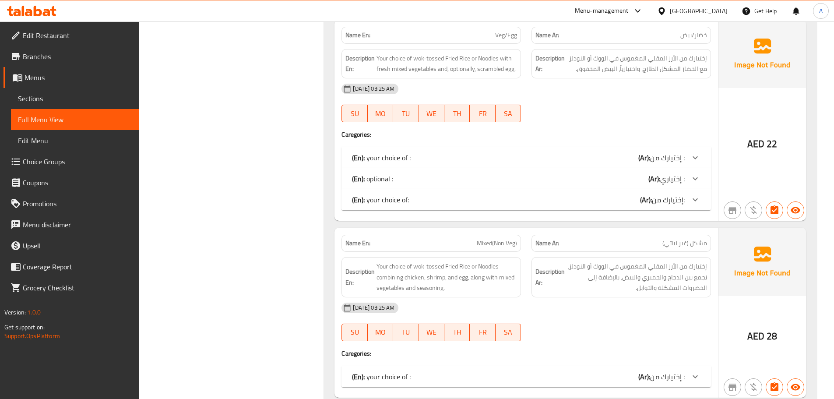
click at [421, 152] on div "(En): your choice of : (Ar): إختيارك من :" at bounding box center [518, 157] width 333 height 11
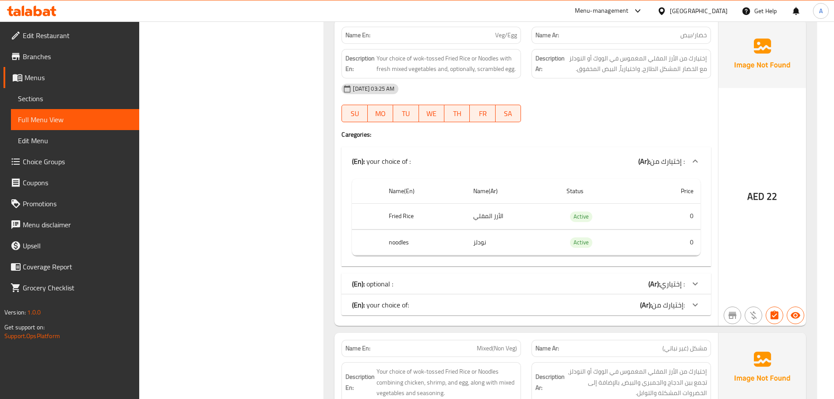
click at [421, 156] on div "(En): your choice of : (Ar): إختيارك من :" at bounding box center [518, 161] width 333 height 11
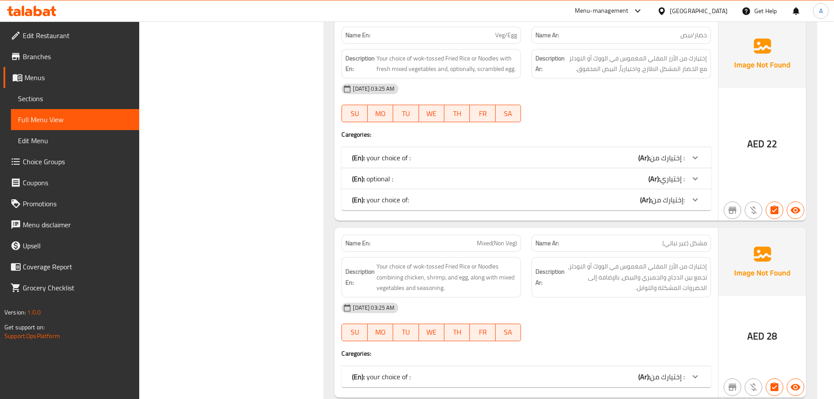
click at [411, 199] on div "(En): your choice of: (Ar): إختيارك من:" at bounding box center [527, 199] width 370 height 21
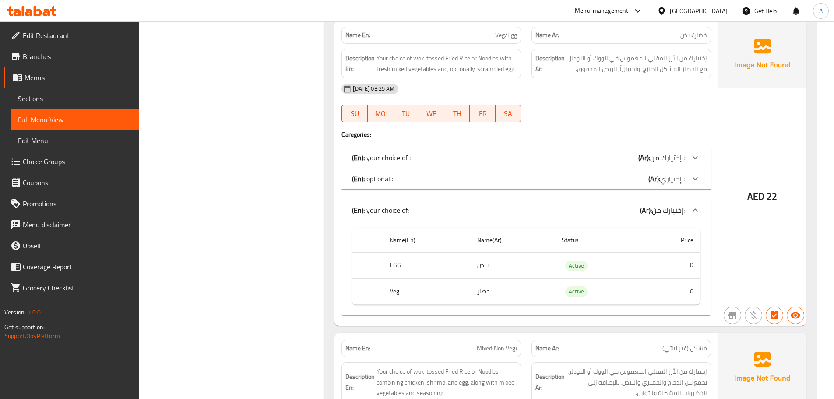
click at [409, 205] on p "(En): your choice of:" at bounding box center [380, 210] width 57 height 11
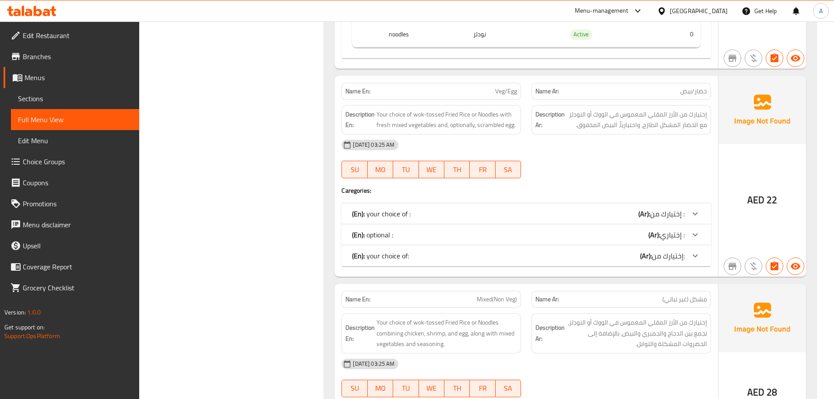
scroll to position [3966, 0]
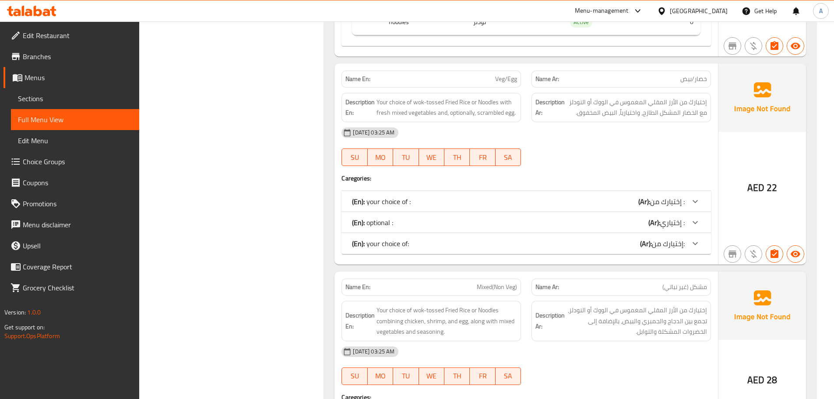
click at [409, 238] on div "(En): your choice of: (Ar): إختيارك من:" at bounding box center [518, 243] width 333 height 11
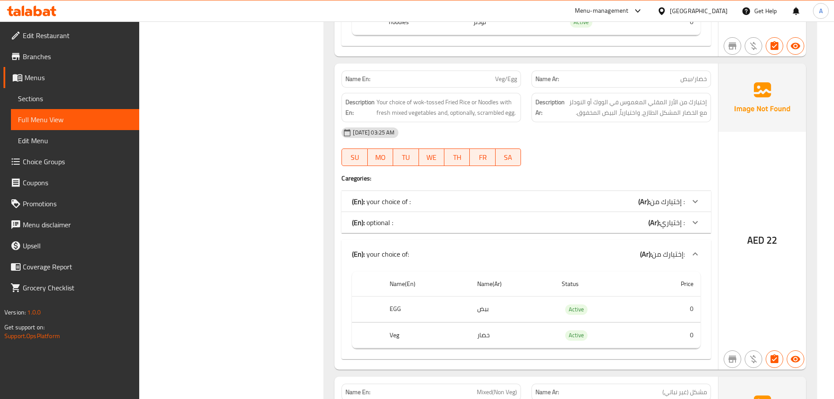
click at [410, 240] on div "(En): your choice of: (Ar): إختيارك من:" at bounding box center [527, 254] width 370 height 28
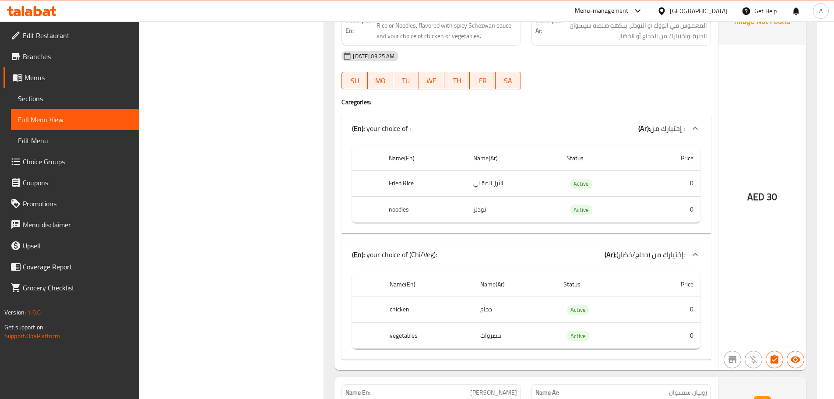
scroll to position [4396, 0]
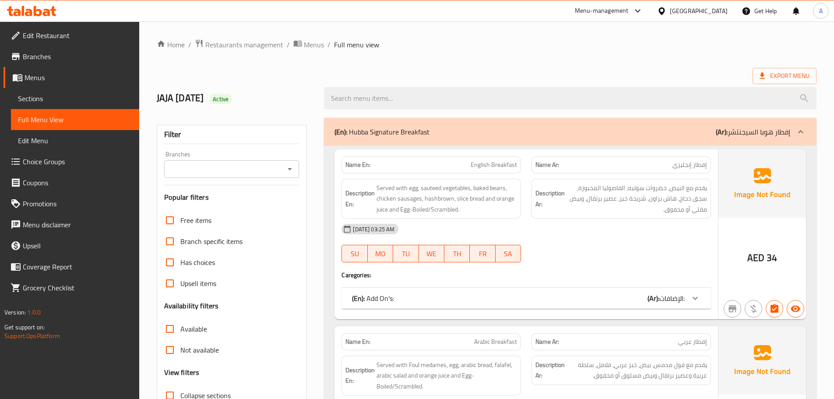
click at [785, 76] on span "Export Menu" at bounding box center [785, 76] width 50 height 11
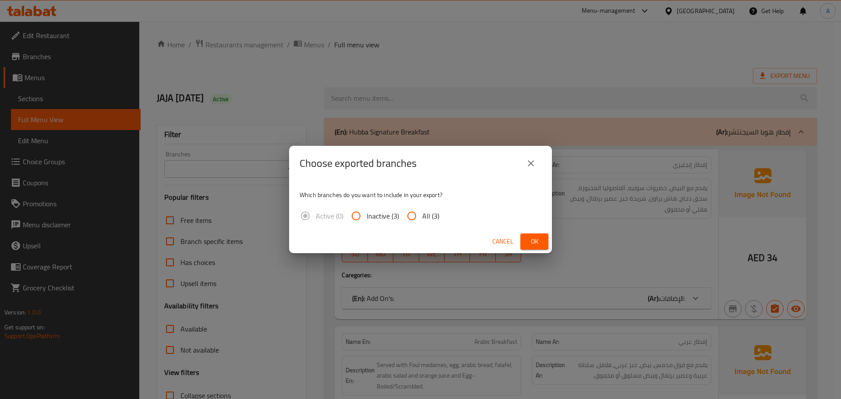
click at [426, 216] on span "All (3)" at bounding box center [430, 216] width 17 height 11
click at [422, 216] on input "All (3)" at bounding box center [411, 215] width 21 height 21
radio input "true"
click at [534, 242] on span "Ok" at bounding box center [534, 241] width 14 height 11
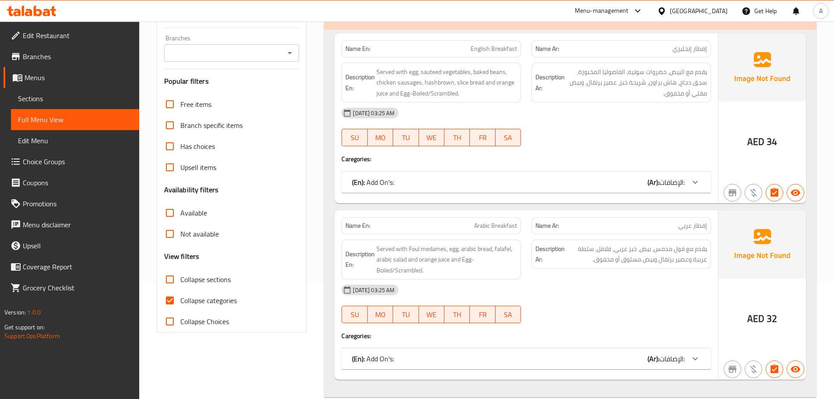
scroll to position [131, 0]
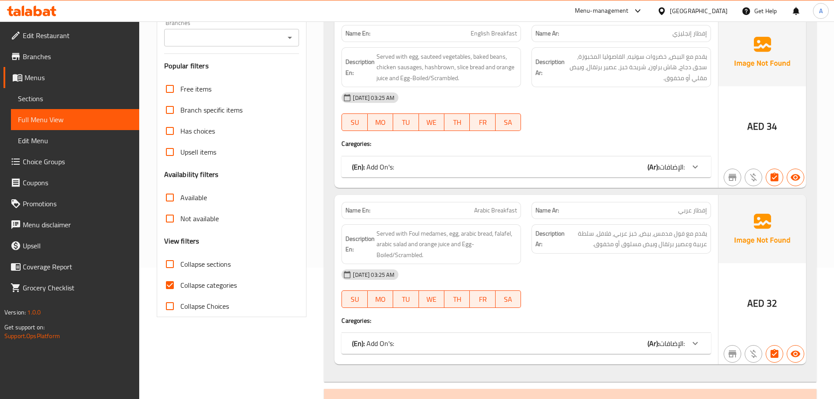
click at [171, 287] on input "Collapse categories" at bounding box center [169, 285] width 21 height 21
checkbox input "false"
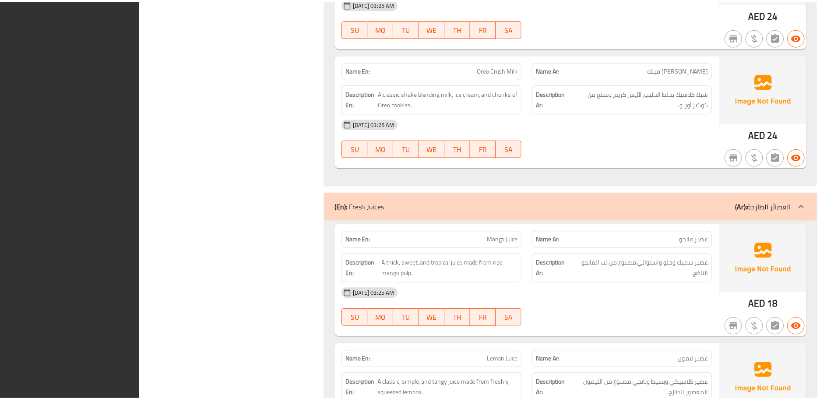
scroll to position [21139, 0]
